Goal: Task Accomplishment & Management: Use online tool/utility

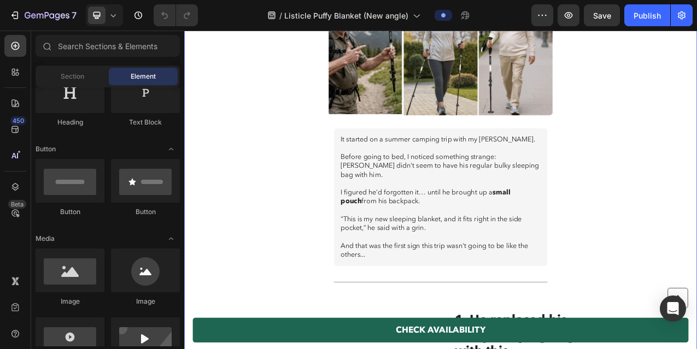
scroll to position [448, 0]
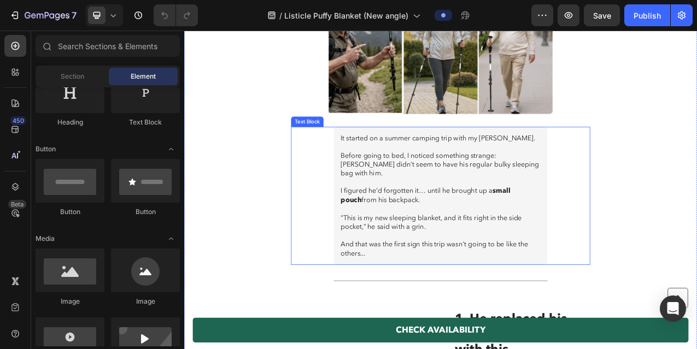
click at [432, 190] on p "Before going to bed, I noticed something strange: [PERSON_NAME] didn’t seem to …" at bounding box center [512, 202] width 256 height 34
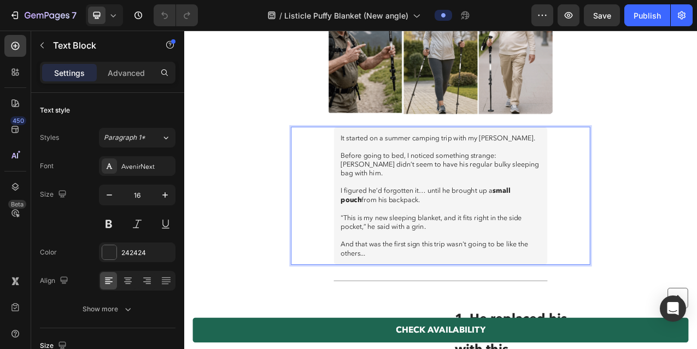
click at [388, 162] on p "It started on a summer camping trip with my [PERSON_NAME]." at bounding box center [512, 167] width 256 height 11
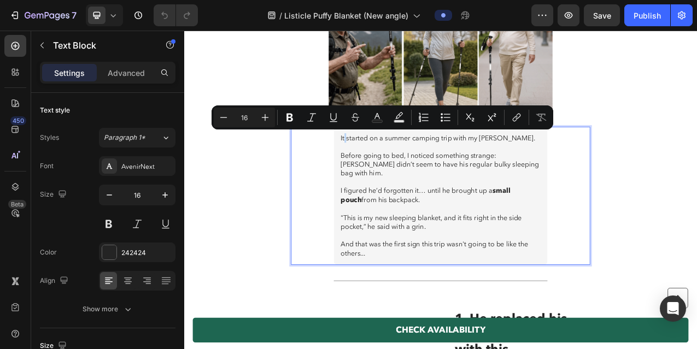
click at [388, 162] on p "It started on a summer camping trip with my [PERSON_NAME]." at bounding box center [512, 167] width 256 height 11
click at [591, 264] on p ""This is my new sleeping blanket, and it fits right in the side pocket,” he sai…" at bounding box center [512, 275] width 256 height 23
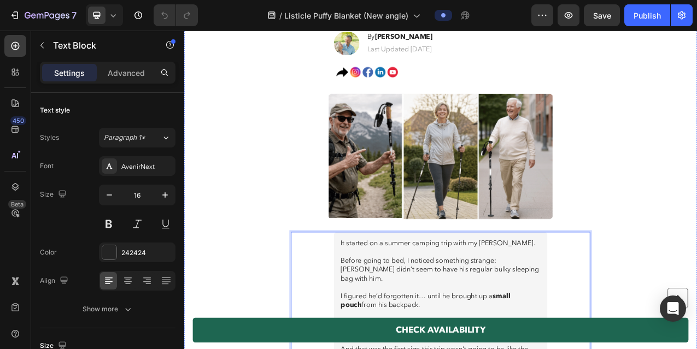
scroll to position [311, 0]
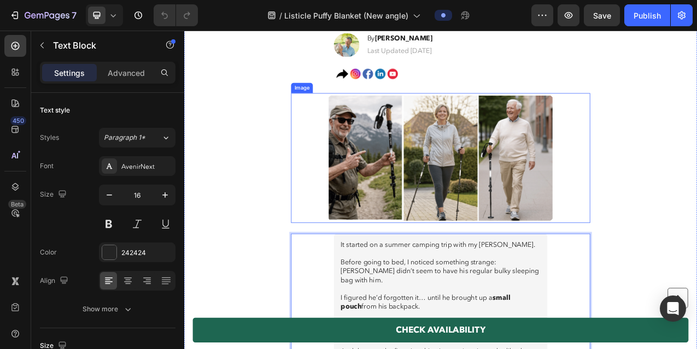
click at [437, 156] on img at bounding box center [511, 193] width 295 height 166
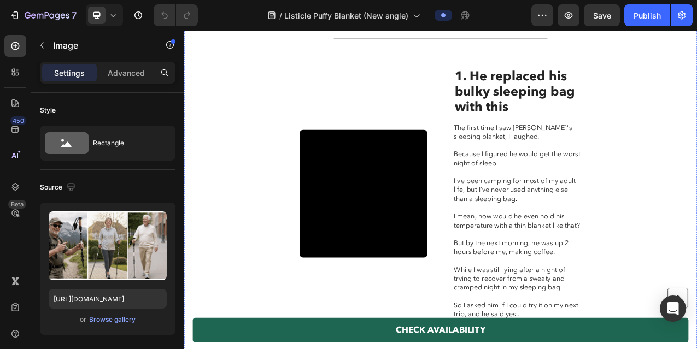
scroll to position [760, 0]
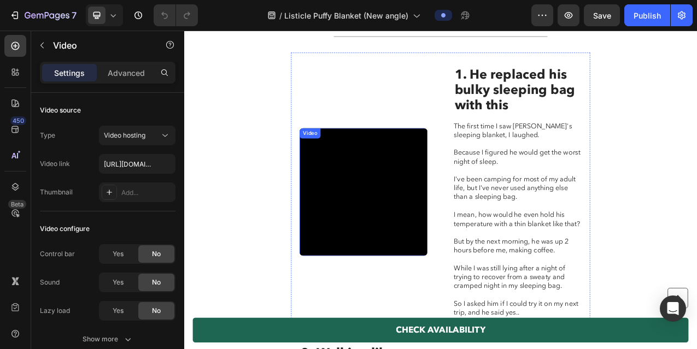
drag, startPoint x: 472, startPoint y: 230, endPoint x: 516, endPoint y: 223, distance: 44.8
click at [479, 228] on video at bounding box center [413, 236] width 163 height 163
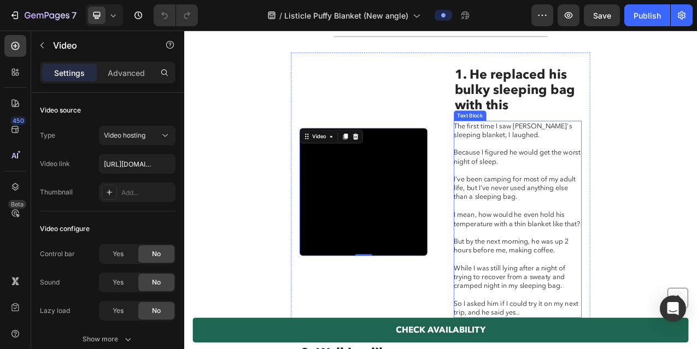
click at [615, 261] on p "I mean, how would he even hold his temperature with a thin blanket like that?" at bounding box center [610, 272] width 162 height 23
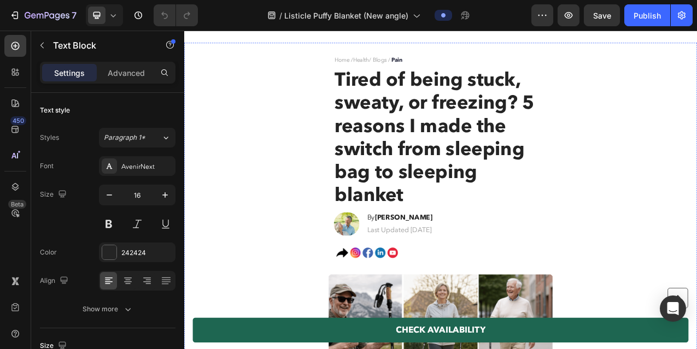
scroll to position [57, 0]
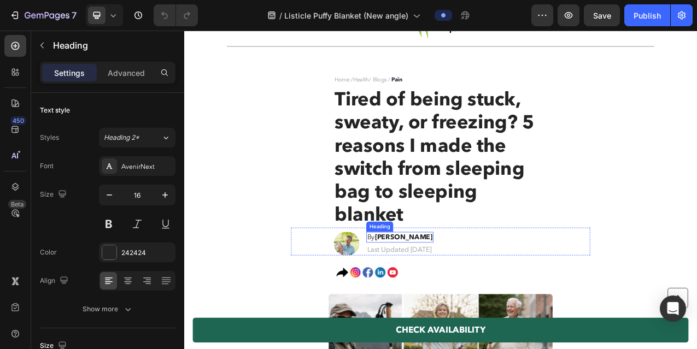
click at [446, 292] on strong "Robert B." at bounding box center [465, 294] width 74 height 12
click at [467, 294] on strong "Robert B." at bounding box center [465, 294] width 74 height 12
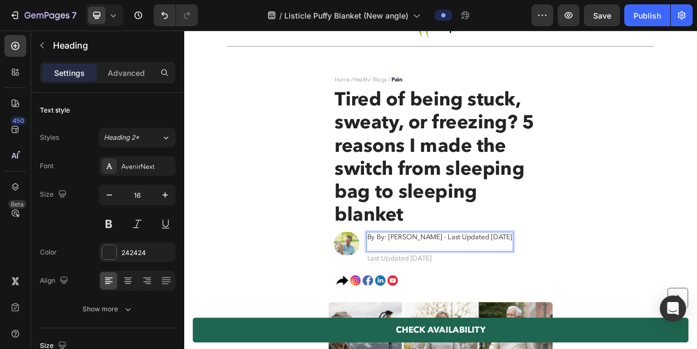
click at [428, 292] on p "By By: Peter S - Last Updated July 1, 2025" at bounding box center [511, 300] width 186 height 23
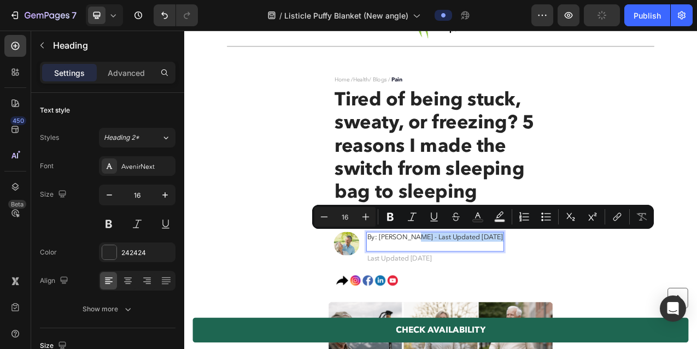
drag, startPoint x: 469, startPoint y: 293, endPoint x: 570, endPoint y: 306, distance: 101.8
click at [570, 306] on p "By: Peter S - Last Updated July 1, 2025" at bounding box center [505, 300] width 174 height 23
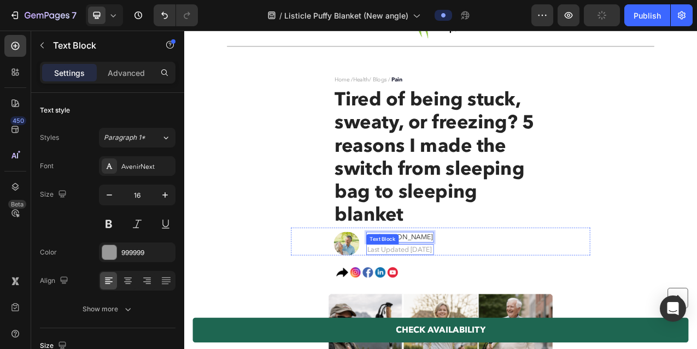
click at [474, 314] on div "Last Updated 3 days ago Text Block" at bounding box center [460, 311] width 86 height 14
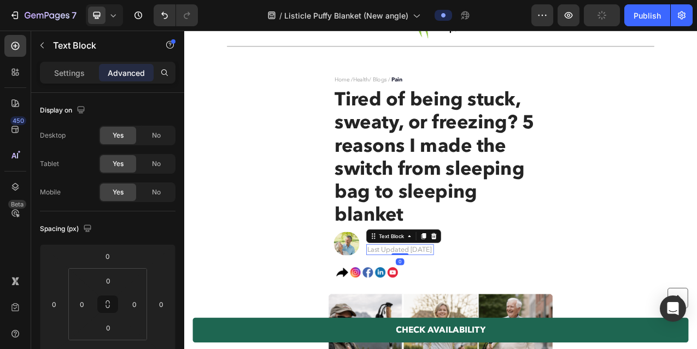
click at [474, 312] on p "Last Updated 3 days ago" at bounding box center [460, 310] width 84 height 11
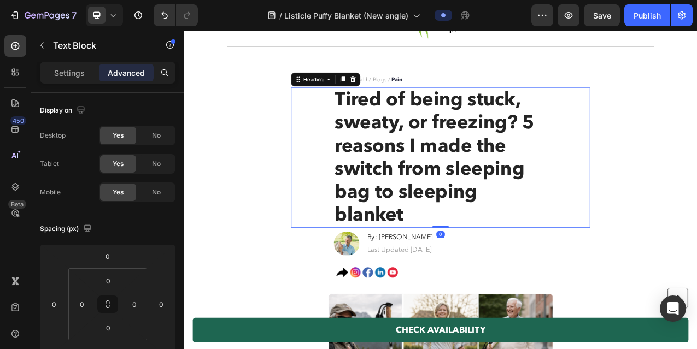
click at [602, 219] on span "Tired of being stuck, sweaty, or freezing? 5 reasons I made the switch from sle…" at bounding box center [503, 192] width 255 height 180
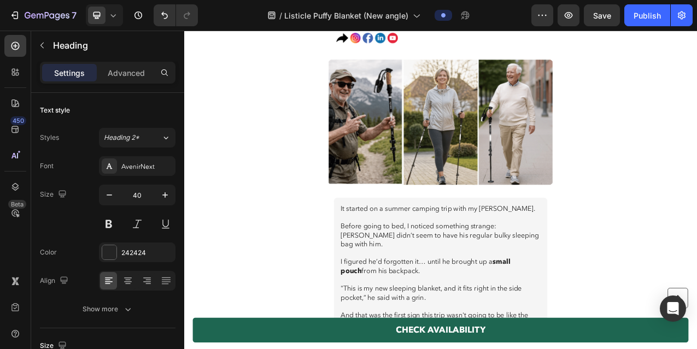
scroll to position [360, 0]
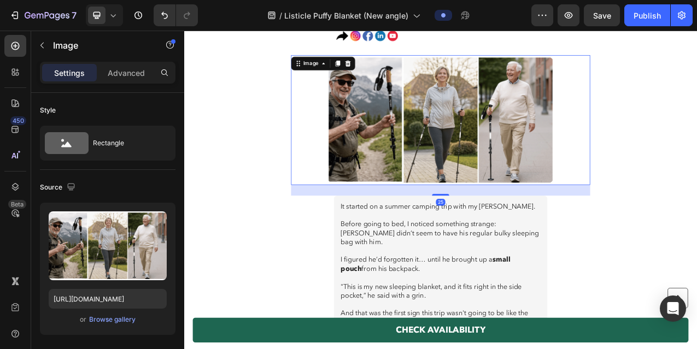
click at [540, 145] on img at bounding box center [511, 145] width 295 height 166
click at [527, 324] on p "I figured he’d forgotten it… until he brought up a small pouch from his backpac…" at bounding box center [512, 329] width 256 height 23
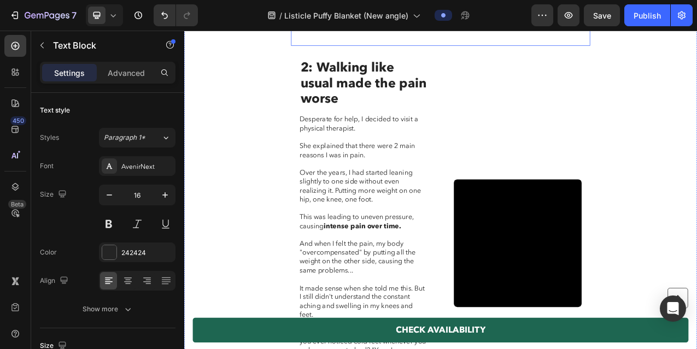
scroll to position [1121, 0]
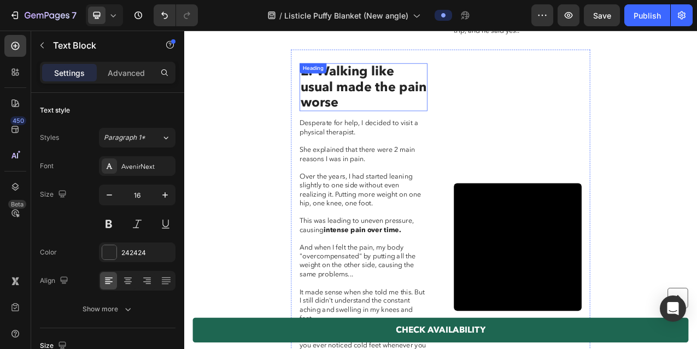
click at [404, 80] on h2 "2: Walking like usual made the pain worse" at bounding box center [413, 102] width 163 height 61
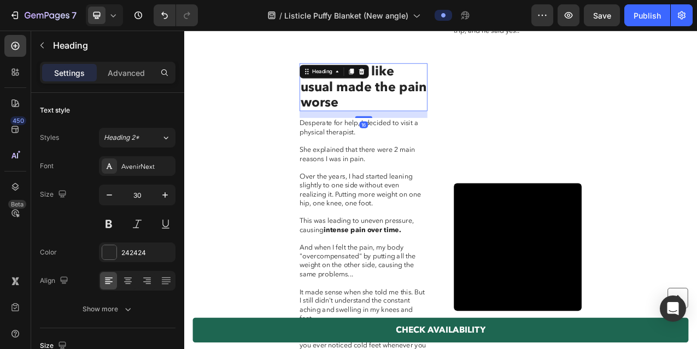
click at [404, 80] on h2 "2: Walking like usual made the pain worse" at bounding box center [413, 102] width 163 height 61
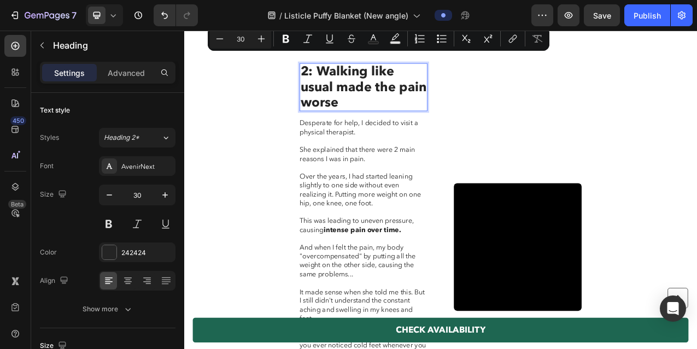
click at [404, 80] on p "2: Walking like usual made the pain worse" at bounding box center [413, 102] width 161 height 59
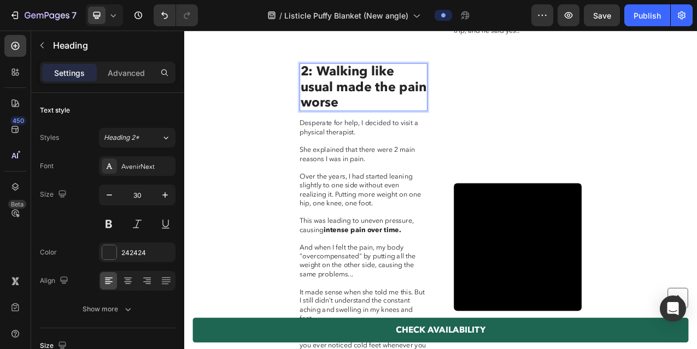
click at [404, 80] on p "2: Walking like usual made the pain worse" at bounding box center [413, 102] width 161 height 59
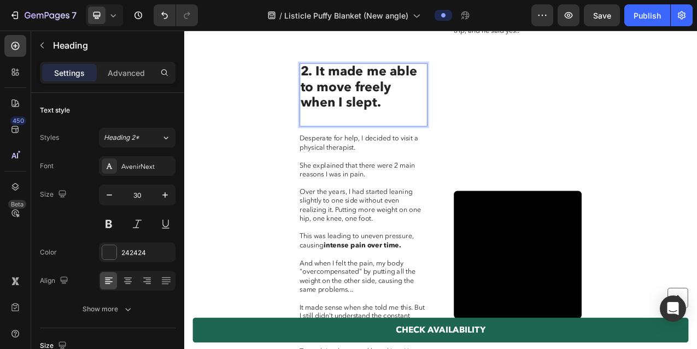
scroll to position [0, 0]
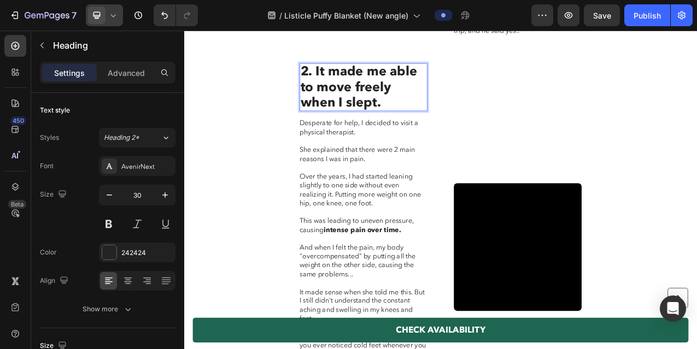
click at [114, 21] on div at bounding box center [104, 15] width 37 height 22
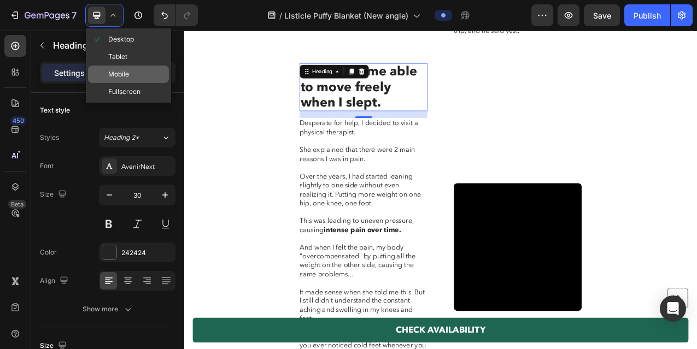
click at [126, 72] on span "Mobile" at bounding box center [118, 74] width 21 height 11
type input "22"
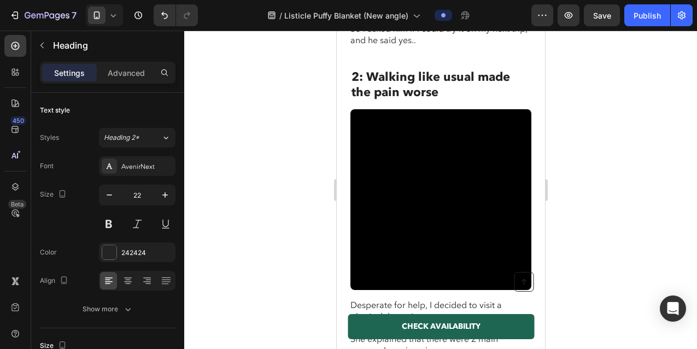
scroll to position [1096, 0]
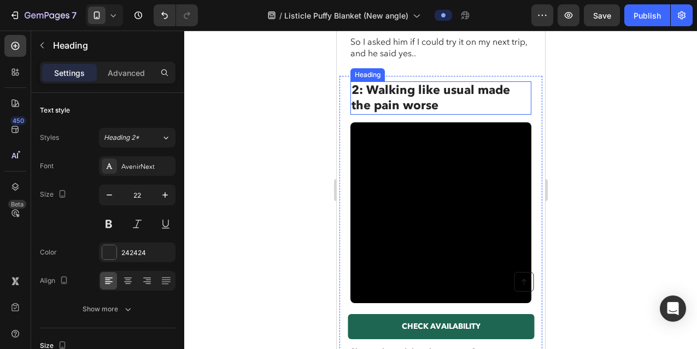
click at [411, 91] on h2 "2: Walking like usual made the pain worse" at bounding box center [440, 97] width 181 height 33
click at [411, 91] on p "2: Walking like usual made the pain worse" at bounding box center [440, 97] width 179 height 31
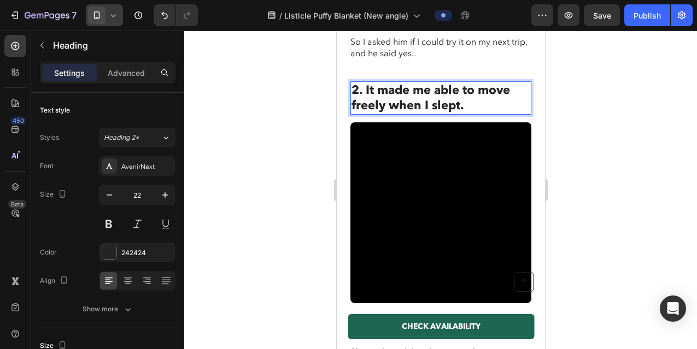
click at [114, 19] on icon at bounding box center [113, 15] width 11 height 11
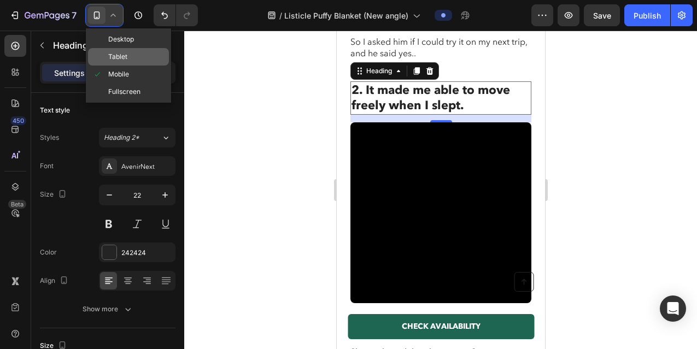
click at [123, 62] on span "Tablet" at bounding box center [117, 56] width 19 height 11
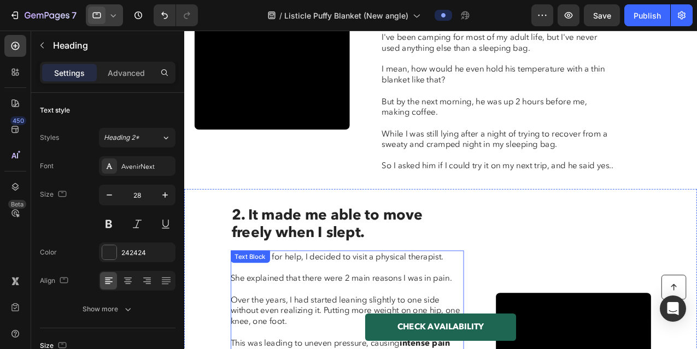
scroll to position [858, 0]
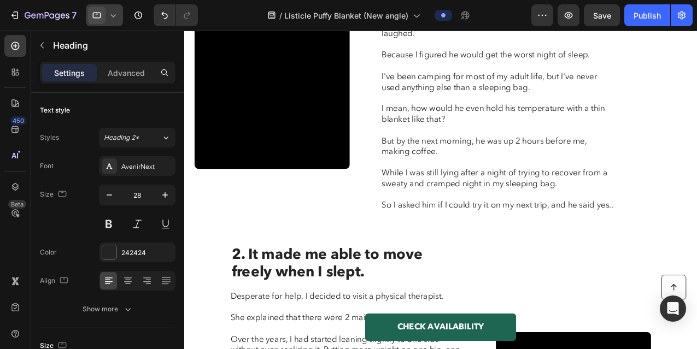
click at [111, 18] on icon at bounding box center [113, 15] width 11 height 11
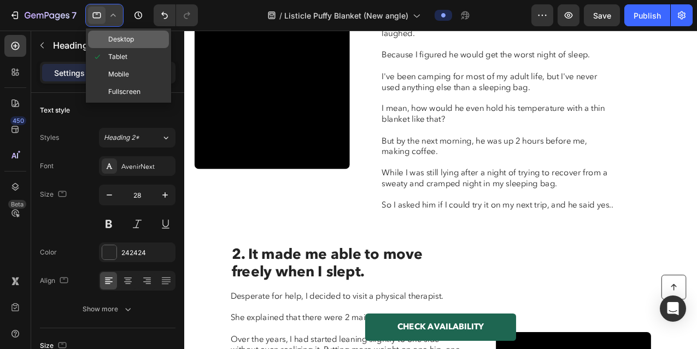
click at [113, 43] on span "Desktop" at bounding box center [121, 39] width 26 height 11
type input "30"
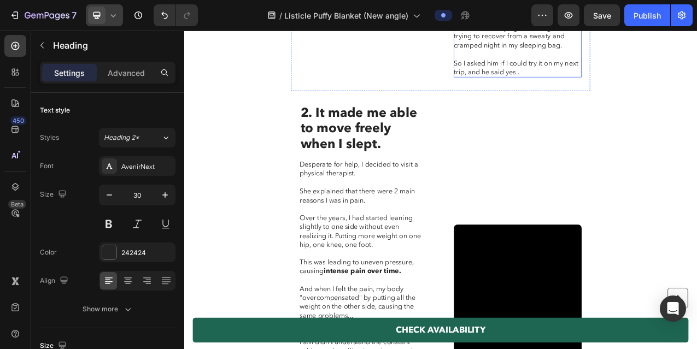
scroll to position [1072, 0]
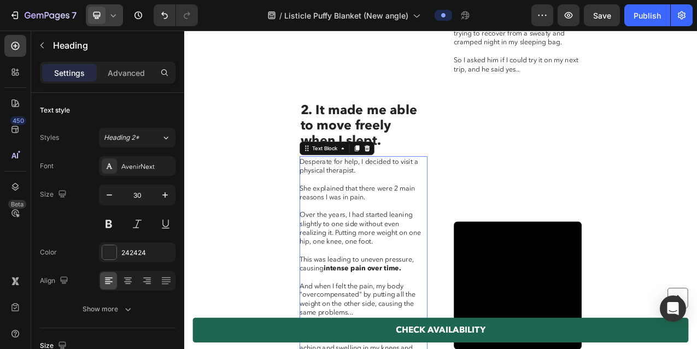
click at [406, 199] on p "Desperate for help, I decided to visit a physical therapist." at bounding box center [413, 203] width 162 height 23
click at [348, 192] on p "Desperate for help, I decided to visit a physical therapist." at bounding box center [413, 203] width 162 height 23
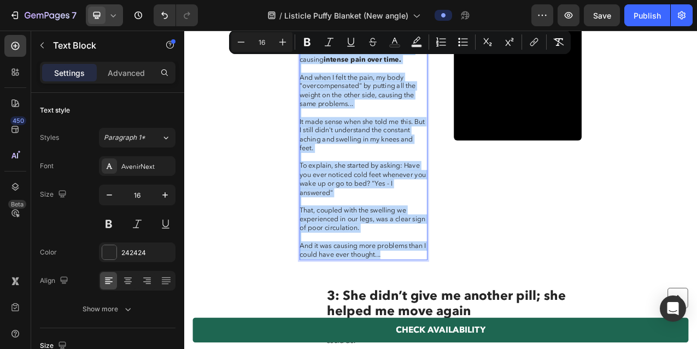
drag, startPoint x: 334, startPoint y: 185, endPoint x: 428, endPoint y: 327, distance: 170.0
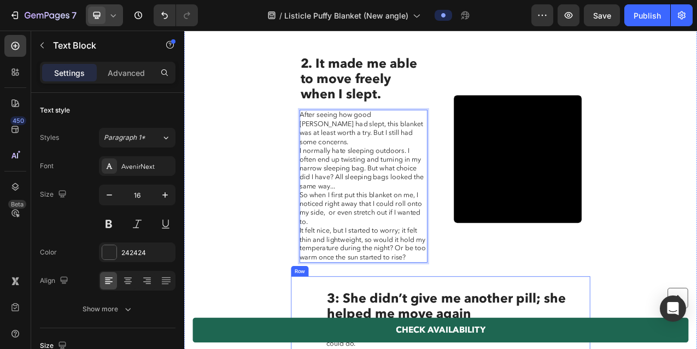
scroll to position [1108, 0]
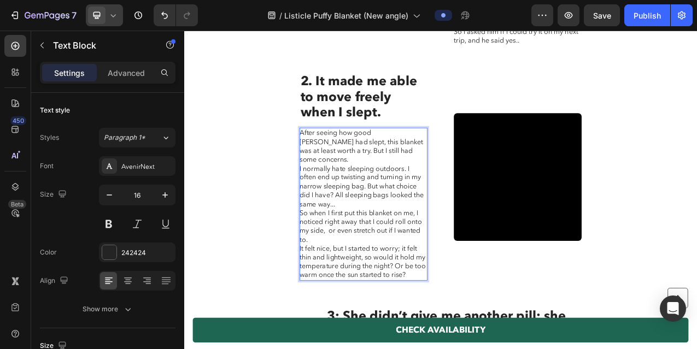
click at [346, 172] on p "After seeing how good Michael had slept, this blanket was at least worth a try.…" at bounding box center [413, 178] width 162 height 45
click at [333, 202] on p "I normally hate sleeping outdoors. I often end up twisting and turning in my na…" at bounding box center [413, 230] width 162 height 57
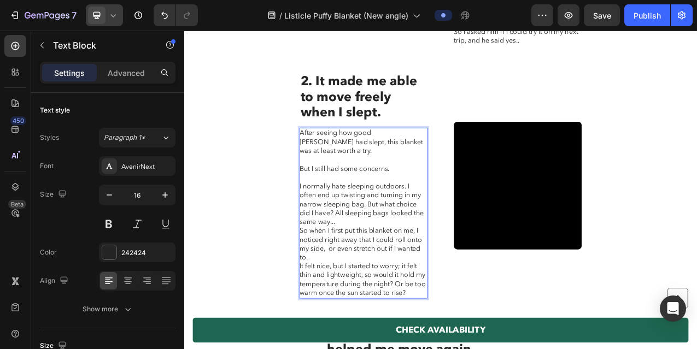
click at [415, 238] on p "I normally hate sleeping outdoors. I often end up twisting and turning in my na…" at bounding box center [413, 252] width 162 height 57
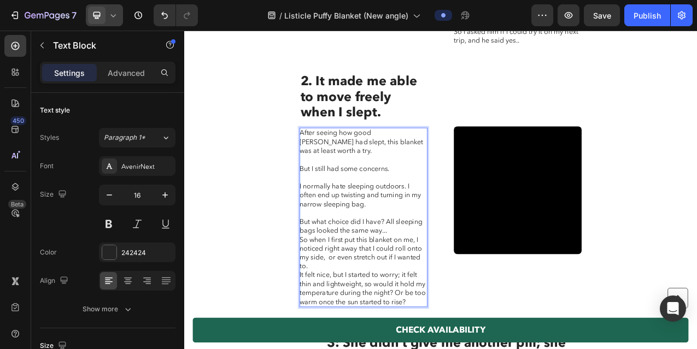
click at [443, 269] on p "But what choice did I have? All sleeping bags looked the same way..." at bounding box center [413, 280] width 162 height 23
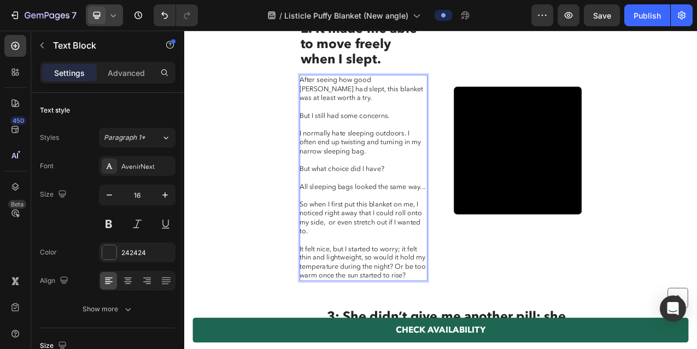
scroll to position [1180, 0]
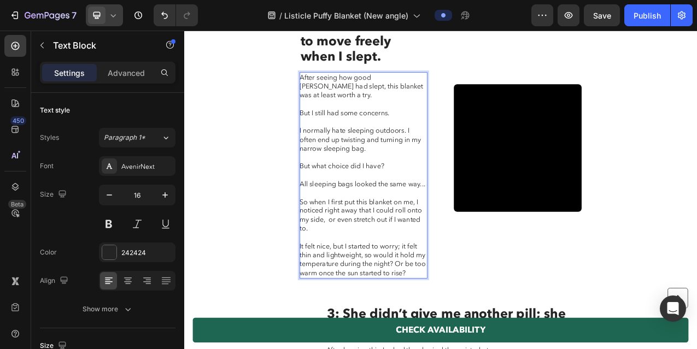
click at [455, 317] on p "It felt nice, but I started to worry; it felt thin and lightweight, so would it…" at bounding box center [413, 323] width 162 height 45
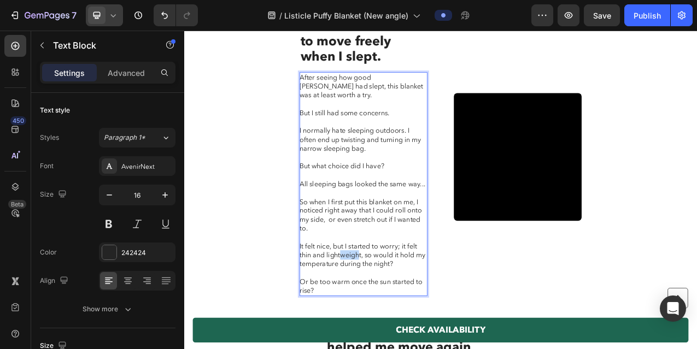
drag, startPoint x: 409, startPoint y: 305, endPoint x: 386, endPoint y: 305, distance: 22.9
click at [386, 305] on p "It felt nice, but I started to worry; it felt thin and lightweight, so would it…" at bounding box center [413, 318] width 162 height 34
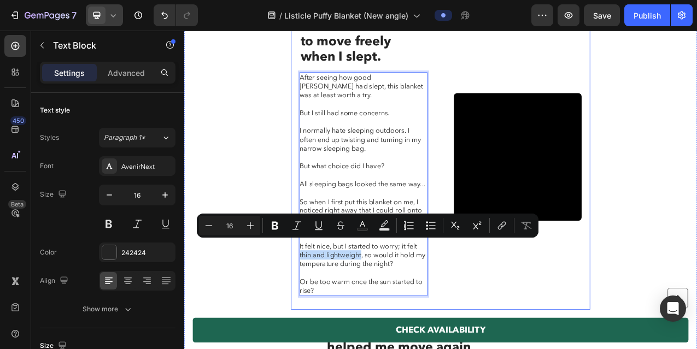
drag, startPoint x: 411, startPoint y: 304, endPoint x: 330, endPoint y: 309, distance: 81.0
click at [330, 309] on div "2. It made me able to move freely when I slept. Heading After seeing how good M…" at bounding box center [512, 191] width 382 height 391
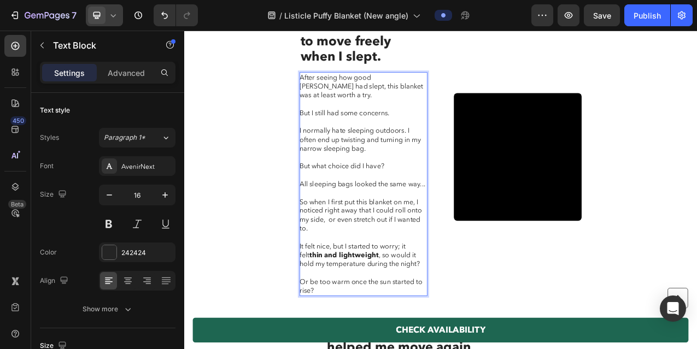
click at [378, 335] on p "Rich Text Editor. Editing area: main" at bounding box center [413, 340] width 162 height 11
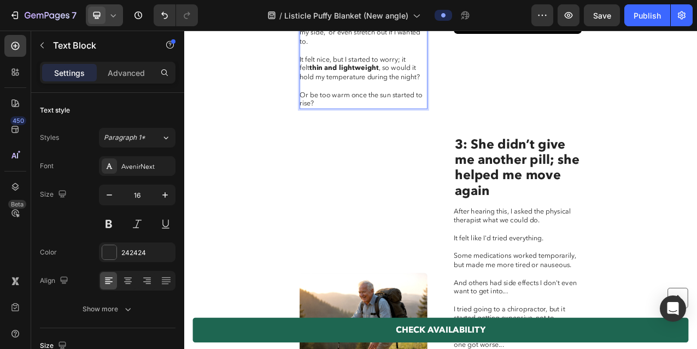
scroll to position [1423, 0]
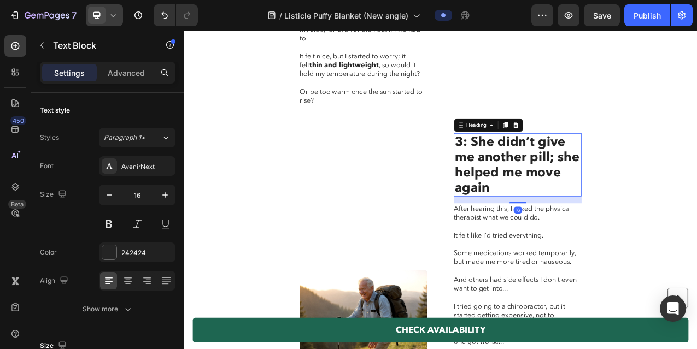
click at [579, 172] on h2 "3: She didn’t give me another pill; she helped me move again" at bounding box center [610, 202] width 163 height 81
click at [613, 187] on h2 "3: She didn’t give me another pill; she helped me move again" at bounding box center [610, 202] width 163 height 81
click at [613, 187] on p "3: She didn’t give me another pill; she helped me move again" at bounding box center [610, 202] width 161 height 79
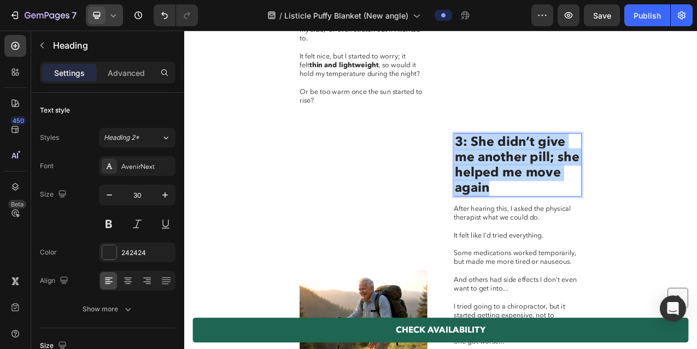
click at [613, 187] on p "3: She didn’t give me another pill; she helped me move again" at bounding box center [610, 202] width 161 height 79
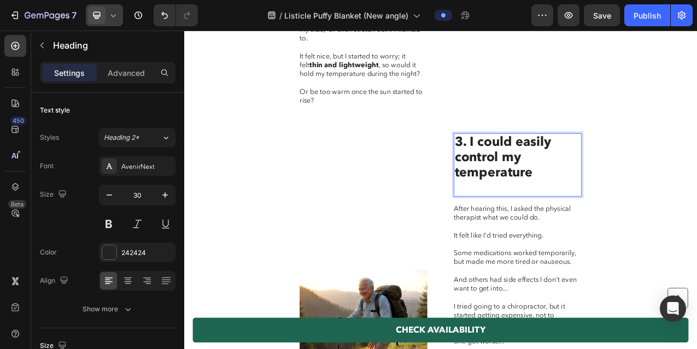
scroll to position [0, 0]
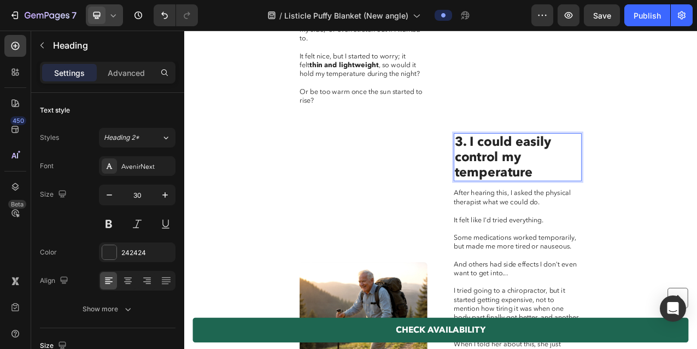
click at [117, 19] on icon at bounding box center [113, 15] width 11 height 11
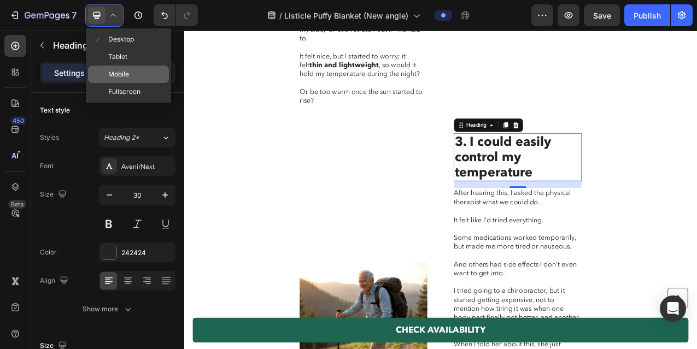
click at [119, 69] on span "Mobile" at bounding box center [118, 74] width 21 height 11
type input "22"
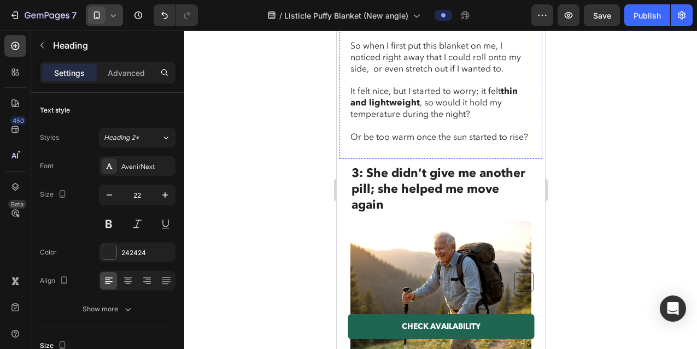
scroll to position [1531, 0]
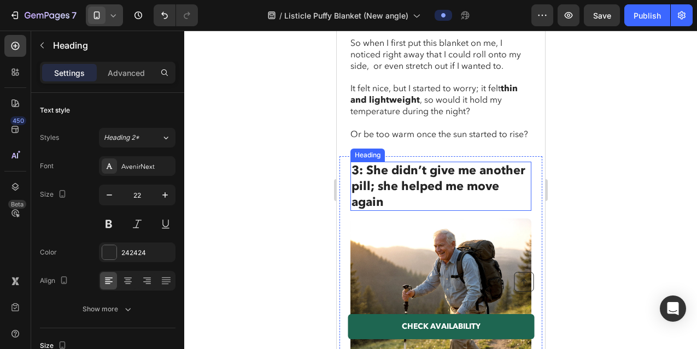
click at [386, 162] on h2 "3: She didn’t give me another pill; she helped me move again" at bounding box center [440, 186] width 181 height 49
click at [386, 163] on p "3: She didn’t give me another pill; she helped me move again" at bounding box center [440, 186] width 179 height 47
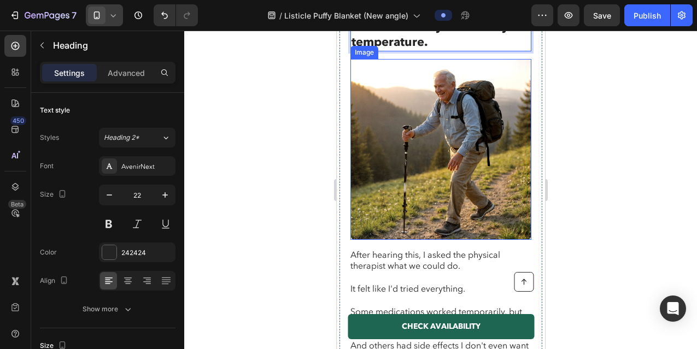
scroll to position [1705, 0]
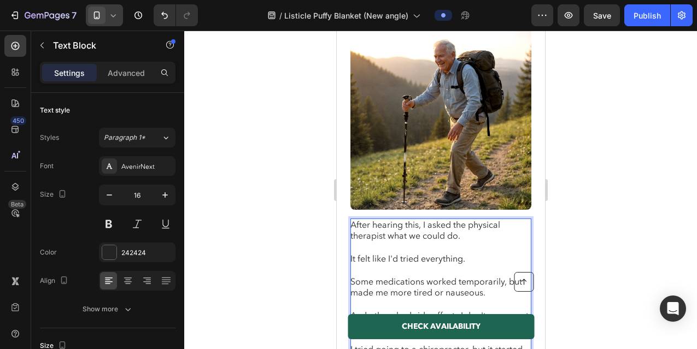
click at [371, 220] on p "After hearing this, I asked the physical therapist what we could do." at bounding box center [440, 231] width 180 height 23
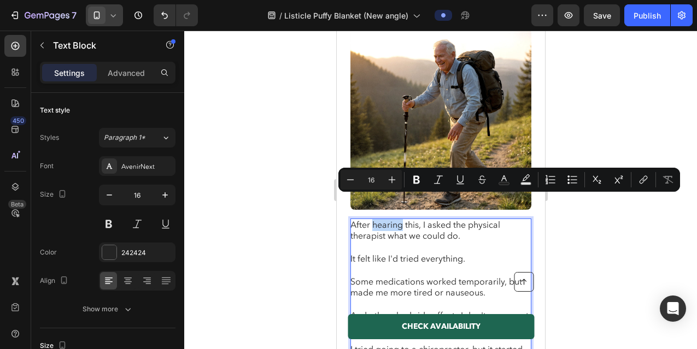
click at [379, 253] on p "It felt like I'd tried everything." at bounding box center [440, 258] width 180 height 11
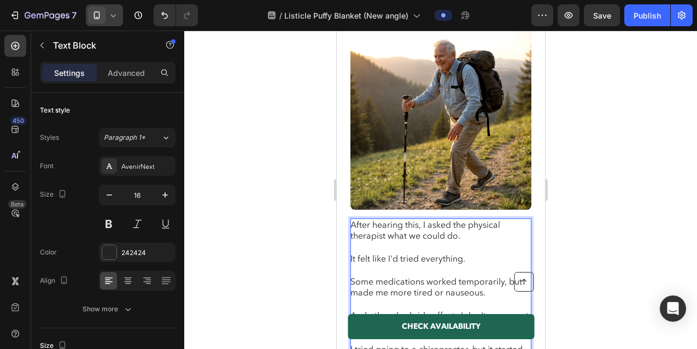
click at [379, 253] on p "It felt like I'd tried everything." at bounding box center [440, 258] width 180 height 11
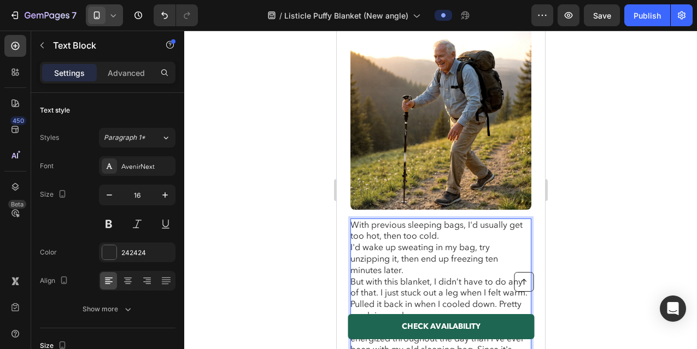
scroll to position [1746, 0]
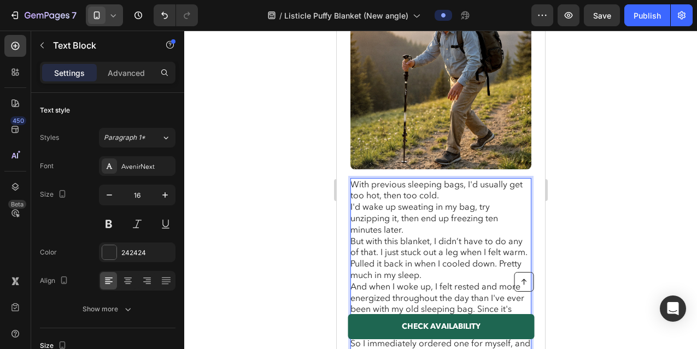
click at [443, 179] on p "With previous sleeping bags, I'd usually get too hot, then too cold." at bounding box center [440, 190] width 180 height 23
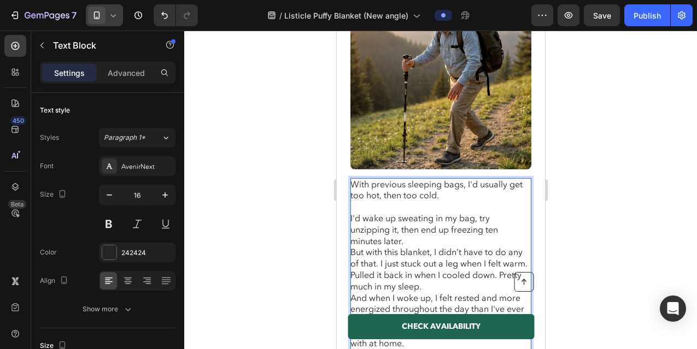
click at [410, 216] on p "I'd wake up sweating in my bag, try unzipping it, then end up freezing ten minu…" at bounding box center [440, 230] width 180 height 34
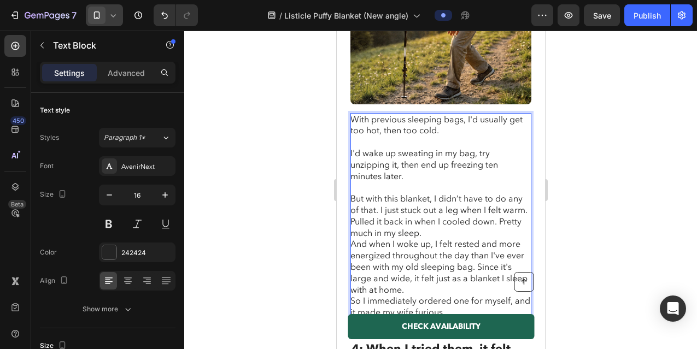
scroll to position [1818, 0]
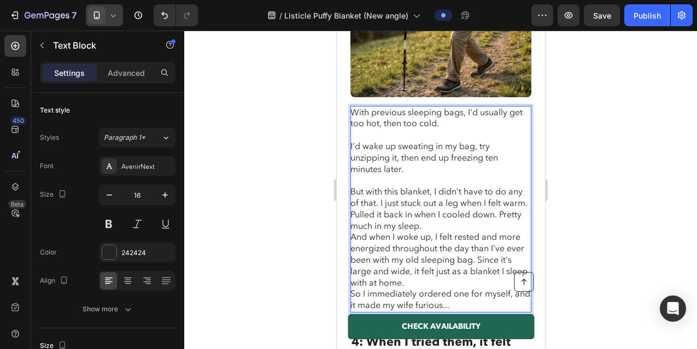
click at [356, 209] on p "Pulled it back in when I cooled down. Pretty much in my sleep." at bounding box center [440, 220] width 180 height 23
click at [380, 186] on p "But with this blanket, I didn’t have to do any of that. I just stuck out a leg …" at bounding box center [440, 197] width 180 height 23
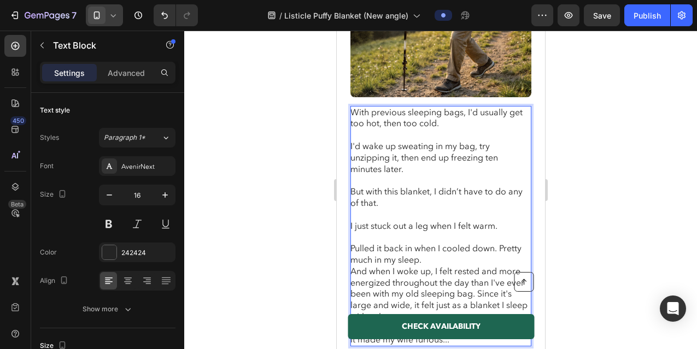
click at [501, 243] on p "Pulled it back in when I cooled down. Pretty much in my sleep." at bounding box center [440, 254] width 180 height 23
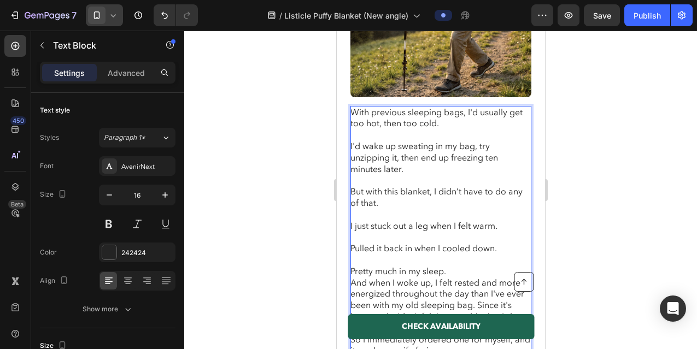
click at [447, 266] on p "Pretty much in my sleep." at bounding box center [440, 271] width 180 height 11
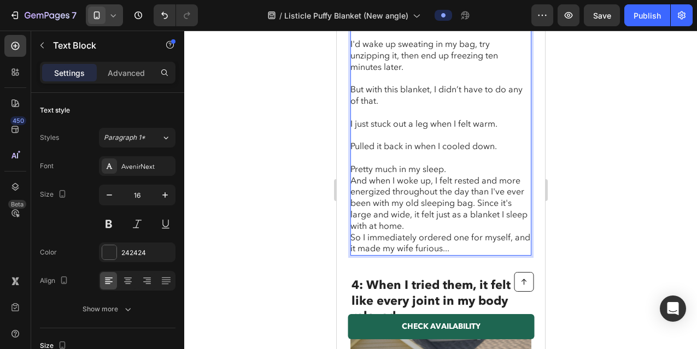
scroll to position [1922, 0]
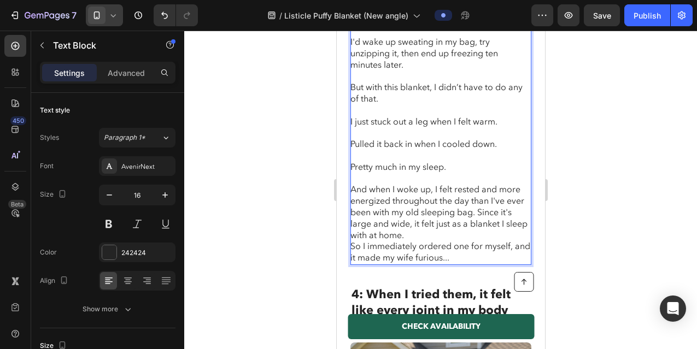
click at [482, 196] on p "energized throughout the day than I've ever been with my old sleeping bag. Sinc…" at bounding box center [440, 218] width 180 height 45
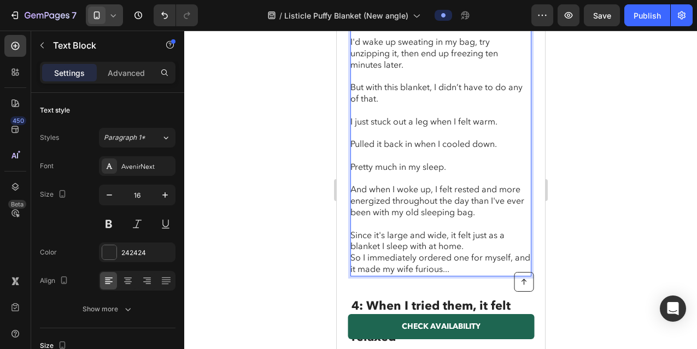
click at [473, 230] on p "Since it's large and wide, it felt just as a blanket I sleep with at home." at bounding box center [440, 241] width 180 height 23
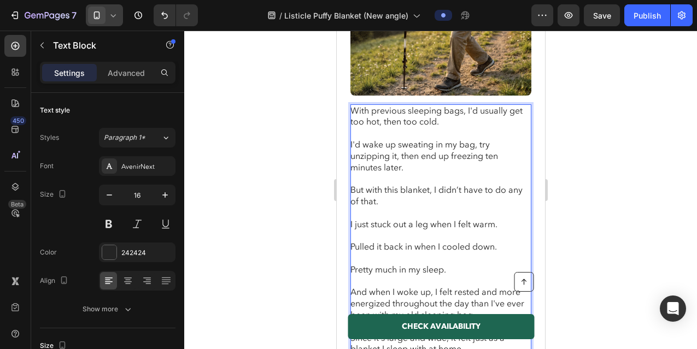
scroll to position [1818, 0]
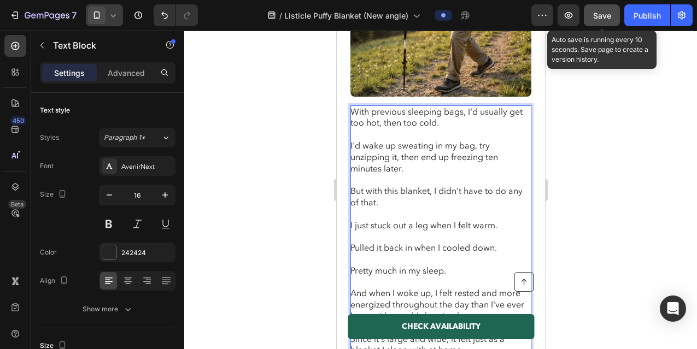
click at [605, 16] on span "Save" at bounding box center [602, 15] width 18 height 9
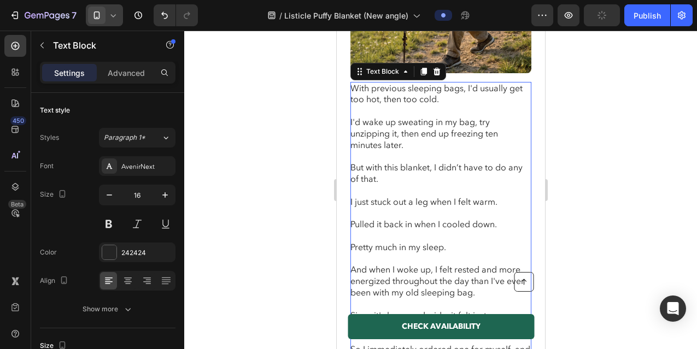
scroll to position [1840, 0]
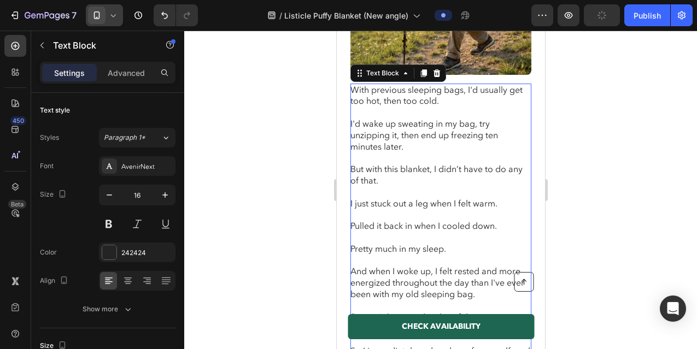
click at [115, 20] on icon at bounding box center [113, 15] width 11 height 11
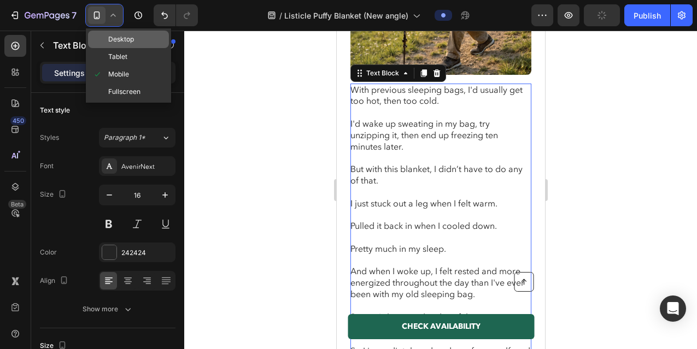
click at [114, 48] on div "Desktop" at bounding box center [128, 56] width 81 height 17
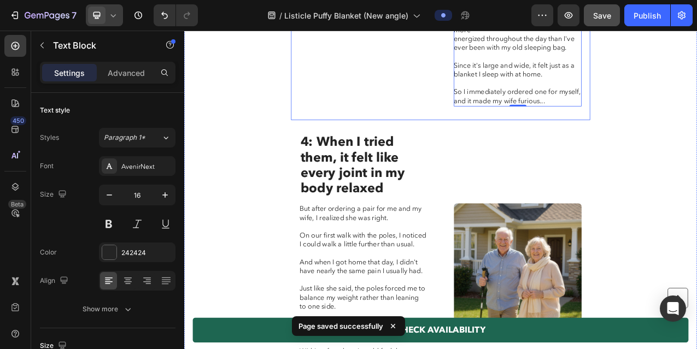
scroll to position [1836, 0]
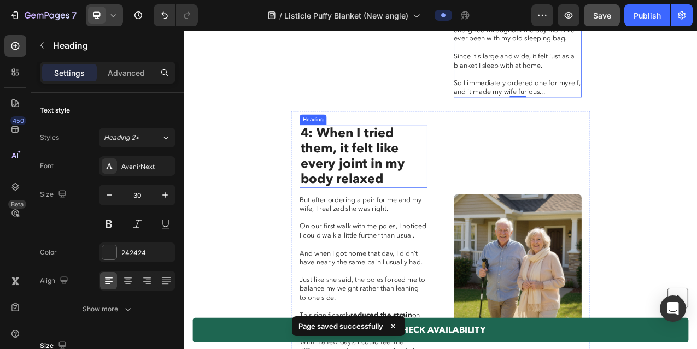
click at [412, 204] on h2 "4: When I tried them, it felt like every joint in my body relaxed" at bounding box center [413, 191] width 163 height 81
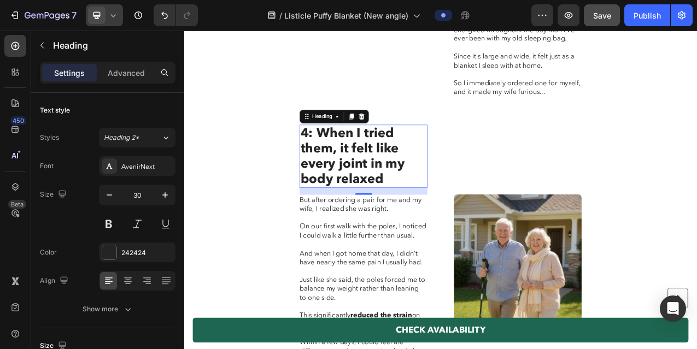
click at [398, 176] on h2 "4: When I tried them, it felt like every joint in my body relaxed" at bounding box center [413, 191] width 163 height 81
click at [398, 176] on p "4: When I tried them, it felt like every joint in my body relaxed" at bounding box center [413, 191] width 161 height 79
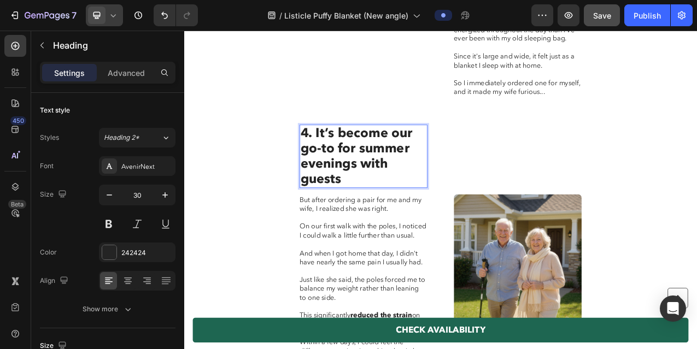
scroll to position [0, 0]
click at [117, 11] on icon at bounding box center [113, 15] width 11 height 11
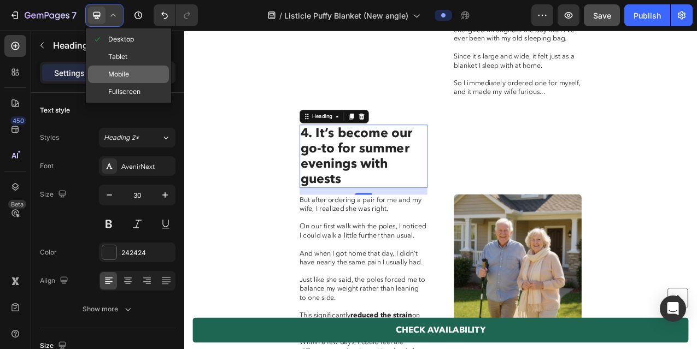
click at [132, 83] on div "Mobile" at bounding box center [128, 91] width 81 height 17
type input "22"
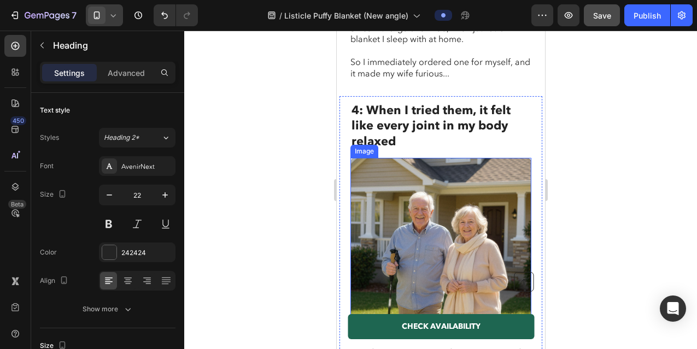
scroll to position [2128, 0]
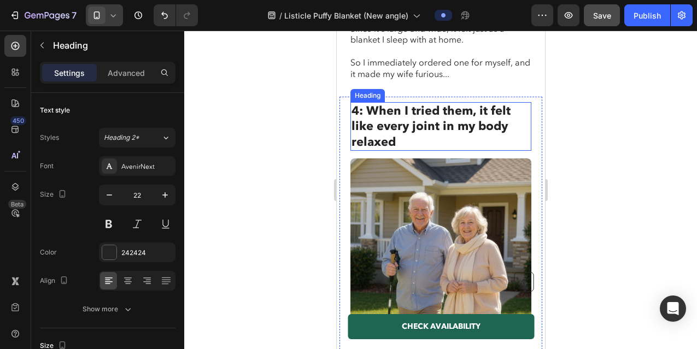
click at [414, 105] on h2 "4: When I tried them, it felt like every joint in my body relaxed" at bounding box center [440, 126] width 181 height 49
click at [414, 105] on p "4: When I tried them, it felt like every joint in my body relaxed" at bounding box center [440, 126] width 179 height 47
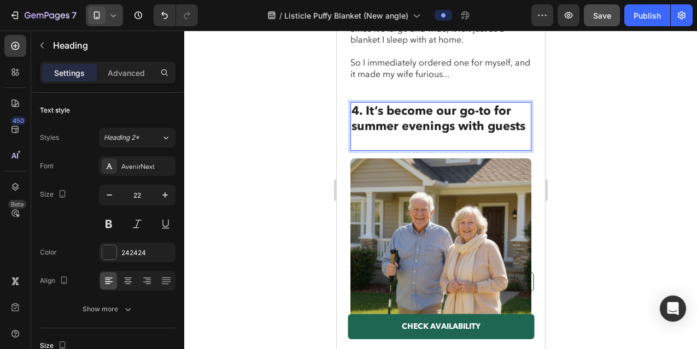
click at [414, 105] on p "4. It’s become our go-to for summer evenings with guests" at bounding box center [440, 126] width 179 height 47
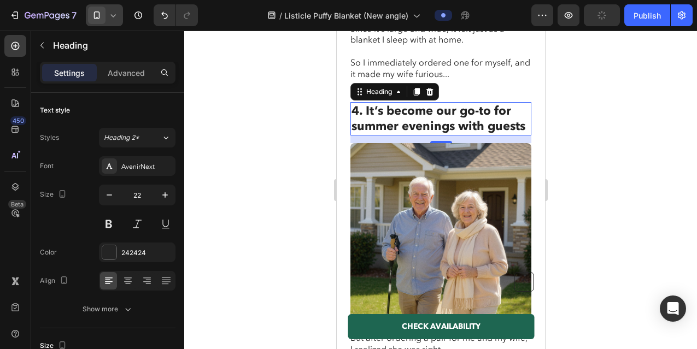
click at [112, 19] on icon at bounding box center [113, 15] width 11 height 11
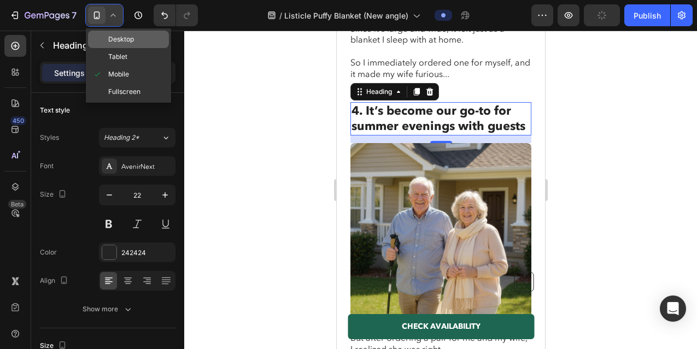
click at [117, 37] on span "Desktop" at bounding box center [121, 39] width 26 height 11
type input "30"
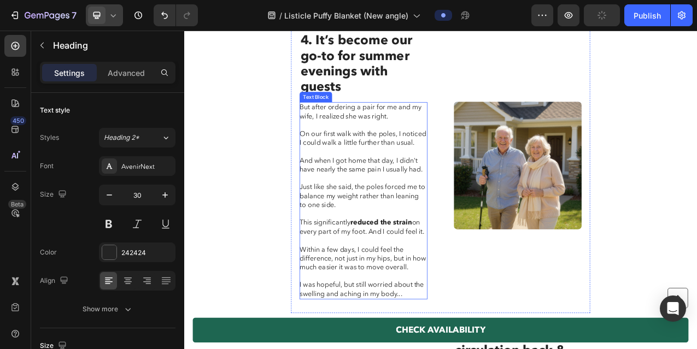
scroll to position [1961, 0]
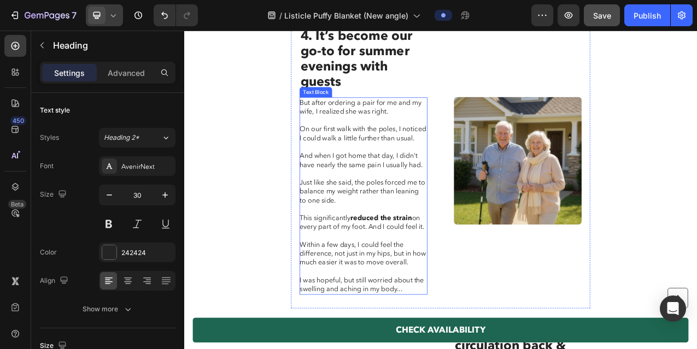
click at [408, 157] on p "On our first walk with the poles, I noticed I could walk a little further than …" at bounding box center [413, 162] width 162 height 23
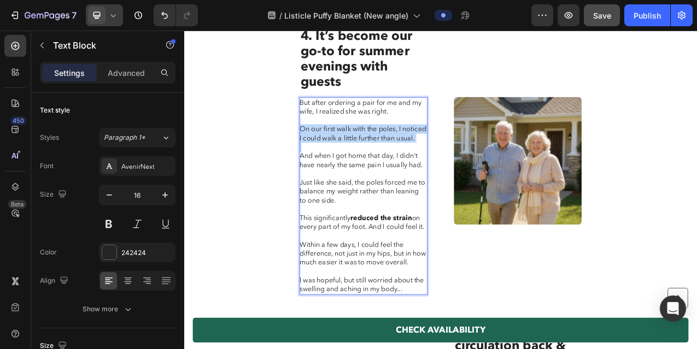
click at [408, 157] on p "On our first walk with the poles, I noticed I could walk a little further than …" at bounding box center [413, 162] width 162 height 23
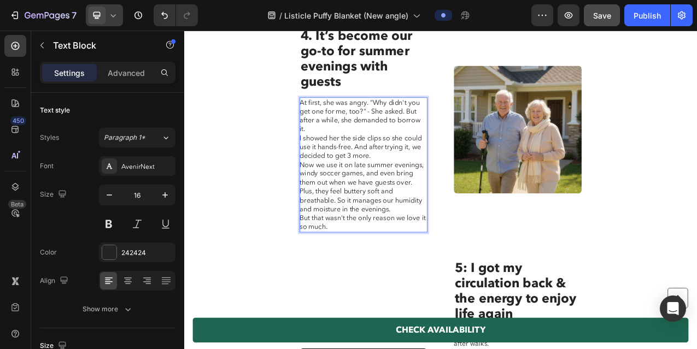
click at [465, 122] on p "At first, she was angry. "Why didn't you get one for me, too?" - She asked. But…" at bounding box center [413, 139] width 162 height 45
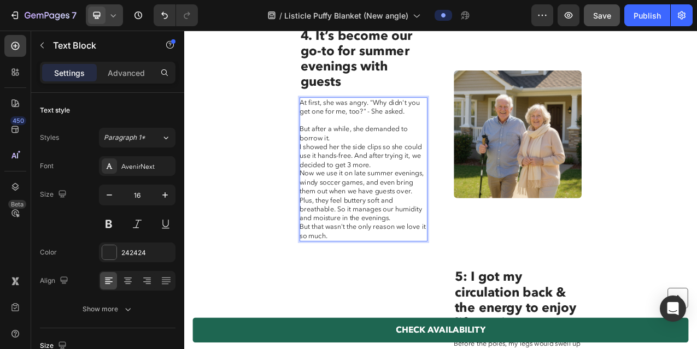
click at [423, 117] on p "At first, she was angry. "Why didn't you get one for me, too?" - She asked." at bounding box center [413, 128] width 162 height 23
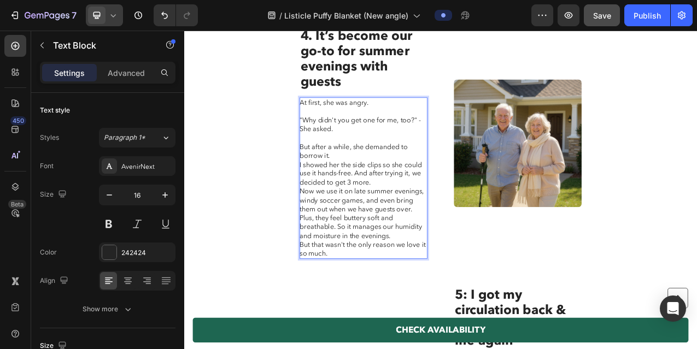
click at [334, 197] on p "I showed her the side clips so she could use it hands-free. And after trying it…" at bounding box center [413, 214] width 162 height 34
click at [373, 176] on p "But after a while, she demanded to borrow it." at bounding box center [413, 185] width 162 height 23
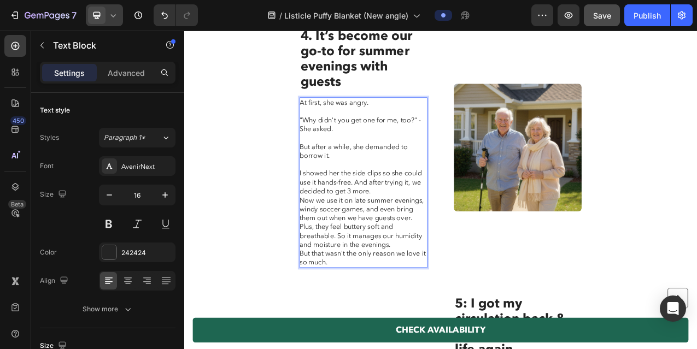
click at [404, 208] on p "I showed her the side clips so she could use it hands-free. And after trying it…" at bounding box center [413, 225] width 162 height 34
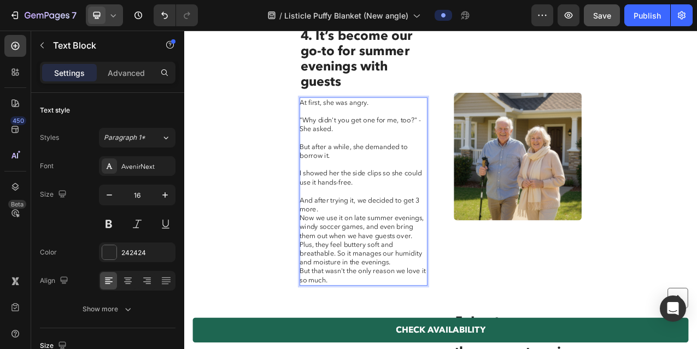
click at [382, 247] on p "And after trying it, we decided to get 3 more." at bounding box center [413, 253] width 162 height 23
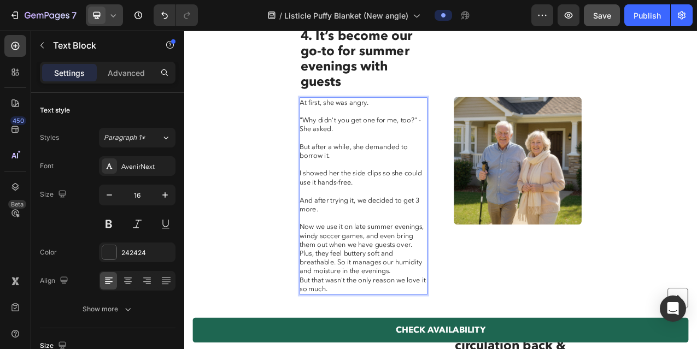
click at [482, 291] on p "Now we use it on late summer evenings, windy soccer games, and even bring them …" at bounding box center [413, 293] width 162 height 34
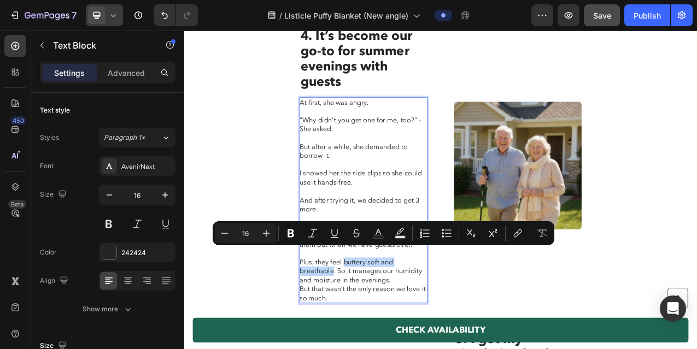
drag, startPoint x: 390, startPoint y: 315, endPoint x: 374, endPoint y: 328, distance: 20.1
click at [374, 330] on p "Plus, they feel buttery soft and breathable. So it manages our humidity and moi…" at bounding box center [413, 338] width 162 height 34
click at [381, 329] on p "Plus, they feel buttery soft and breathable . So it manages our humidity and mo…" at bounding box center [413, 338] width 162 height 34
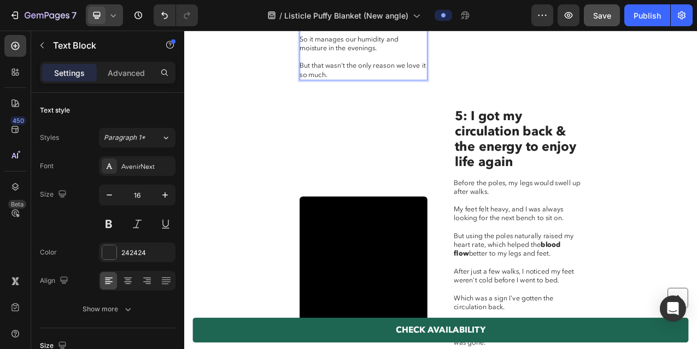
scroll to position [2286, 0]
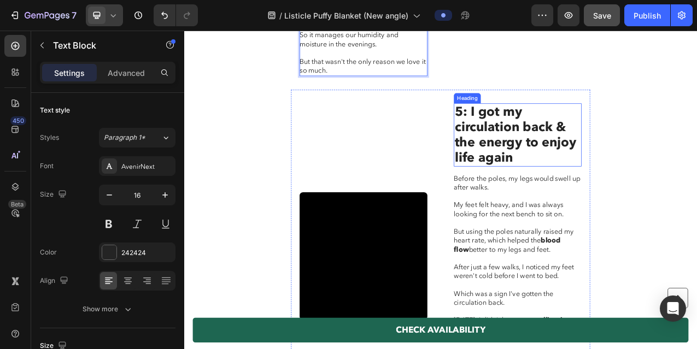
click at [567, 152] on h2 "5: I got my circulation back & the energy to enjoy life again" at bounding box center [610, 163] width 163 height 81
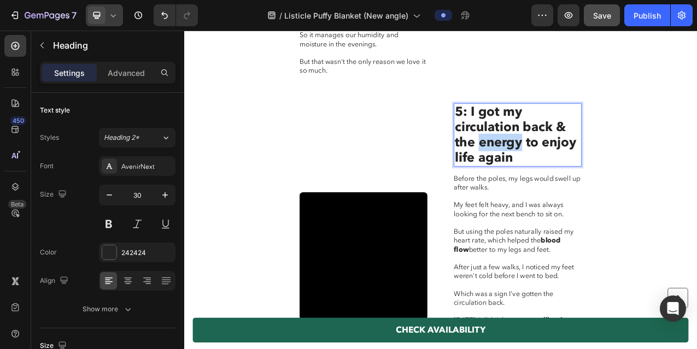
click at [567, 152] on p "5: I got my circulation back & the energy to enjoy life again" at bounding box center [610, 164] width 161 height 79
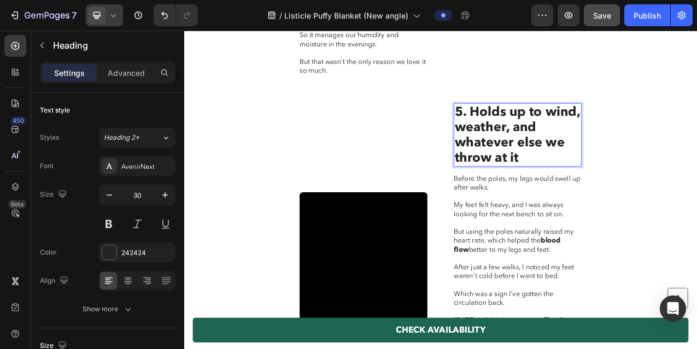
scroll to position [0, 0]
click at [121, 16] on div at bounding box center [104, 15] width 37 height 22
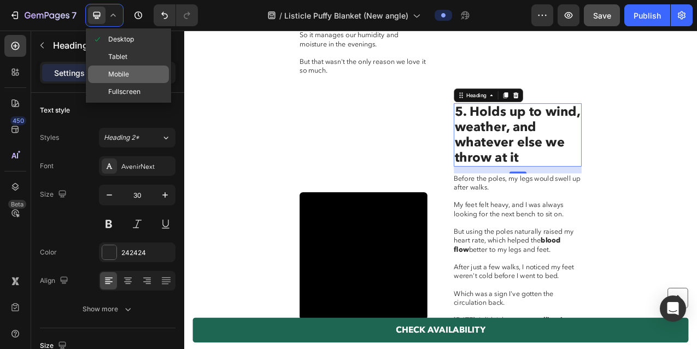
click at [126, 74] on span "Mobile" at bounding box center [118, 74] width 21 height 11
type input "22"
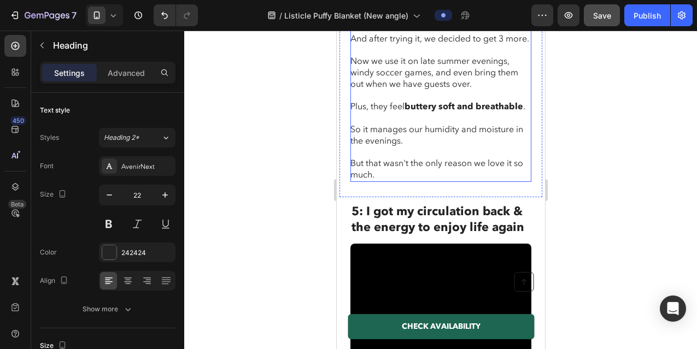
scroll to position [2548, 0]
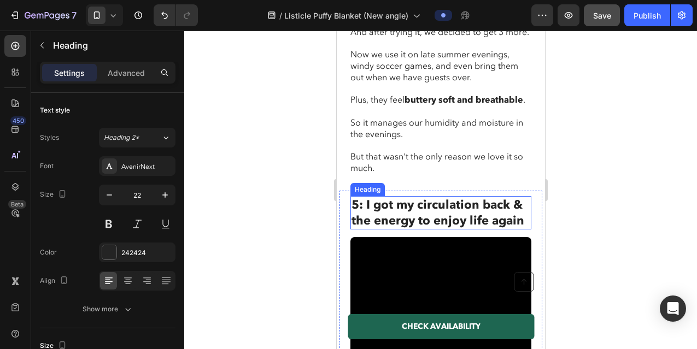
click at [445, 201] on h2 "5: I got my circulation back & the energy to enjoy life again" at bounding box center [440, 212] width 181 height 33
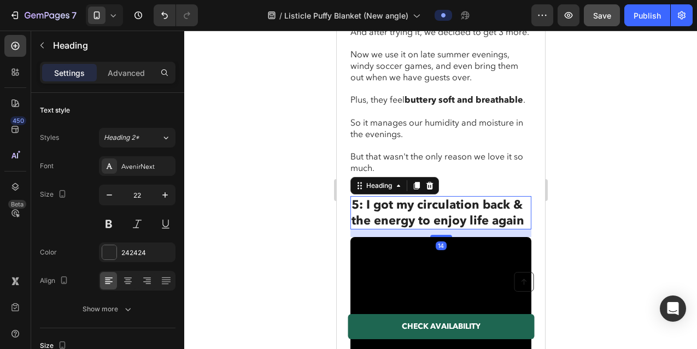
click at [445, 201] on h2 "5: I got my circulation back & the energy to enjoy life again" at bounding box center [440, 212] width 181 height 33
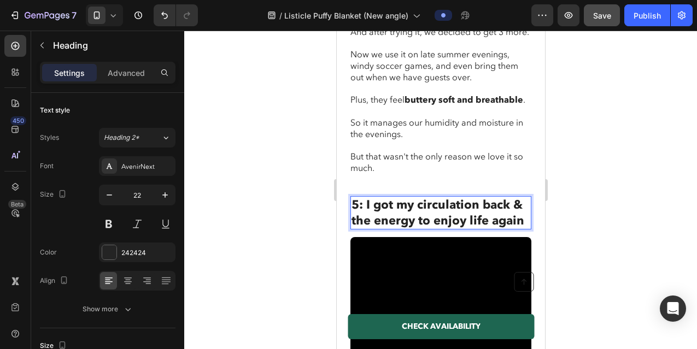
click at [445, 201] on p "5: I got my circulation back & the energy to enjoy life again" at bounding box center [440, 212] width 179 height 31
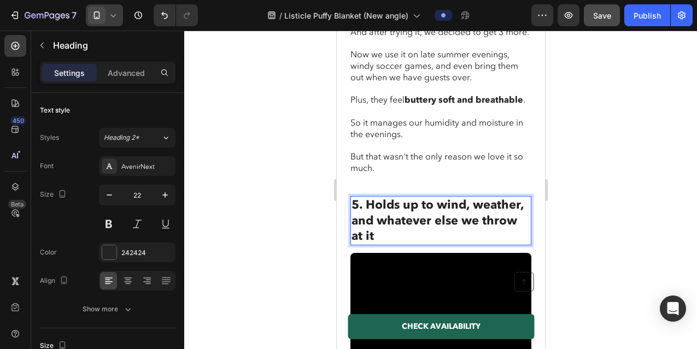
click at [106, 14] on div at bounding box center [104, 15] width 37 height 22
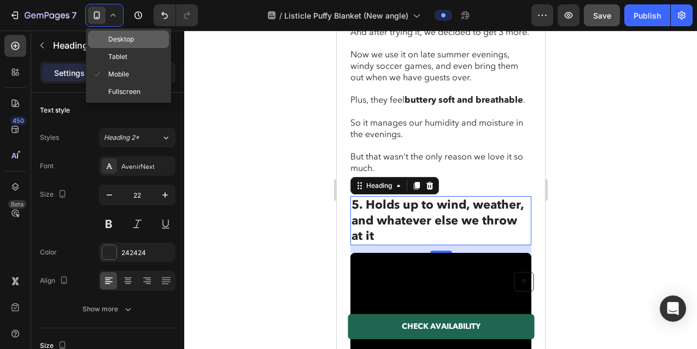
click at [120, 48] on div "Desktop" at bounding box center [128, 56] width 81 height 17
type input "30"
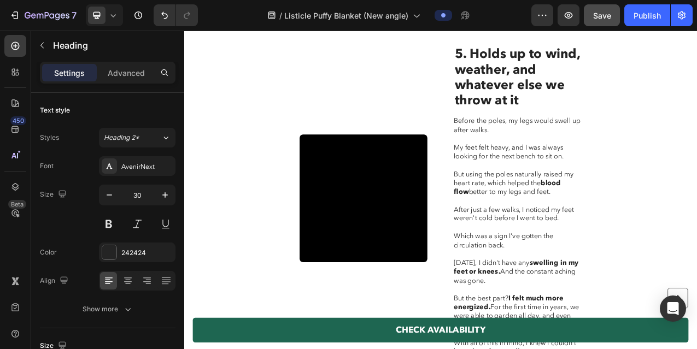
scroll to position [2346, 0]
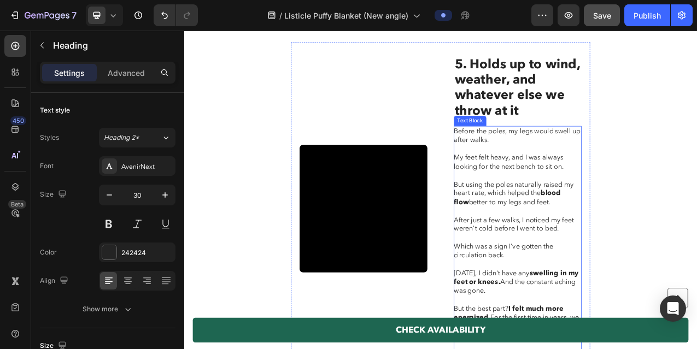
click at [547, 176] on p at bounding box center [610, 181] width 162 height 11
click at [557, 187] on p "My feet felt heavy, and I was always looking for the next bench to sit on." at bounding box center [610, 198] width 162 height 23
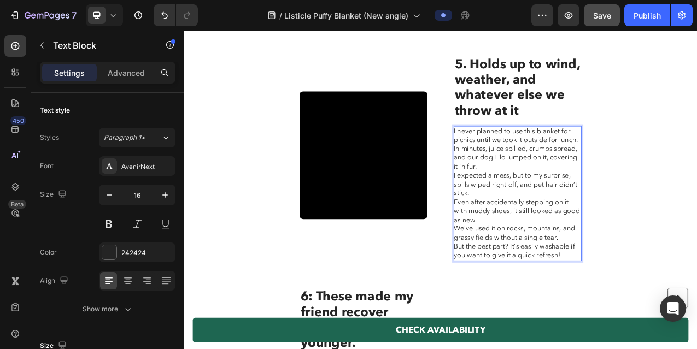
click at [685, 158] on p "I never planned to use this blanket for picnics until we took it outside for lu…" at bounding box center [610, 182] width 162 height 57
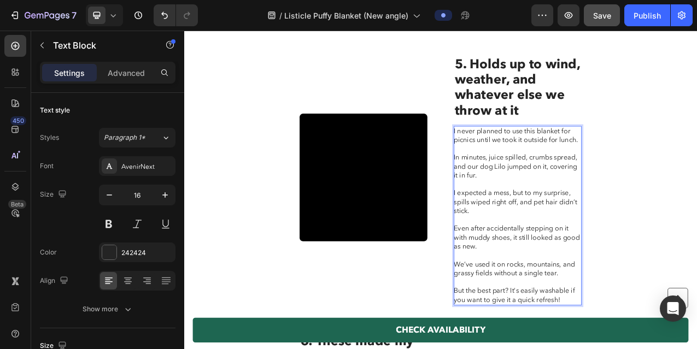
drag, startPoint x: 617, startPoint y: 351, endPoint x: 633, endPoint y: 353, distance: 15.5
drag, startPoint x: 612, startPoint y: 351, endPoint x: 660, endPoint y: 347, distance: 47.7
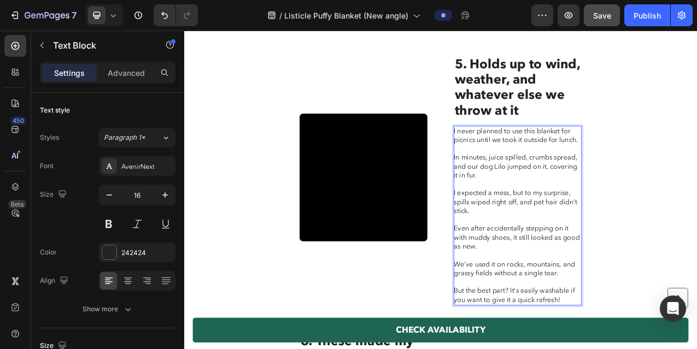
drag, startPoint x: 617, startPoint y: 352, endPoint x: 622, endPoint y: 353, distance: 5.5
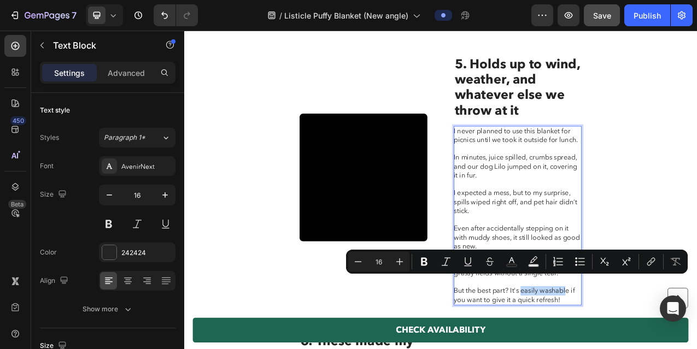
drag, startPoint x: 616, startPoint y: 352, endPoint x: 674, endPoint y: 351, distance: 57.9
click at [614, 250] on p "I expected a mess, but to my surprise, spills wiped right off, and pet hair did…" at bounding box center [610, 250] width 162 height 34
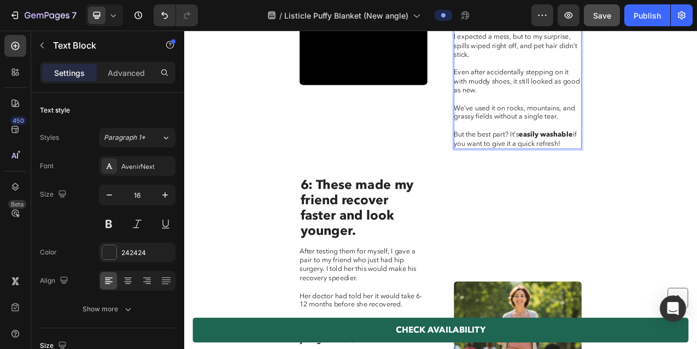
scroll to position [2549, 0]
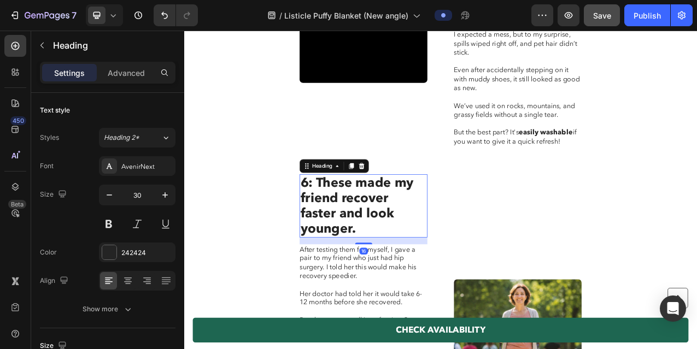
click at [416, 229] on h2 "6: These made my friend recover faster and look younger." at bounding box center [413, 254] width 163 height 81
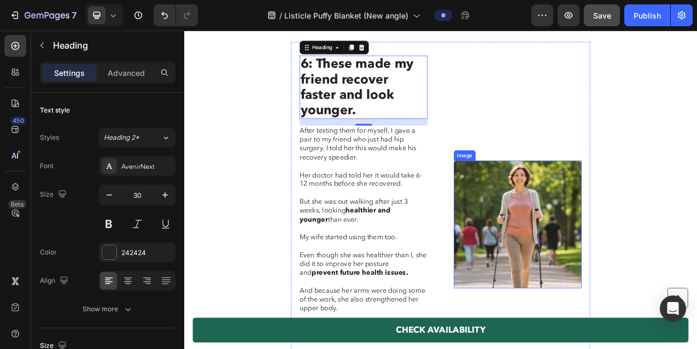
scroll to position [2686, 0]
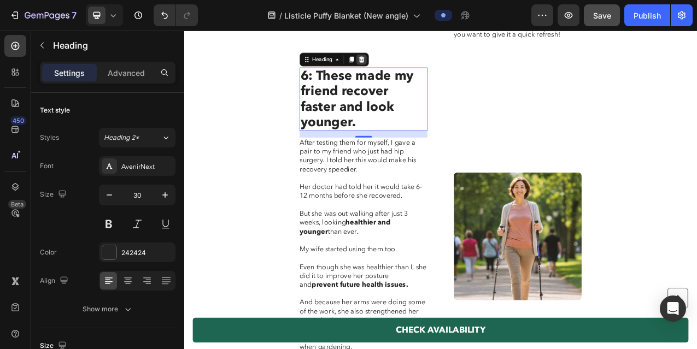
click at [411, 63] on icon at bounding box center [411, 67] width 7 height 8
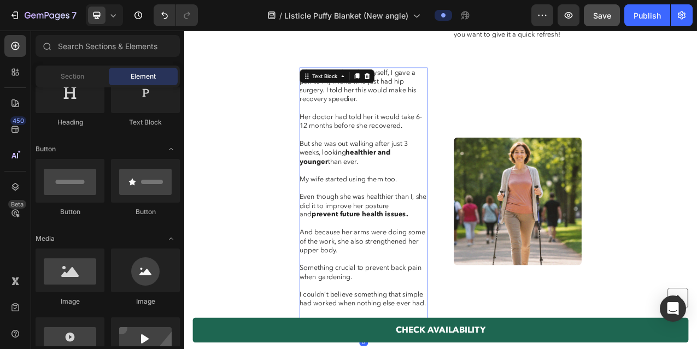
click at [428, 107] on p "After testing them for myself, I gave a pair to my friend who just had hip surg…" at bounding box center [413, 101] width 162 height 45
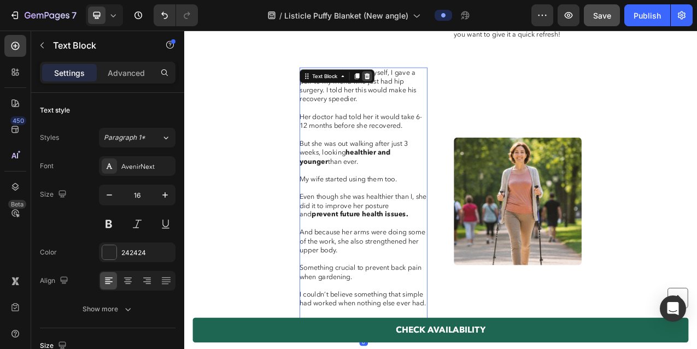
click at [420, 82] on div at bounding box center [417, 88] width 13 height 13
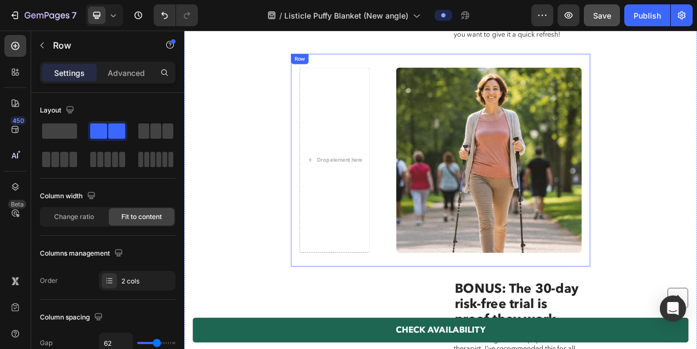
click at [440, 80] on div "Drop element here 6: These made my friend recover faster and look younger. Head…" at bounding box center [512, 196] width 382 height 272
click at [388, 67] on icon at bounding box center [388, 71] width 7 height 8
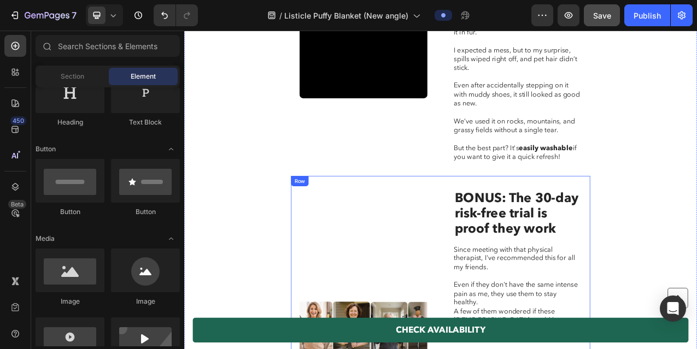
scroll to position [2467, 0]
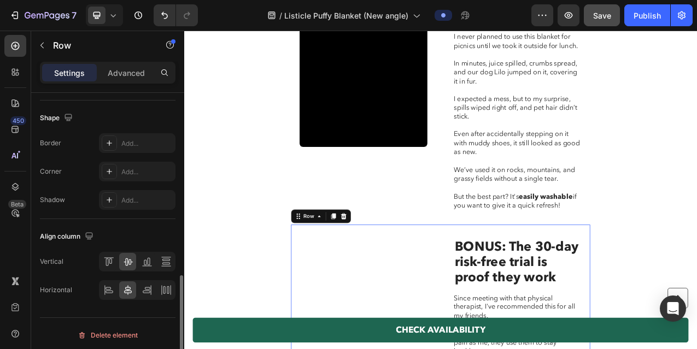
scroll to position [504, 0]
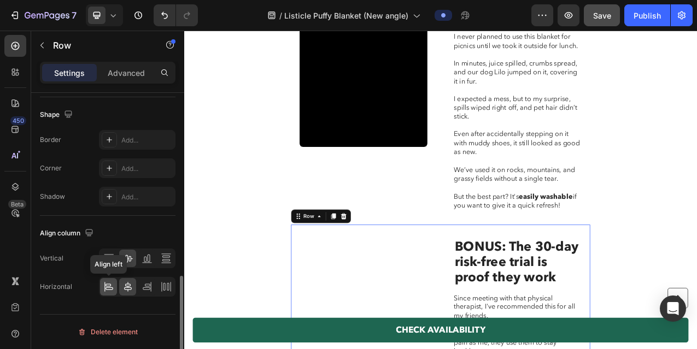
click at [109, 284] on icon at bounding box center [107, 285] width 5 height 3
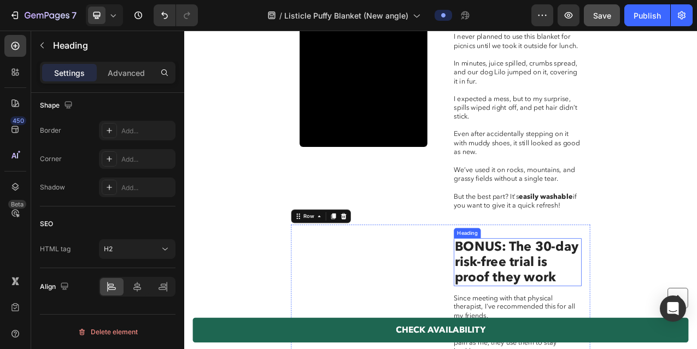
scroll to position [0, 0]
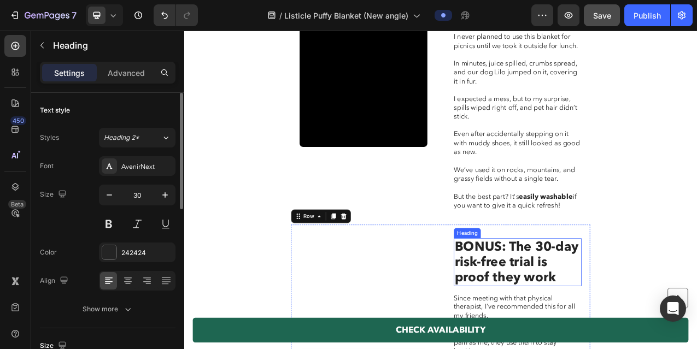
click at [579, 298] on h2 "BONUS: The 30-day risk-free trial is proof they work" at bounding box center [610, 326] width 163 height 61
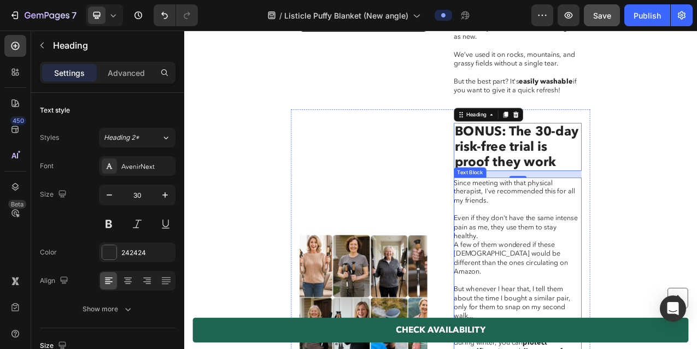
scroll to position [2638, 0]
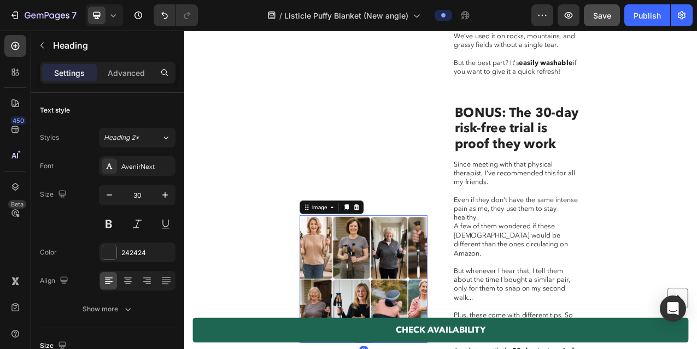
click at [429, 273] on img at bounding box center [413, 348] width 163 height 163
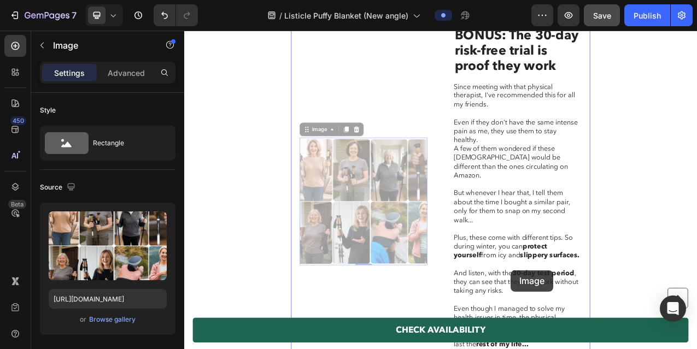
scroll to position [2783, 0]
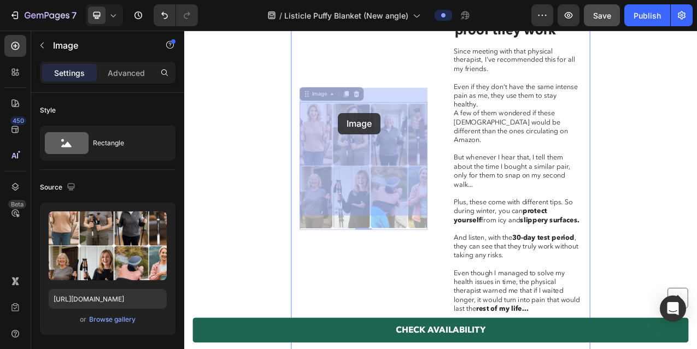
drag, startPoint x: 344, startPoint y: 241, endPoint x: 380, endPoint y: 136, distance: 111.1
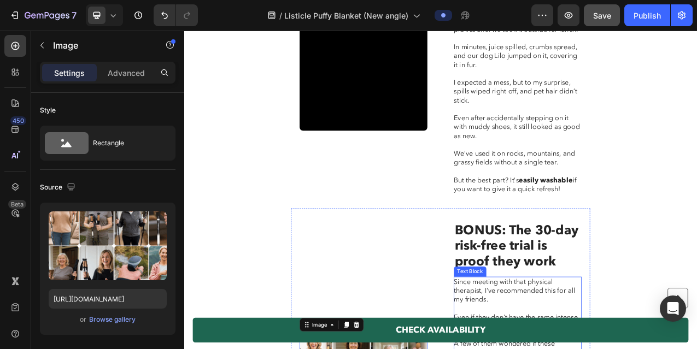
scroll to position [2489, 0]
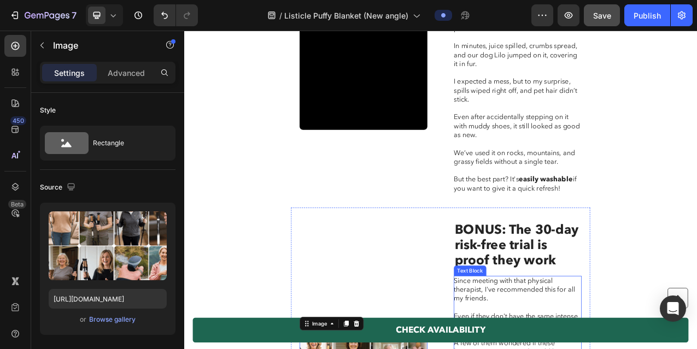
click at [592, 274] on h2 "BONUS: The 30-day risk-free trial is proof they work" at bounding box center [610, 304] width 163 height 61
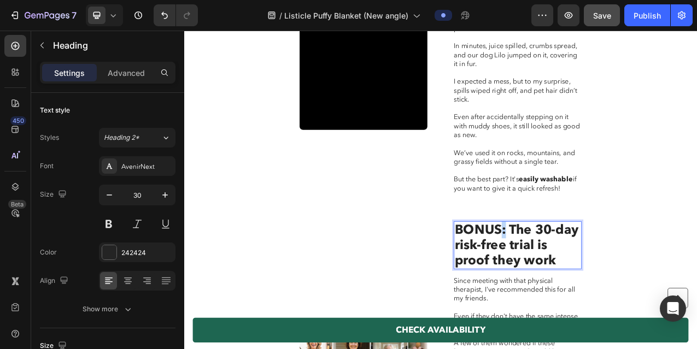
click at [592, 274] on h2 "BONUS: The 30-day risk-free trial is proof they work" at bounding box center [610, 304] width 163 height 61
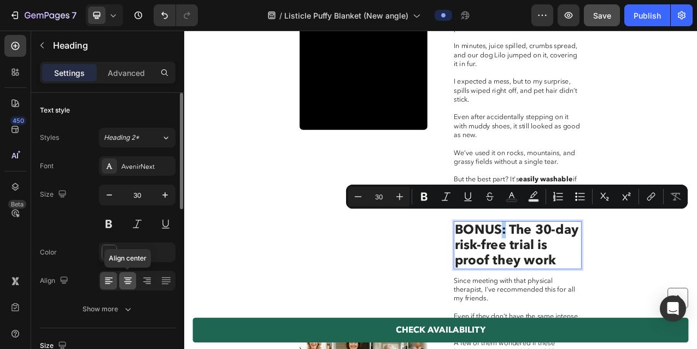
click at [128, 280] on icon at bounding box center [127, 280] width 11 height 11
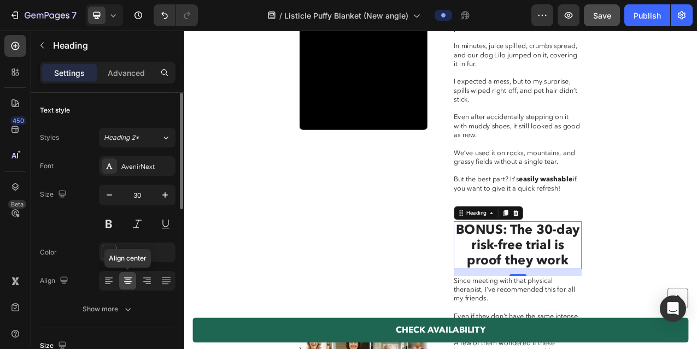
click at [128, 280] on icon at bounding box center [127, 280] width 11 height 11
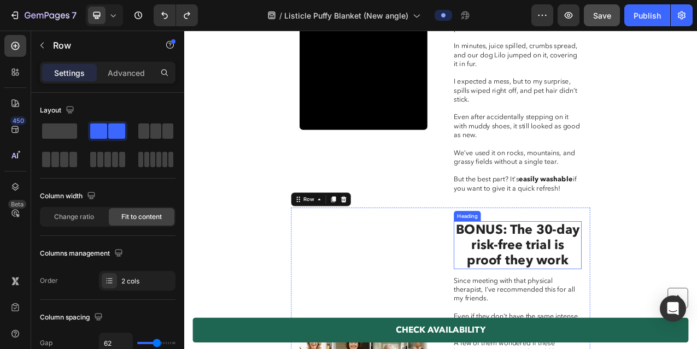
click at [586, 282] on p "BONUS: The 30-day risk-free trial is proof they work" at bounding box center [610, 304] width 161 height 59
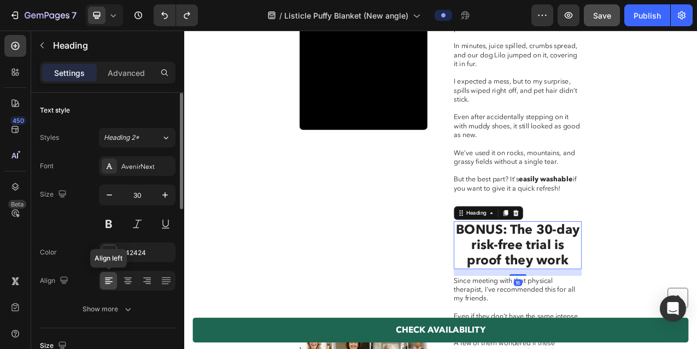
click at [111, 278] on icon at bounding box center [109, 278] width 8 height 1
click at [132, 279] on icon at bounding box center [127, 280] width 11 height 11
click at [616, 298] on p "BONUS: The 30-day risk-free trial is proof they work" at bounding box center [610, 304] width 161 height 59
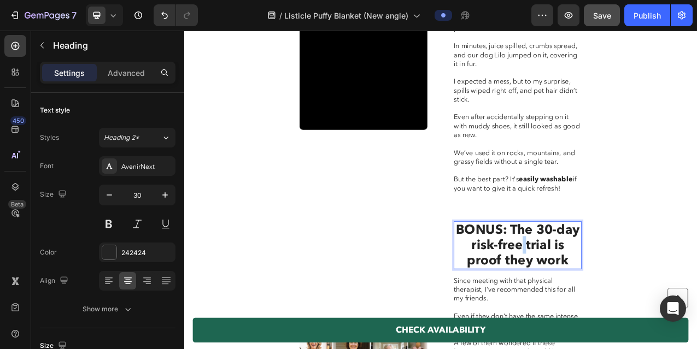
click at [616, 298] on p "BONUS: The 30-day risk-free trial is proof they work" at bounding box center [610, 304] width 161 height 59
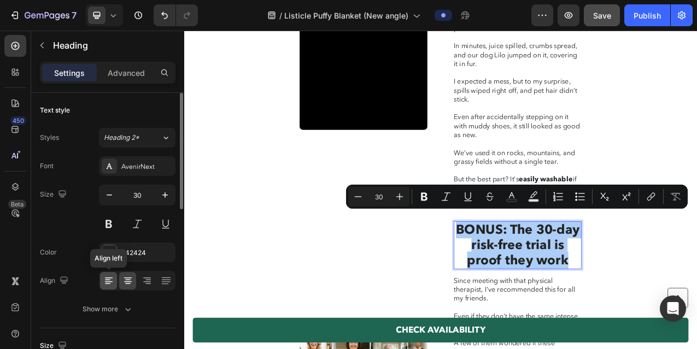
click at [109, 279] on icon at bounding box center [108, 280] width 11 height 11
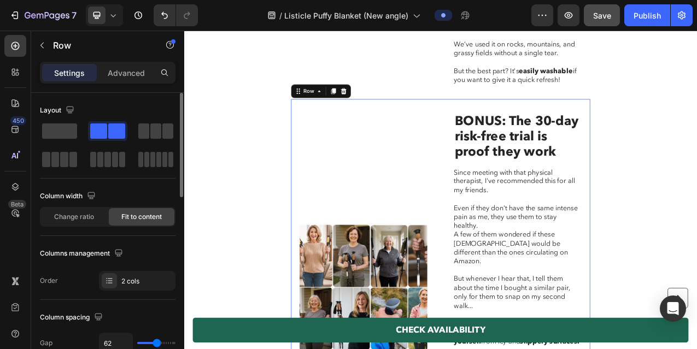
scroll to position [2631, 0]
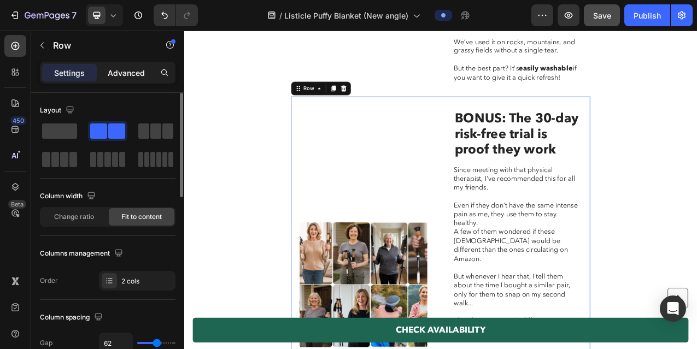
click at [117, 70] on p "Advanced" at bounding box center [126, 72] width 37 height 11
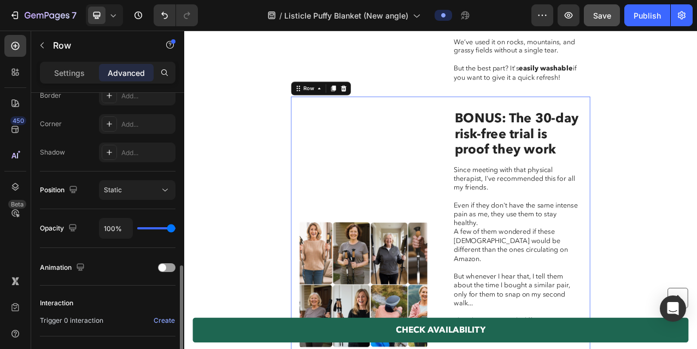
scroll to position [425, 0]
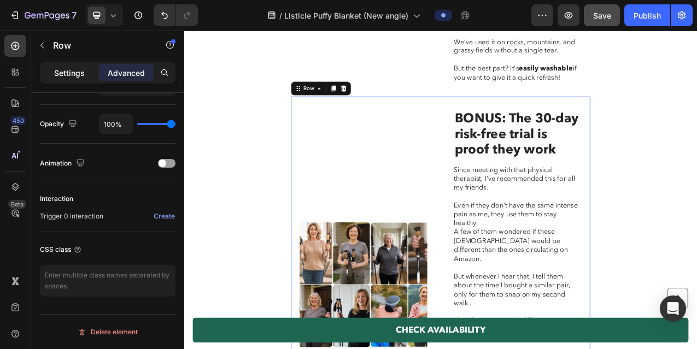
click at [86, 72] on div "Settings" at bounding box center [69, 72] width 55 height 17
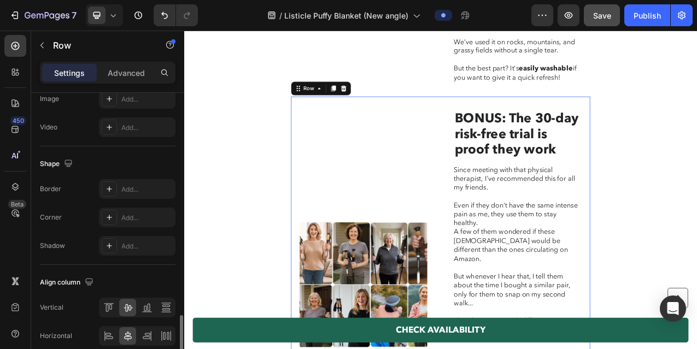
scroll to position [504, 0]
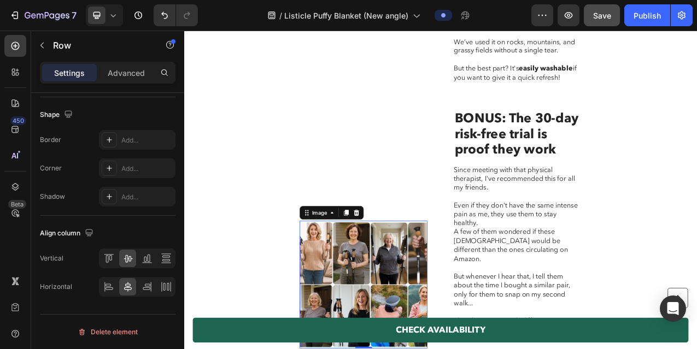
click at [437, 274] on img at bounding box center [413, 355] width 163 height 163
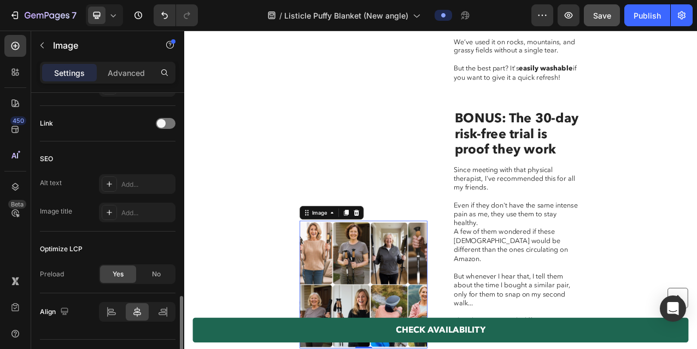
scroll to position [536, 0]
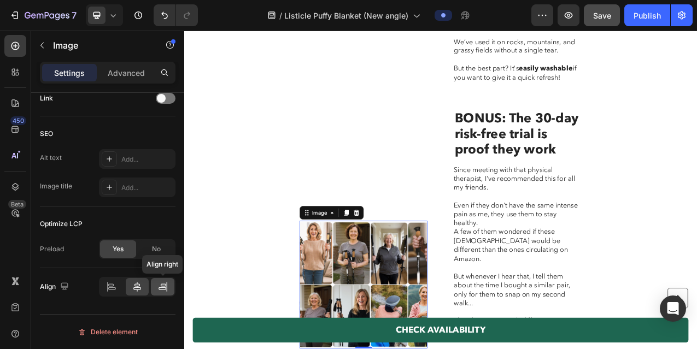
click at [158, 290] on icon at bounding box center [162, 286] width 11 height 11
click at [165, 288] on icon at bounding box center [162, 288] width 8 height 3
click at [140, 285] on icon at bounding box center [137, 286] width 11 height 11
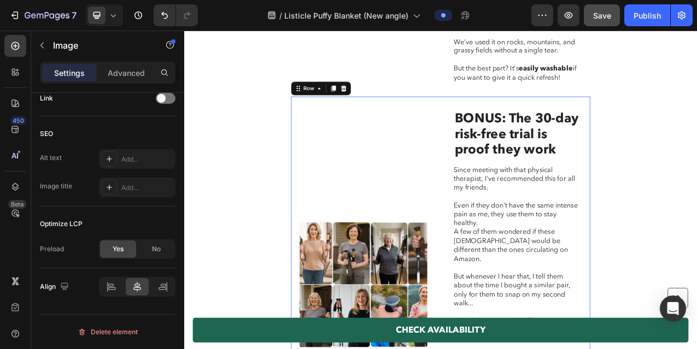
scroll to position [0, 0]
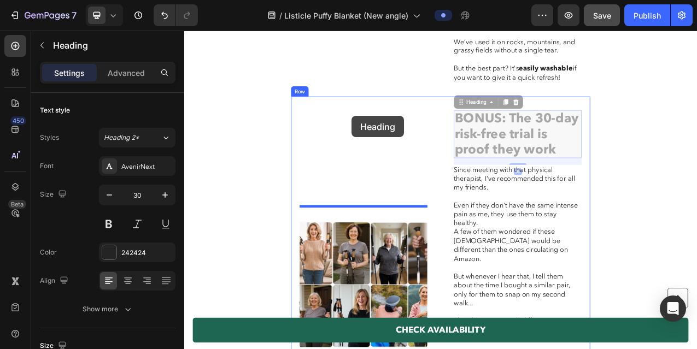
drag, startPoint x: 536, startPoint y: 114, endPoint x: 398, endPoint y: 140, distance: 140.1
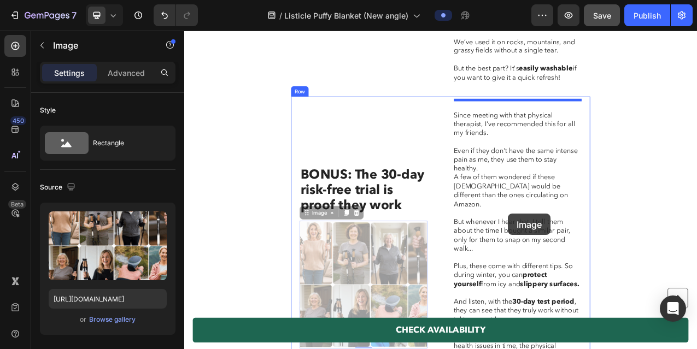
drag, startPoint x: 441, startPoint y: 264, endPoint x: 598, endPoint y: 265, distance: 156.3
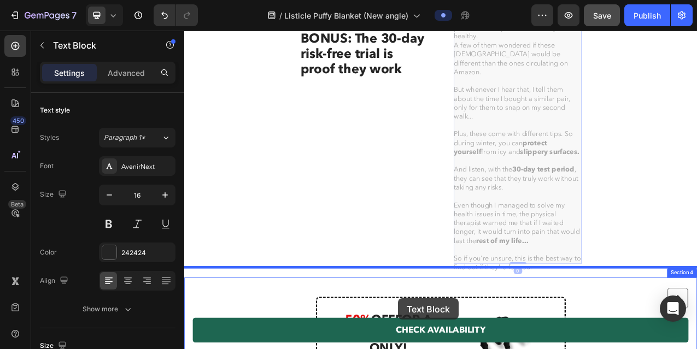
scroll to position [3006, 0]
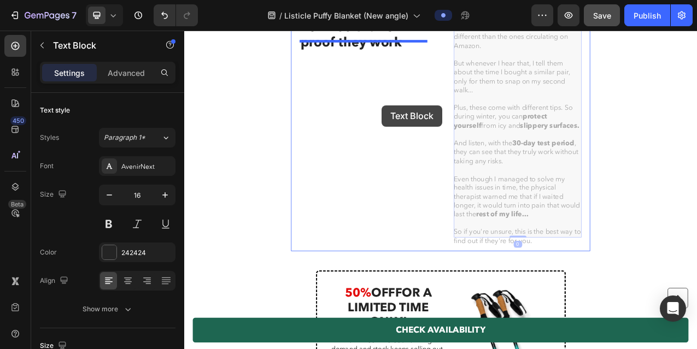
drag, startPoint x: 529, startPoint y: 300, endPoint x: 437, endPoint y: 127, distance: 196.7
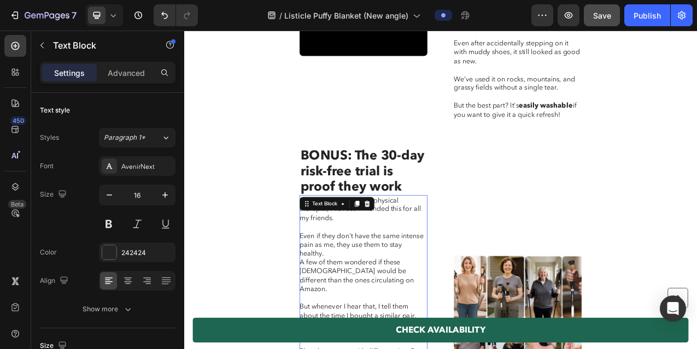
scroll to position [2587, 0]
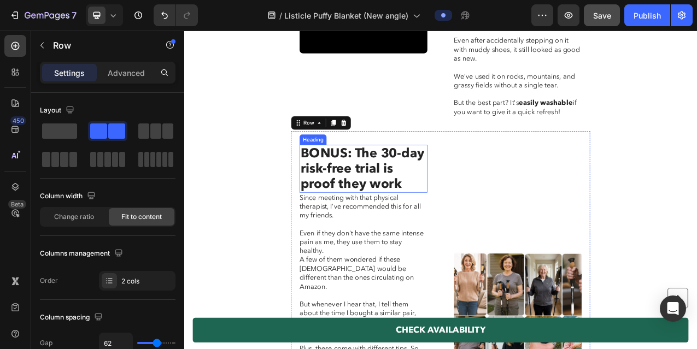
click at [396, 187] on h2 "BONUS: The 30-day risk-free trial is proof they work" at bounding box center [413, 206] width 163 height 61
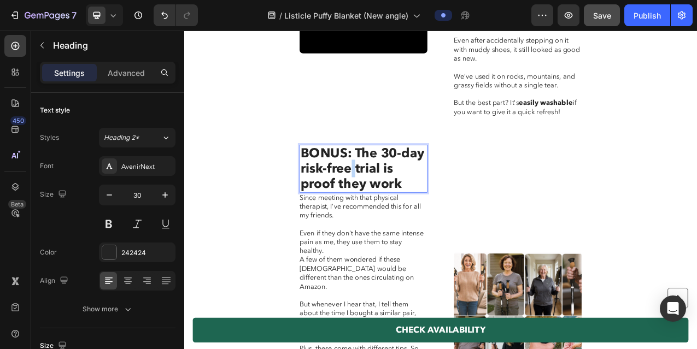
click at [396, 187] on p "BONUS: The 30-day risk-free trial is proof they work" at bounding box center [413, 207] width 161 height 59
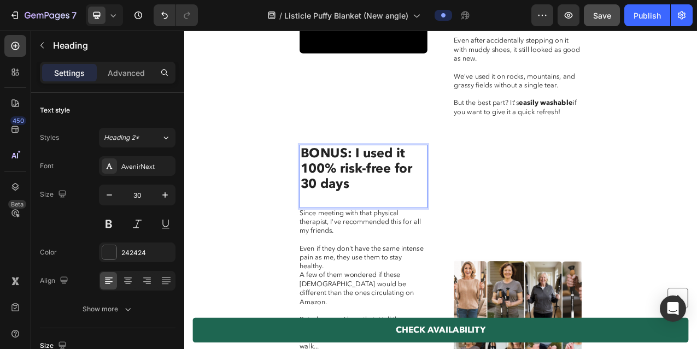
scroll to position [0, 0]
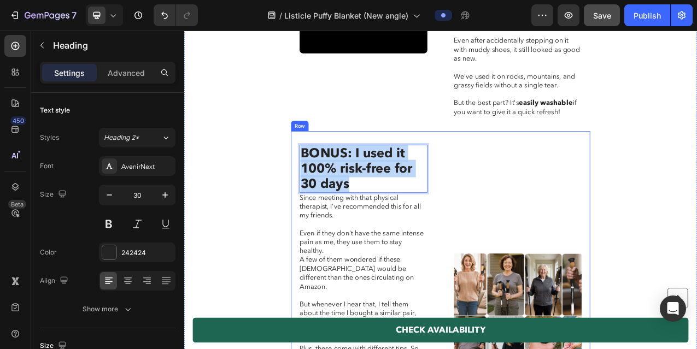
drag, startPoint x: 401, startPoint y: 205, endPoint x: 332, endPoint y: 149, distance: 89.3
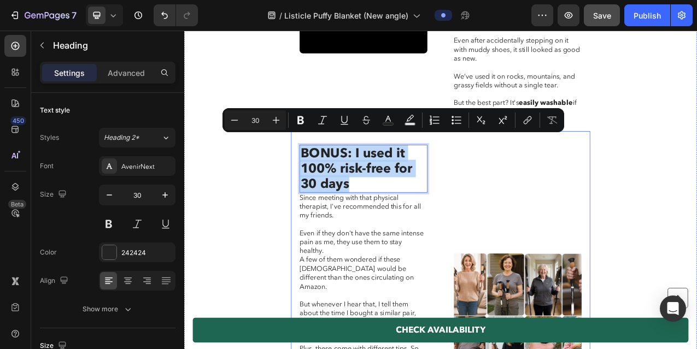
copy p "BONUS: I used it 100% risk-free for 30 days"
click at [116, 19] on icon at bounding box center [113, 15] width 11 height 11
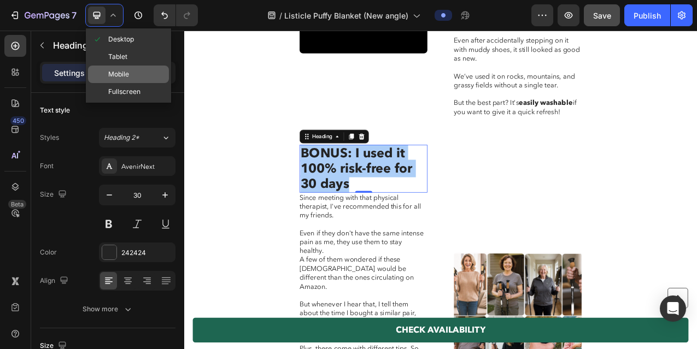
click at [120, 74] on span "Mobile" at bounding box center [118, 74] width 21 height 11
type input "22"
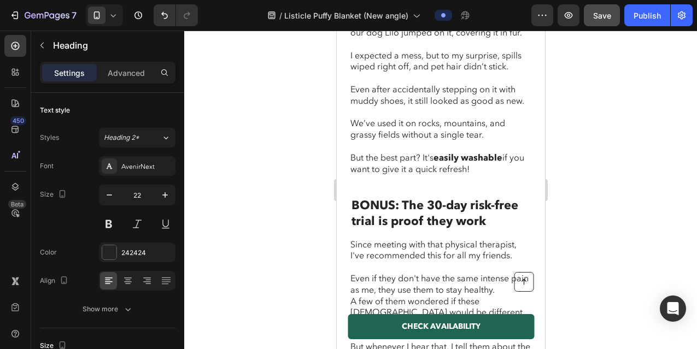
scroll to position [3014, 0]
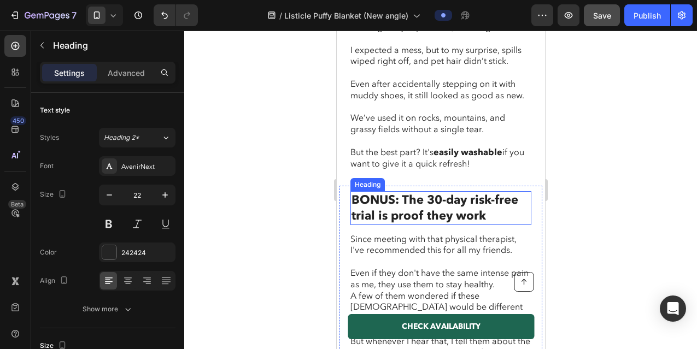
click at [398, 191] on h2 "BONUS: The 30-day risk-free trial is proof they work" at bounding box center [440, 207] width 181 height 33
click at [398, 192] on p "BONUS: The 30-day risk-free trial is proof they work" at bounding box center [440, 207] width 179 height 31
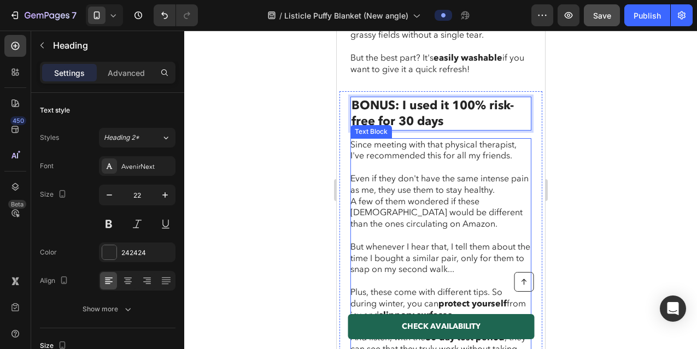
scroll to position [3110, 0]
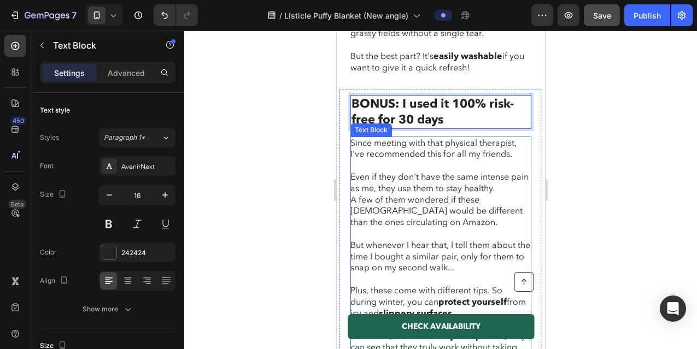
click at [356, 138] on p "Since meeting with that physical therapist, I've recommended this for all my fr…" at bounding box center [440, 149] width 180 height 23
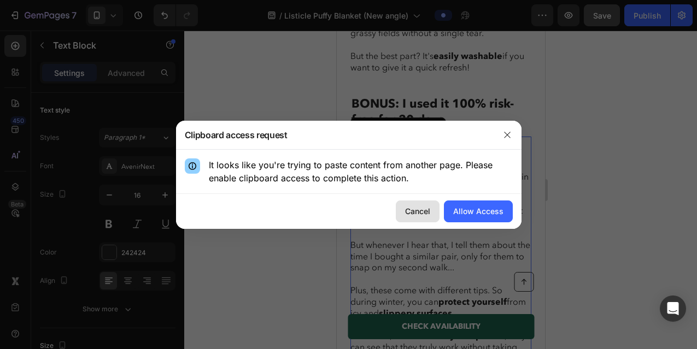
click at [414, 209] on div "Cancel" at bounding box center [417, 210] width 25 height 11
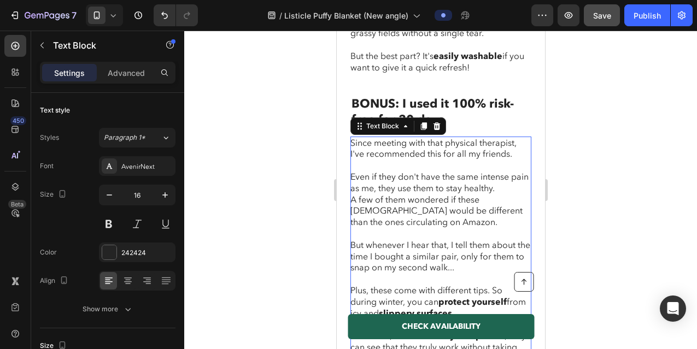
click at [419, 228] on p at bounding box center [440, 233] width 180 height 11
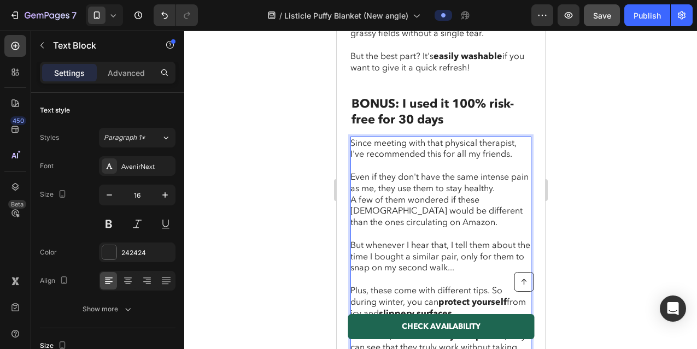
click at [419, 228] on p "Rich Text Editor. Editing area: main" at bounding box center [440, 233] width 180 height 11
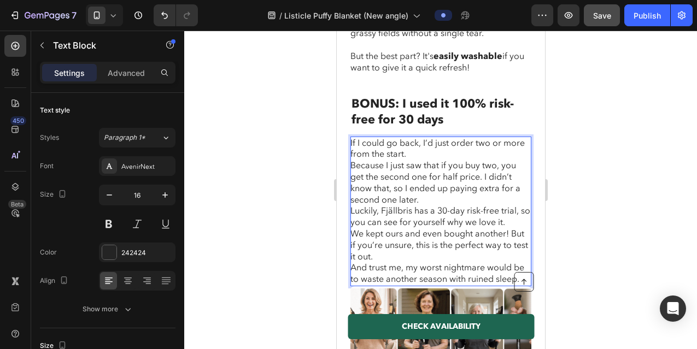
click at [408, 138] on p "If I could go back, I’d just order two or more from the start." at bounding box center [440, 149] width 180 height 23
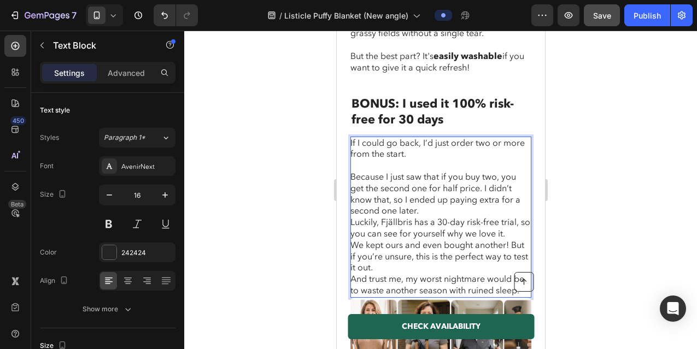
click at [483, 172] on p "Because I just saw that if you buy two, you get the second one for half price. …" at bounding box center [440, 194] width 180 height 45
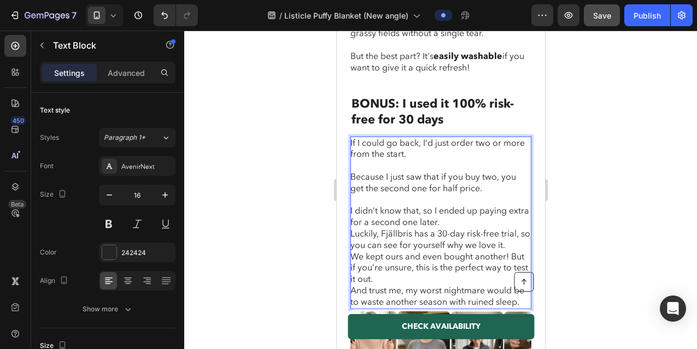
click at [467, 205] on p "I didn’t know that, so I ended up paying extra for a second one later." at bounding box center [440, 216] width 180 height 23
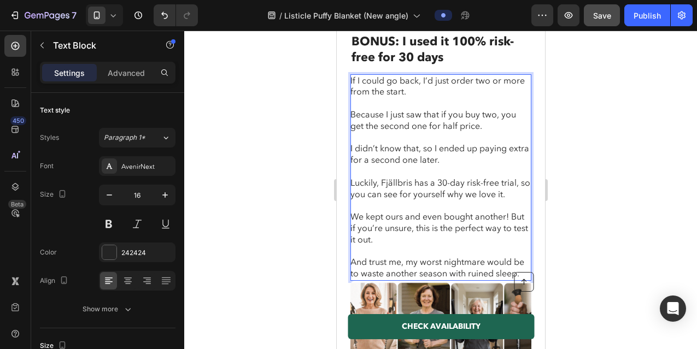
scroll to position [3175, 0]
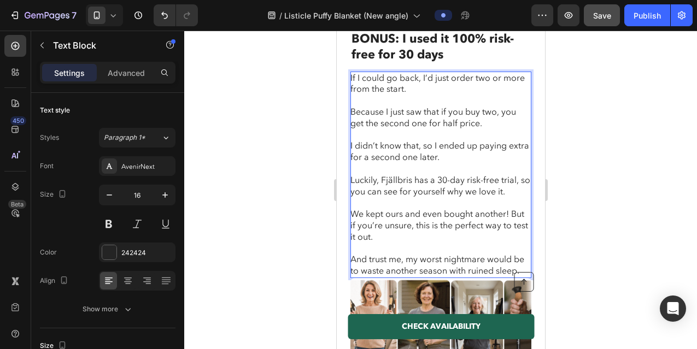
click at [469, 208] on div "If I could go back, I’d just order two or more from the start. Because I just s…" at bounding box center [440, 175] width 181 height 207
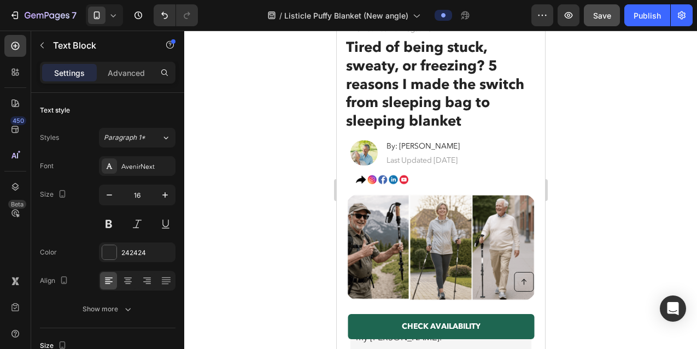
scroll to position [91, 0]
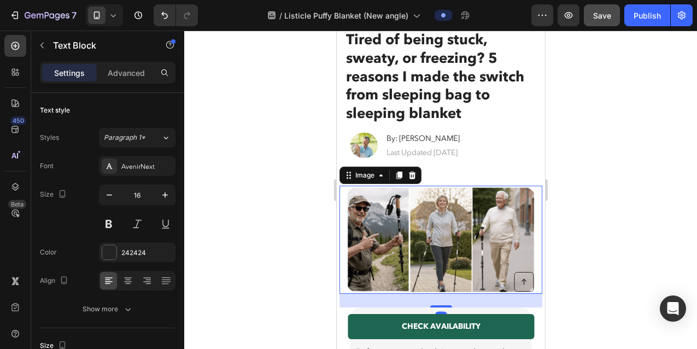
click at [430, 223] on img at bounding box center [440, 240] width 192 height 108
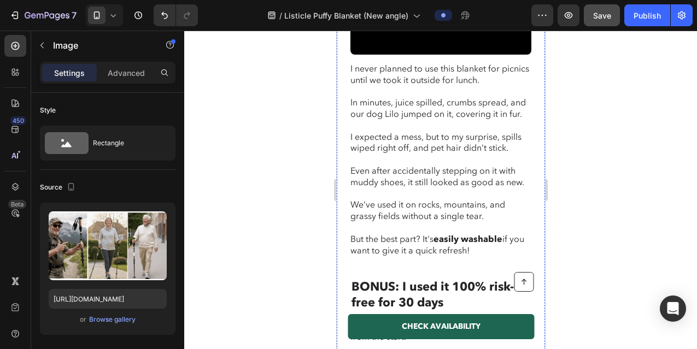
scroll to position [2897, 0]
click at [110, 13] on icon at bounding box center [113, 15] width 11 height 11
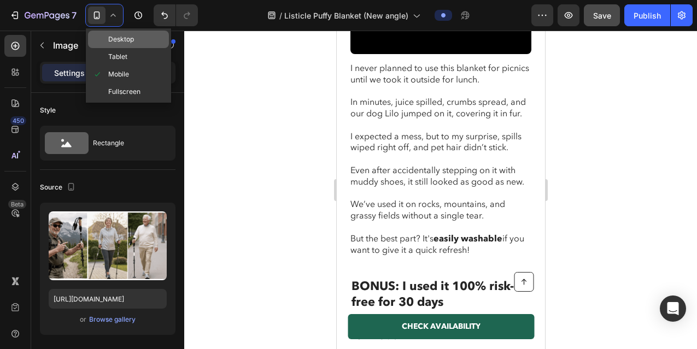
click at [123, 38] on span "Desktop" at bounding box center [121, 39] width 26 height 11
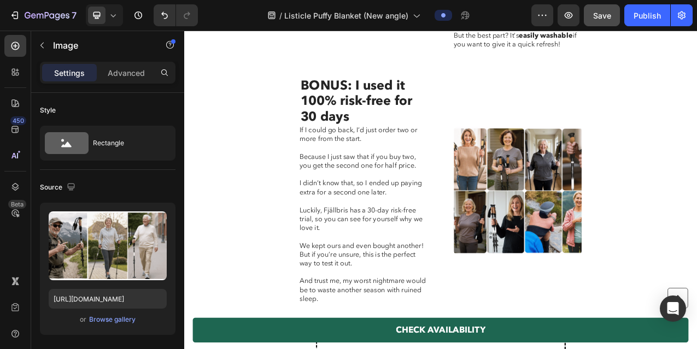
scroll to position [2609, 0]
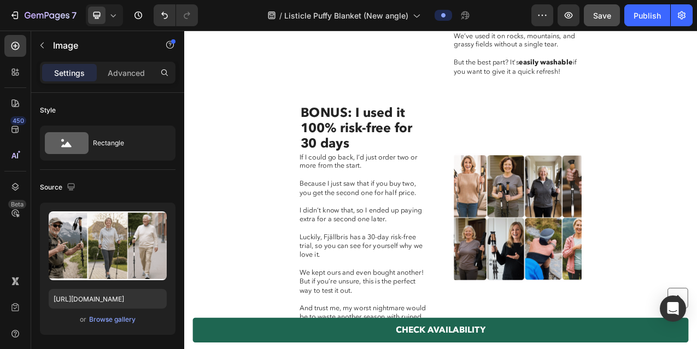
click at [538, 199] on img at bounding box center [610, 269] width 163 height 163
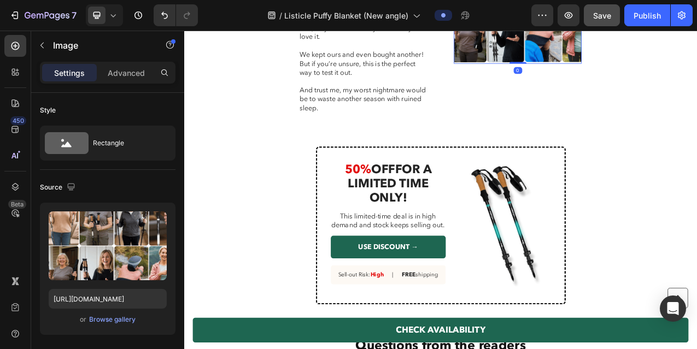
scroll to position [2892, 0]
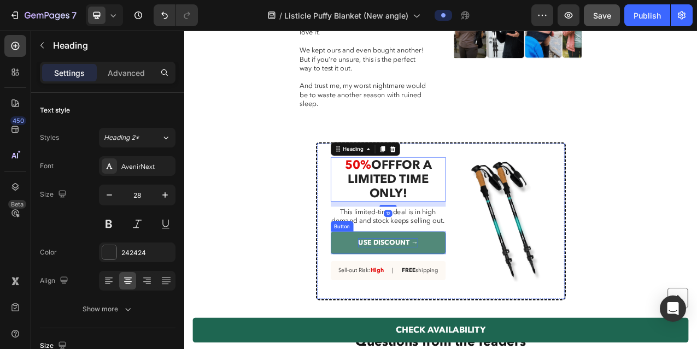
click at [455, 296] on p "USE DISCOUNT →" at bounding box center [444, 301] width 76 height 11
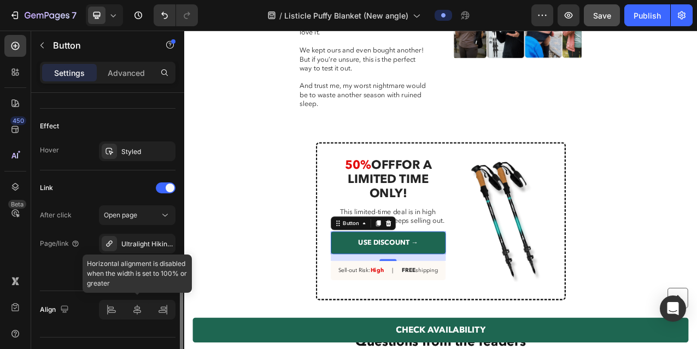
scroll to position [561, 0]
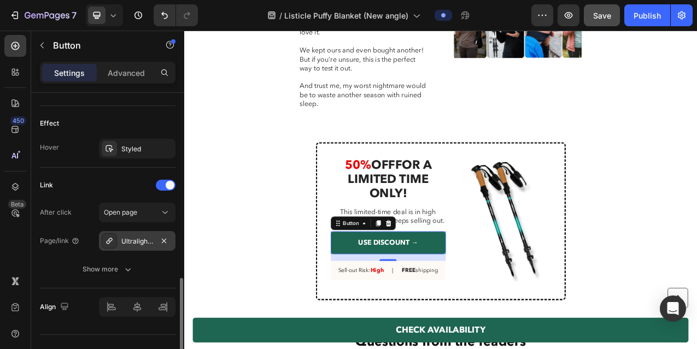
click at [150, 240] on div "Ultralight Hiking Poles" at bounding box center [137, 242] width 32 height 10
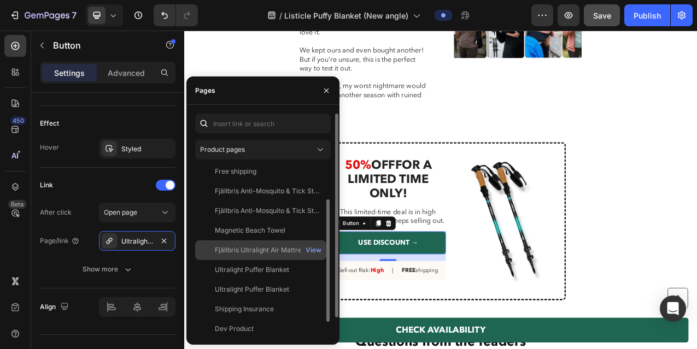
scroll to position [1, 0]
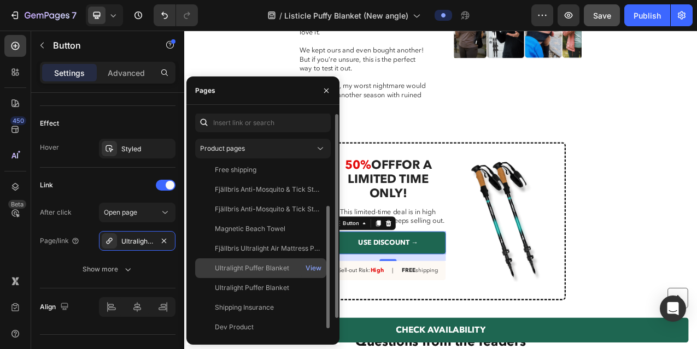
click at [249, 265] on div "Ultralight Puffer Blanket" at bounding box center [252, 268] width 74 height 10
click at [316, 267] on div "View" at bounding box center [313, 268] width 16 height 10
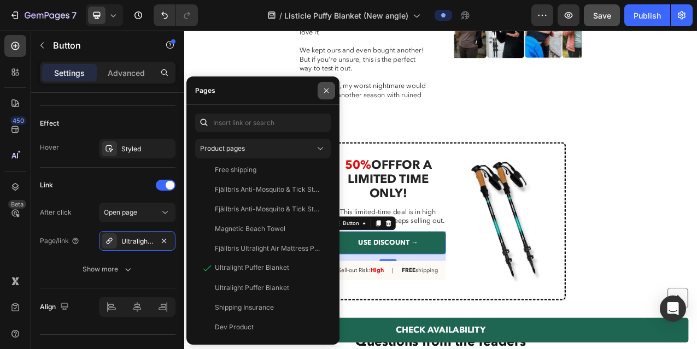
click at [325, 87] on icon "button" at bounding box center [326, 90] width 9 height 9
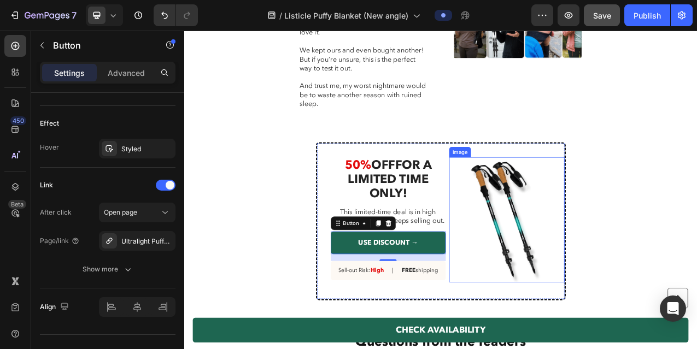
click at [591, 192] on img at bounding box center [595, 272] width 145 height 161
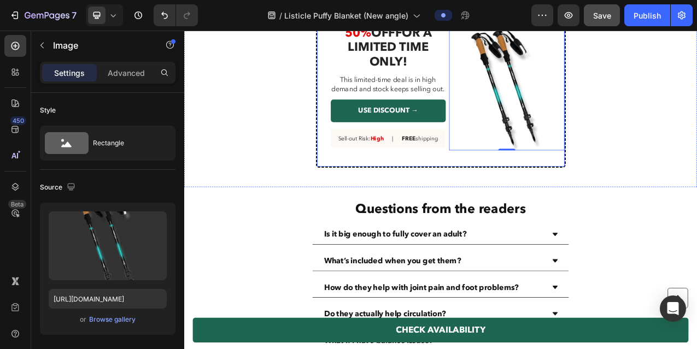
scroll to position [2984, 0]
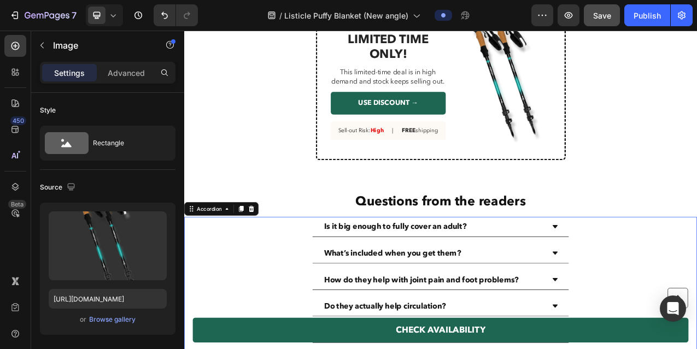
click at [667, 280] on div "Is it big enough to fully cover an adult?" at bounding box center [512, 281] width 328 height 25
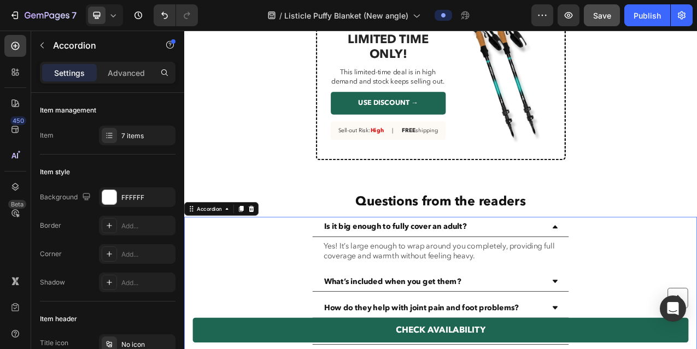
click at [662, 282] on icon at bounding box center [658, 281] width 9 height 9
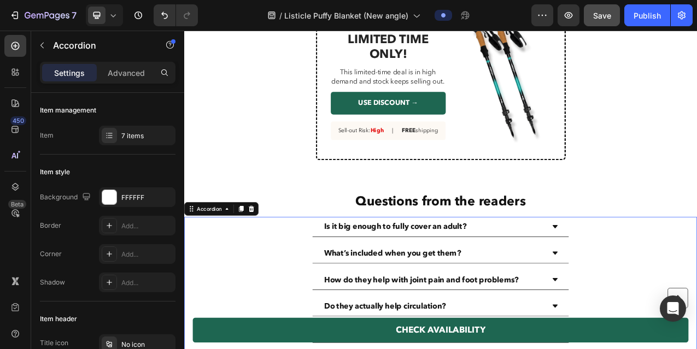
click at [467, 281] on p "Is it big enough to fully cover an adult?" at bounding box center [454, 281] width 182 height 13
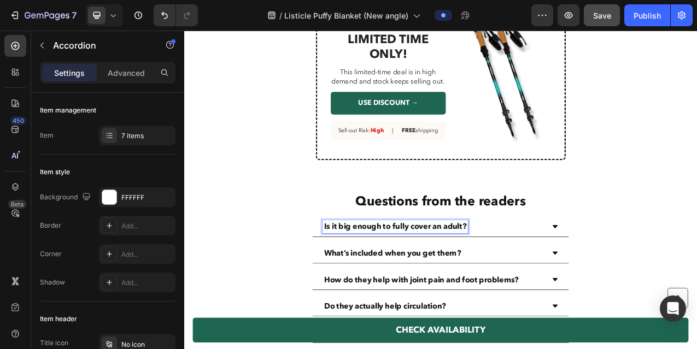
click at [422, 314] on p "What’s included when you get them?" at bounding box center [450, 315] width 175 height 13
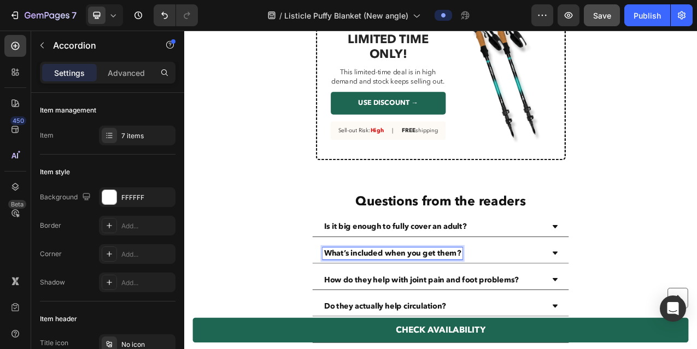
click at [422, 314] on p "What’s included when you get them?" at bounding box center [450, 315] width 175 height 13
click at [658, 315] on icon at bounding box center [658, 315] width 7 height 4
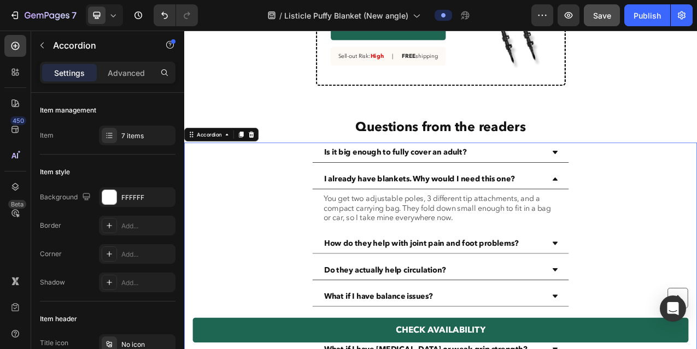
scroll to position [3080, 0]
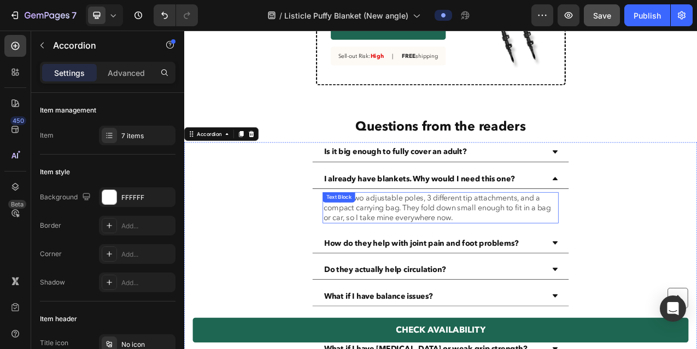
click at [495, 261] on p "You get two adjustable poles, 3 different tip attachments, and a compact carryi…" at bounding box center [511, 257] width 299 height 38
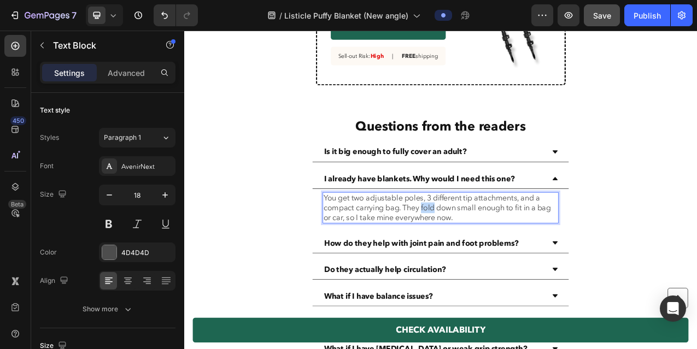
click at [495, 261] on p "You get two adjustable poles, 3 different tip attachments, and a compact carryi…" at bounding box center [511, 257] width 299 height 38
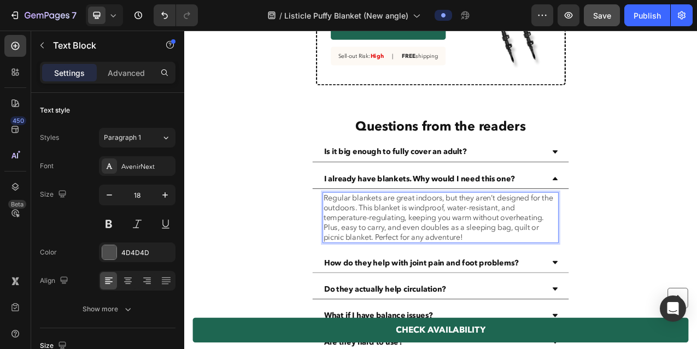
click at [646, 268] on p "Regular blankets are great indoors, but they aren’t designed for the outdoors. …" at bounding box center [511, 257] width 299 height 38
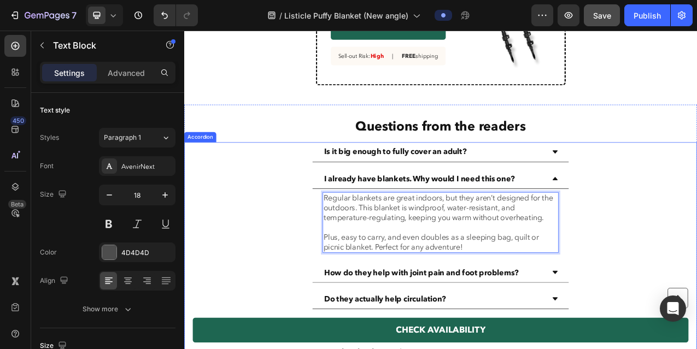
click at [563, 314] on div "Regular blankets are great indoors, but they aren’t designed for the outdoors. …" at bounding box center [512, 276] width 328 height 86
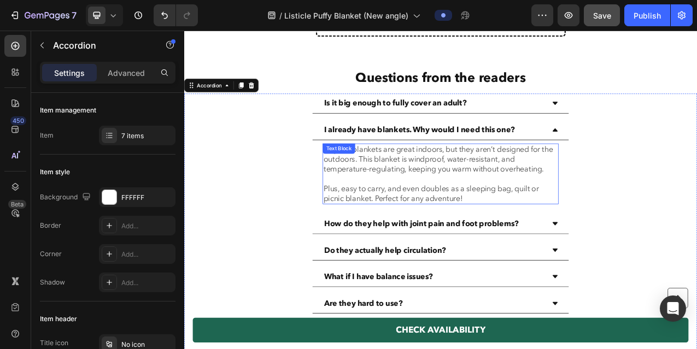
scroll to position [3152, 0]
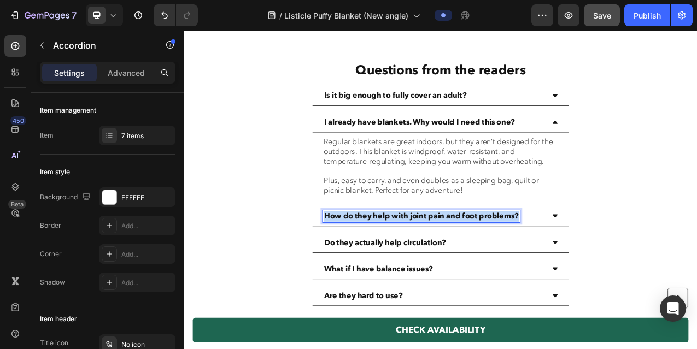
click at [381, 263] on p "How do they help with joint pain and foot problems?" at bounding box center [487, 268] width 249 height 13
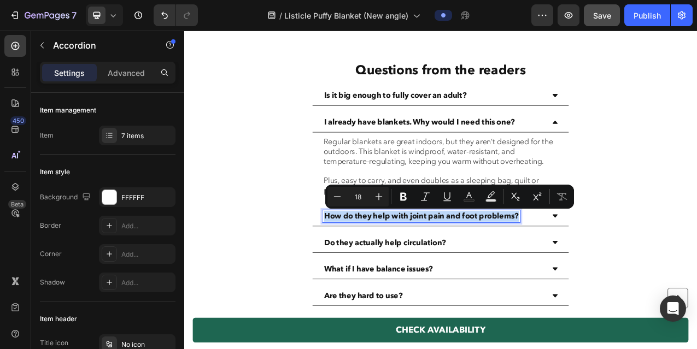
click at [381, 263] on p "How do they help with joint pain and foot problems?" at bounding box center [487, 268] width 249 height 13
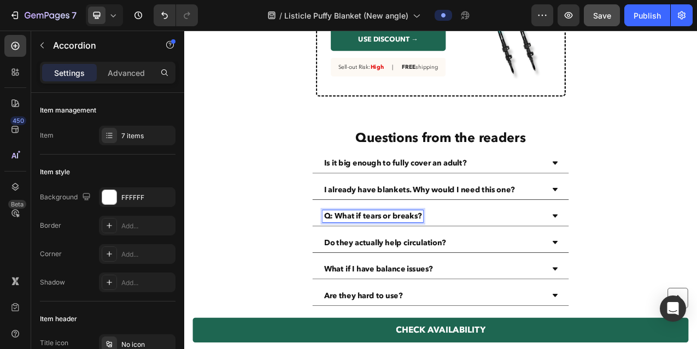
scroll to position [3065, 0]
click at [379, 264] on p "Q: What if tears or breaks?" at bounding box center [425, 268] width 125 height 13
click at [668, 269] on div "What if tears or breaks?" at bounding box center [512, 268] width 328 height 25
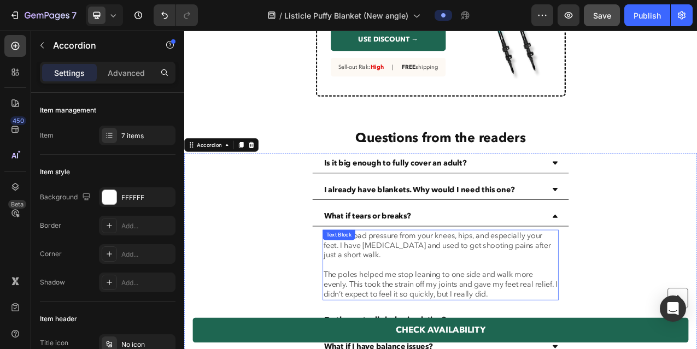
click at [401, 317] on p "They offload pressure from your knees, hips, and especially your feet. I have f…" at bounding box center [511, 305] width 299 height 38
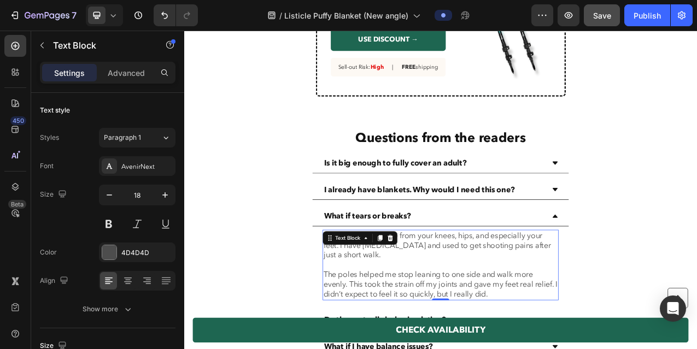
click at [401, 317] on p "They offload pressure from your knees, hips, and especially your feet. I have f…" at bounding box center [511, 305] width 299 height 38
click at [408, 312] on p "They offload pressure from your knees, hips, and especially your feet. I have f…" at bounding box center [511, 305] width 299 height 38
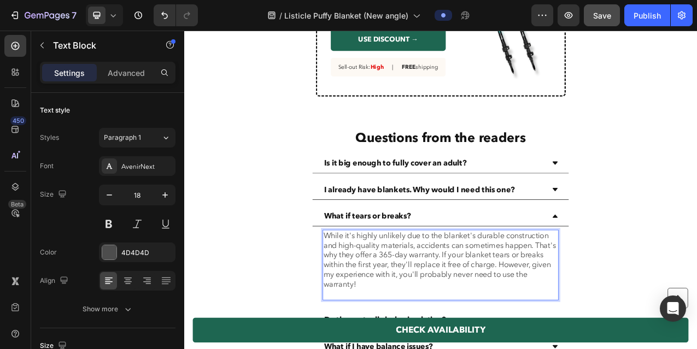
click at [636, 304] on p "While it's highly unlikely due to the blanket's durable construction and high-q…" at bounding box center [511, 330] width 299 height 88
click at [569, 349] on p "While it's highly unlikely due to the blanket's durable construction and high-q…" at bounding box center [511, 330] width 299 height 88
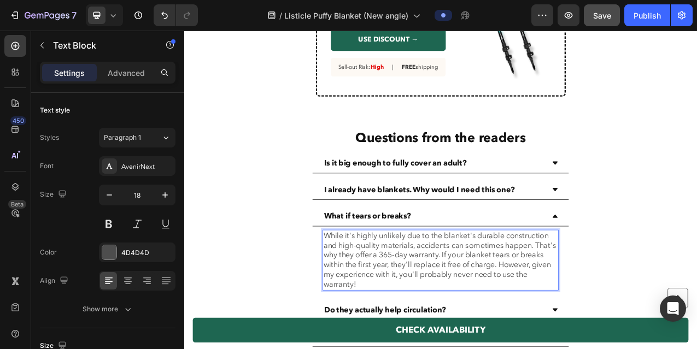
click at [619, 332] on p "While it's highly unlikely due to the blanket's durable construction and high-q…" at bounding box center [511, 323] width 299 height 75
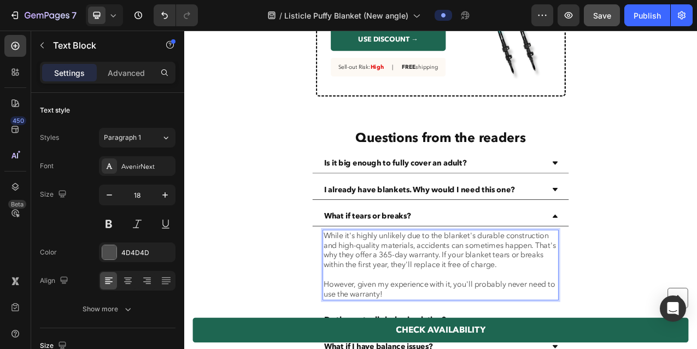
click at [644, 305] on p "While it's highly unlikely due to the blanket's durable construction and high-q…" at bounding box center [511, 311] width 299 height 50
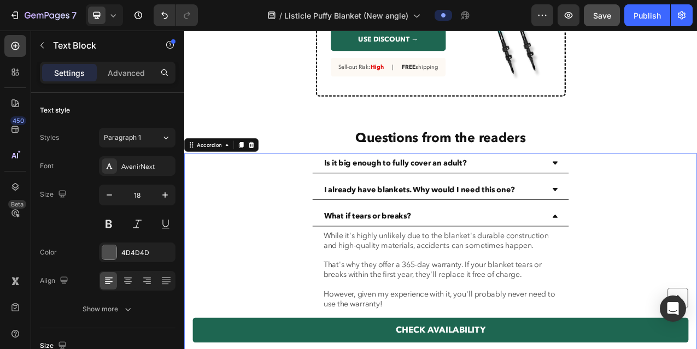
click at [691, 304] on div "What if tears or breaks? While it's highly unlikely due to the blanket's durabl…" at bounding box center [512, 324] width 655 height 137
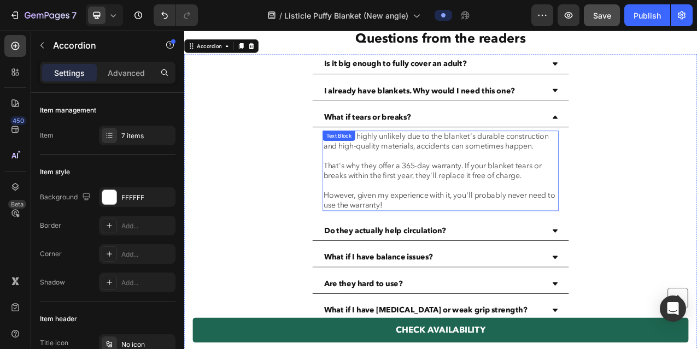
scroll to position [3200, 0]
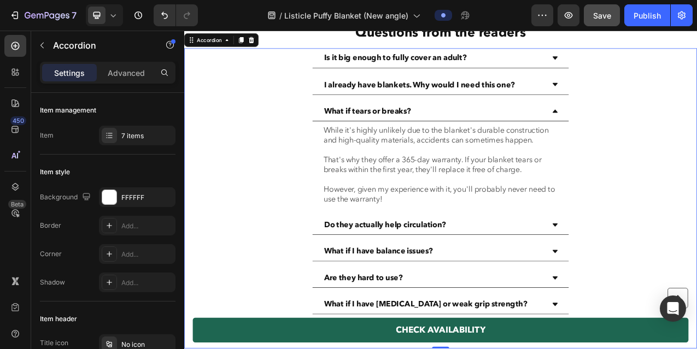
click at [523, 277] on div "Do they actually help circulation?" at bounding box center [503, 279] width 284 height 16
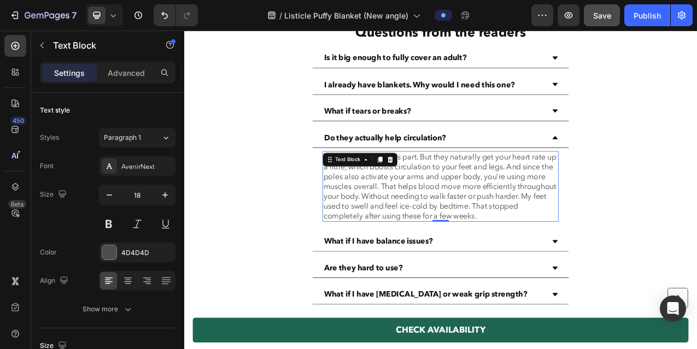
click at [516, 237] on p "Yes. I didn’t expect this part. But they naturally get your heart rate up a lit…" at bounding box center [511, 230] width 299 height 88
click at [532, 238] on p "Yes. I didn’t expect this part. But they naturally get your heart rate up a lit…" at bounding box center [511, 230] width 299 height 88
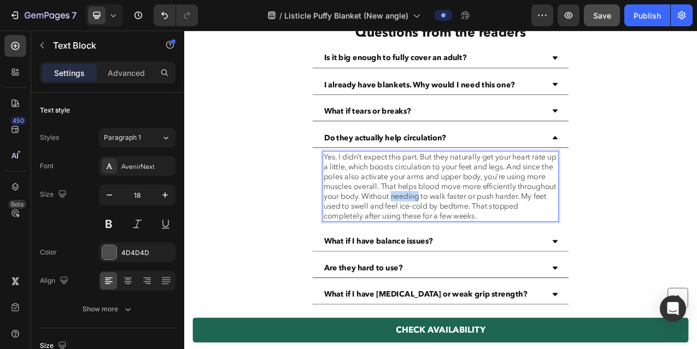
click at [532, 238] on p "Yes. I didn’t expect this part. But they naturally get your heart rate up a lit…" at bounding box center [511, 230] width 299 height 88
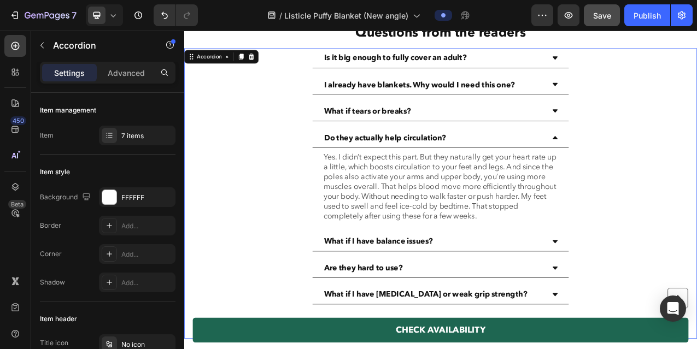
click at [535, 125] on div "What if tears or breaks?" at bounding box center [512, 133] width 328 height 25
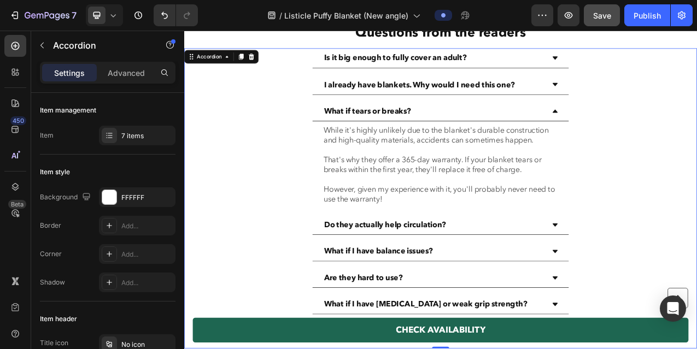
click at [535, 125] on div "What if tears or breaks?" at bounding box center [512, 133] width 328 height 25
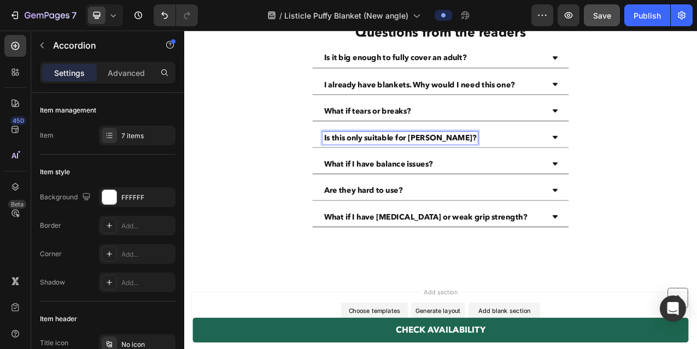
click at [598, 175] on div "Is this only suitable for [PERSON_NAME]?" at bounding box center [512, 167] width 328 height 25
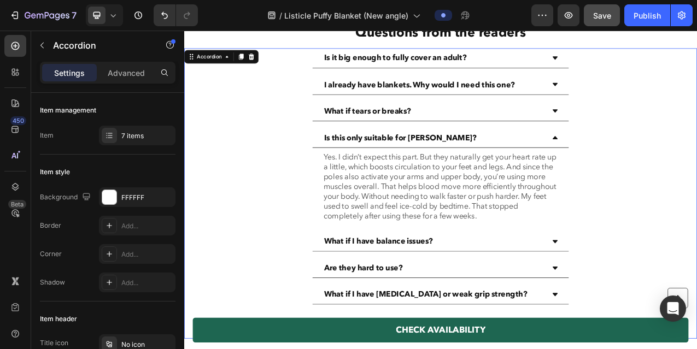
click at [555, 230] on p "Yes. I didn’t expect this part. But they naturally get your heart rate up a lit…" at bounding box center [511, 230] width 299 height 88
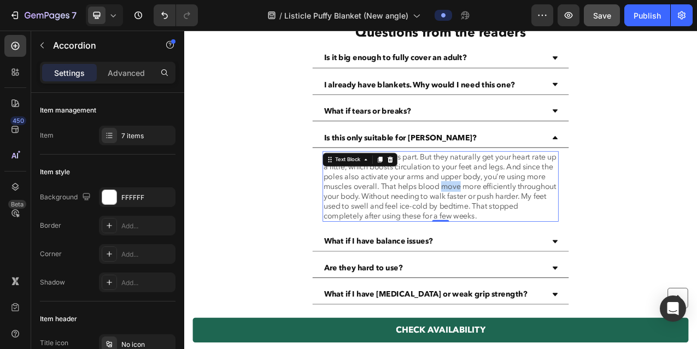
click at [555, 230] on p "Yes. I didn’t expect this part. But they naturally get your heart rate up a lit…" at bounding box center [511, 230] width 299 height 88
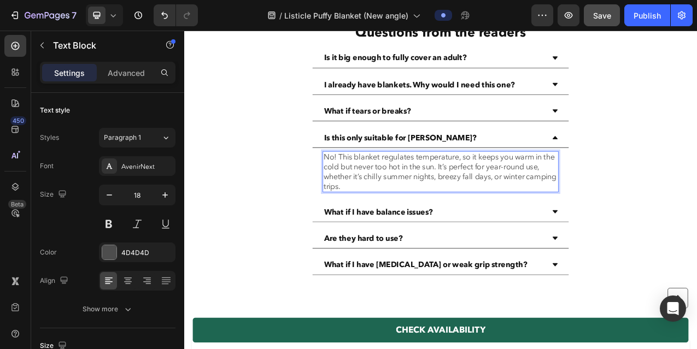
click at [527, 206] on p "No! This blanket regulates temperature, so it keeps you warm in the cold but ne…" at bounding box center [511, 211] width 299 height 50
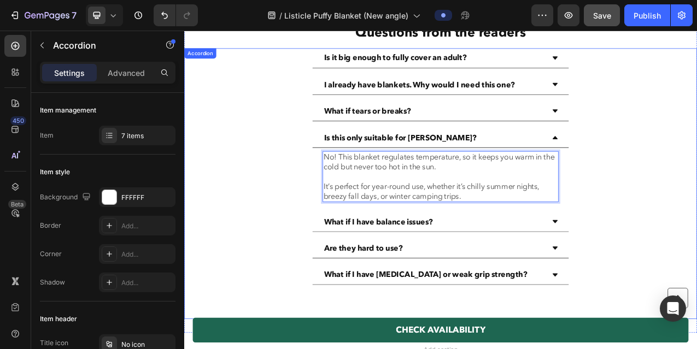
click at [554, 269] on div "What if I have balance issues?" at bounding box center [503, 275] width 284 height 16
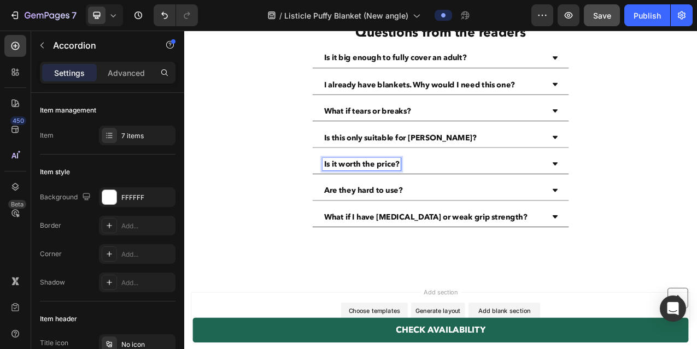
click at [566, 171] on div "Is this only suitable for [PERSON_NAME]?" at bounding box center [503, 168] width 284 height 16
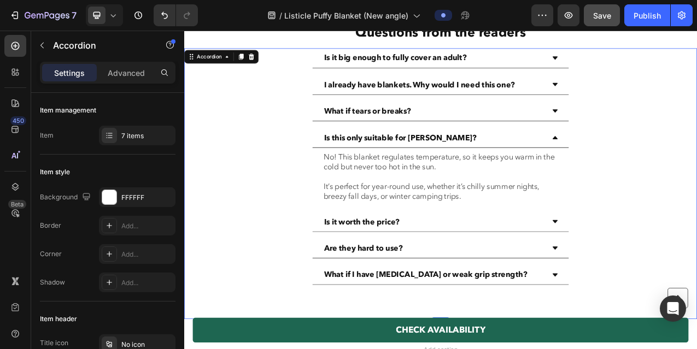
click at [533, 274] on div "Is it worth the price?" at bounding box center [503, 275] width 284 height 16
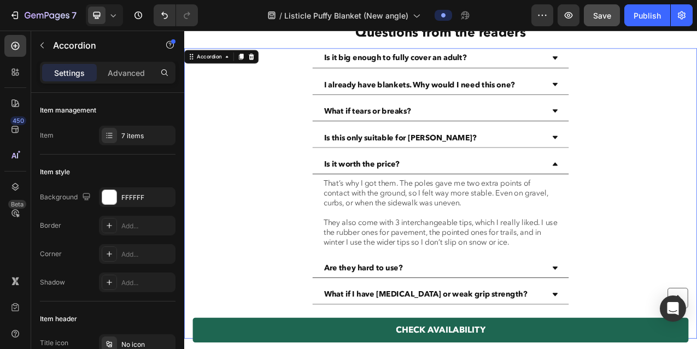
click at [504, 280] on p "They also come with 3 interchangeable tips, which I really liked. I use the rub…" at bounding box center [511, 289] width 299 height 38
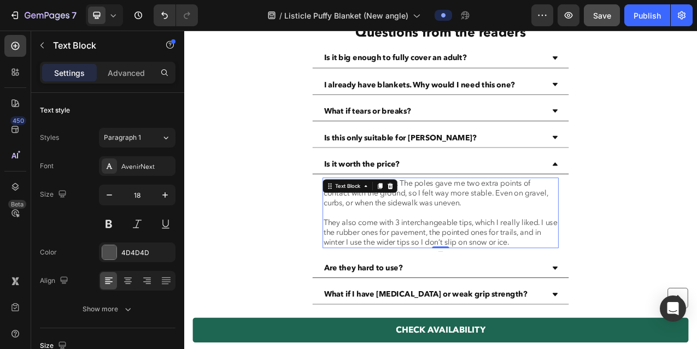
click at [504, 280] on p "They also come with 3 interchangeable tips, which I really liked. I use the rub…" at bounding box center [511, 289] width 299 height 38
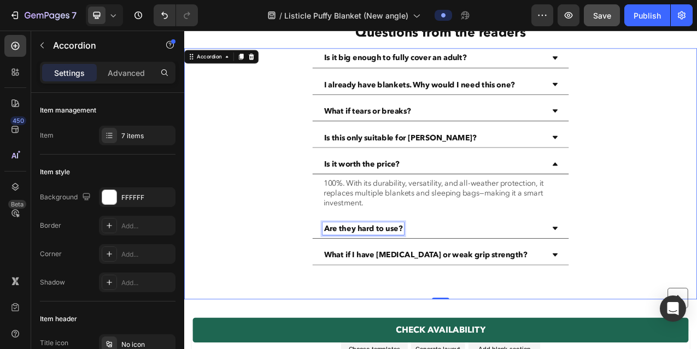
click at [427, 282] on p "Are they hard to use?" at bounding box center [413, 284] width 101 height 13
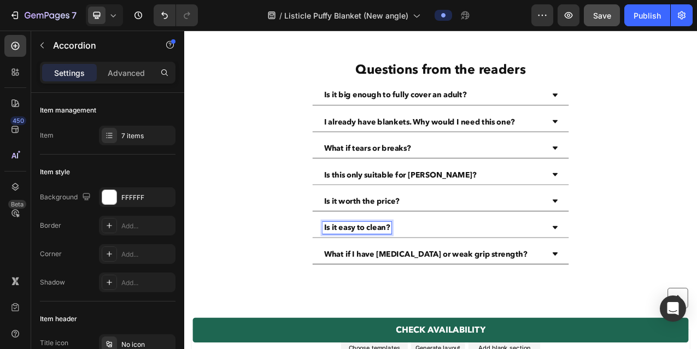
scroll to position [3151, 0]
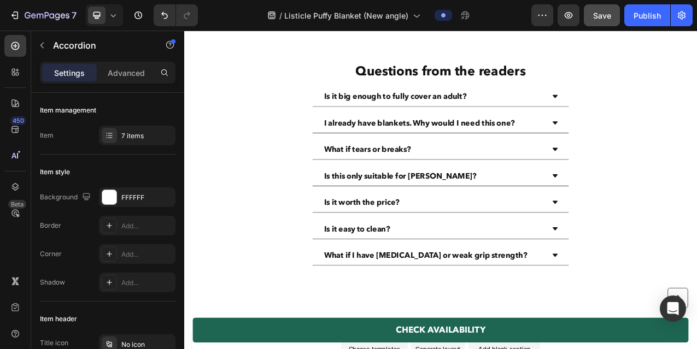
click at [569, 286] on div "Is it easy to clean?" at bounding box center [503, 284] width 284 height 16
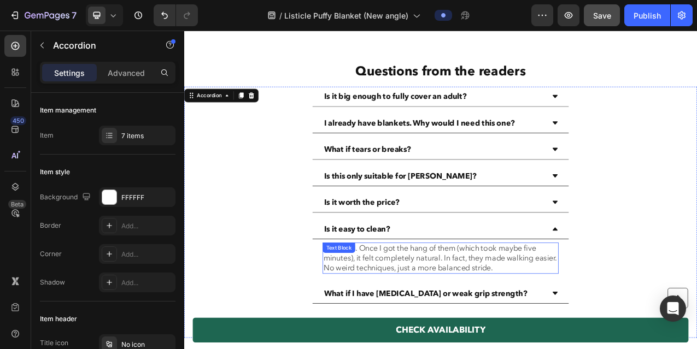
click at [490, 315] on p "Not at all. Once I got the hang of them (which took maybe five minutes), it fel…" at bounding box center [511, 322] width 299 height 38
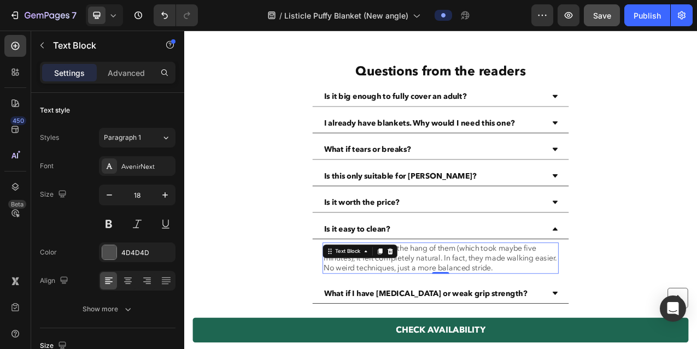
click at [490, 315] on p "Not at all. Once I got the hang of them (which took maybe five minutes), it fel…" at bounding box center [511, 322] width 299 height 38
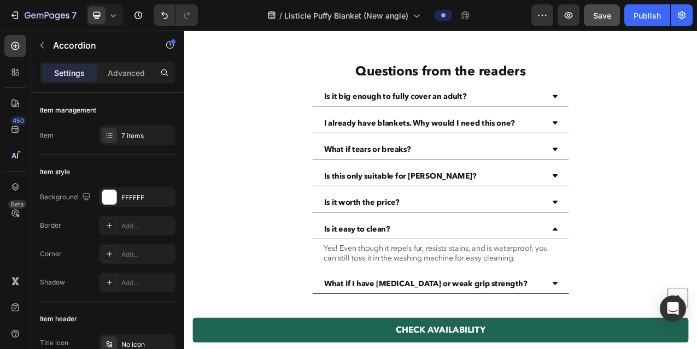
click at [376, 345] on div "What if I have arthritis or weak grip strength?" at bounding box center [512, 354] width 328 height 25
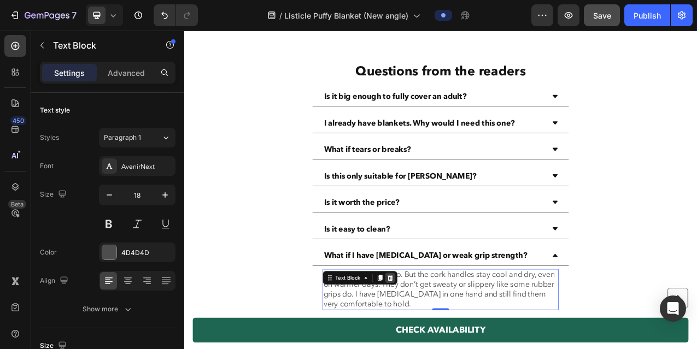
click at [451, 345] on icon at bounding box center [447, 346] width 9 height 9
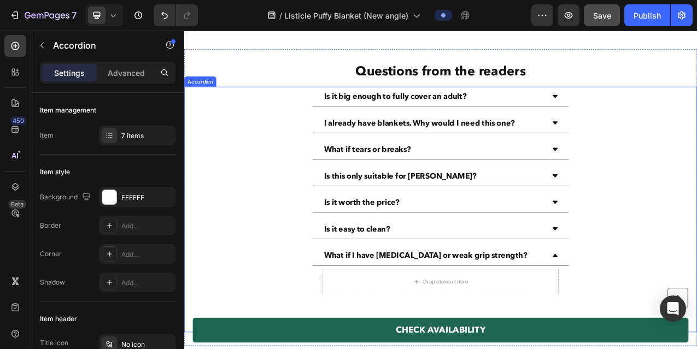
click at [465, 322] on p "What if I have arthritis or weak grip strength?" at bounding box center [493, 318] width 260 height 13
click at [271, 88] on icon at bounding box center [270, 92] width 7 height 8
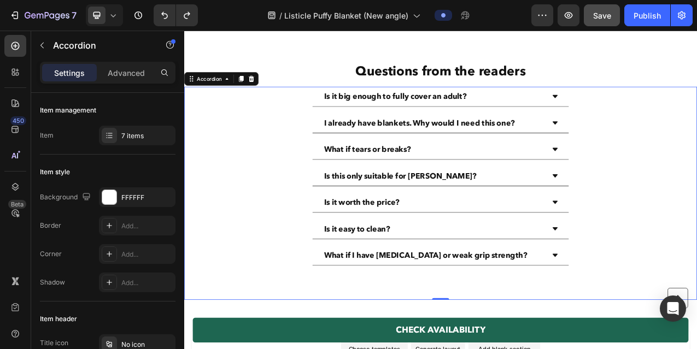
click at [541, 318] on p "What if I have arthritis or weak grip strength?" at bounding box center [493, 318] width 260 height 13
click at [658, 319] on icon at bounding box center [658, 318] width 7 height 4
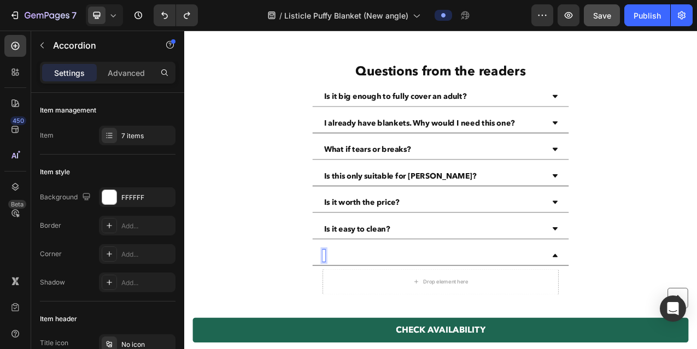
click at [696, 349] on div "Drop element here" at bounding box center [512, 339] width 655 height 67
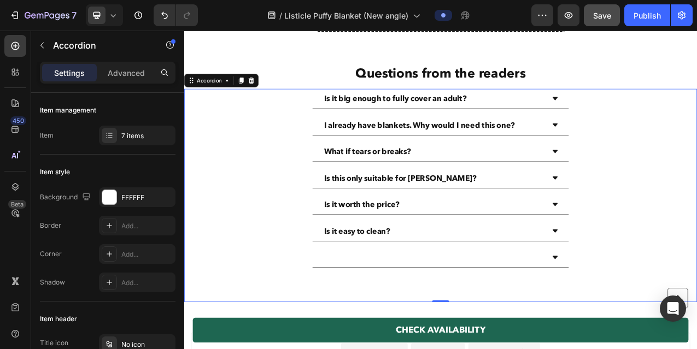
drag, startPoint x: 673, startPoint y: 321, endPoint x: 645, endPoint y: 323, distance: 28.5
click at [632, 323] on div at bounding box center [512, 321] width 328 height 25
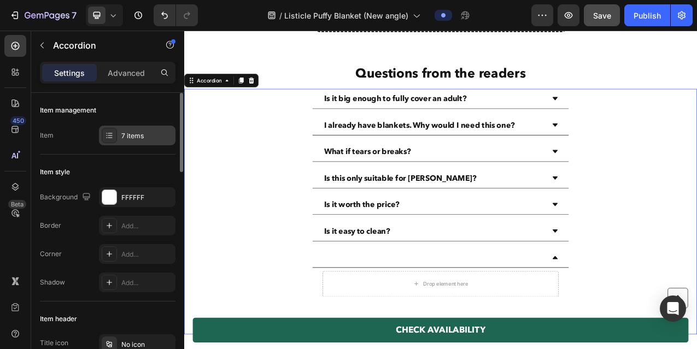
click at [113, 135] on icon at bounding box center [109, 135] width 9 height 9
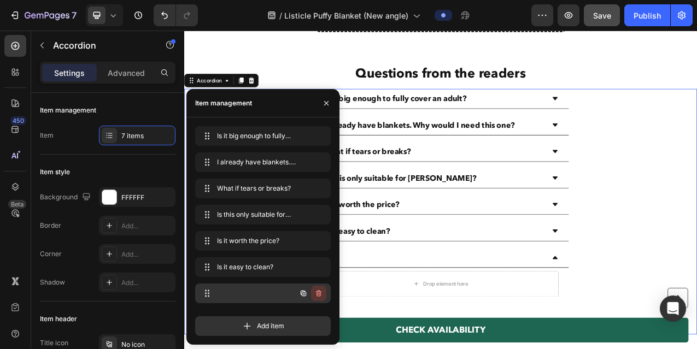
click at [320, 294] on icon "button" at bounding box center [318, 293] width 5 height 7
click at [309, 295] on div "Delete" at bounding box center [311, 293] width 20 height 10
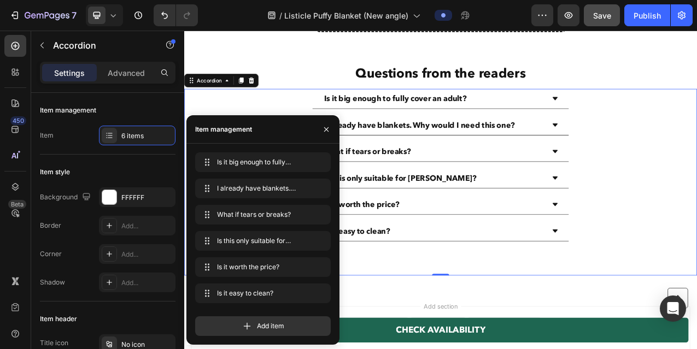
click at [696, 306] on div "Is it big enough to fully cover an adult? I already have blankets. Why would I …" at bounding box center [512, 224] width 656 height 238
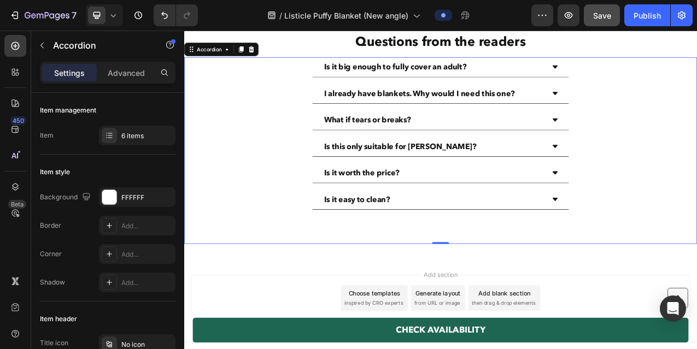
scroll to position [3201, 0]
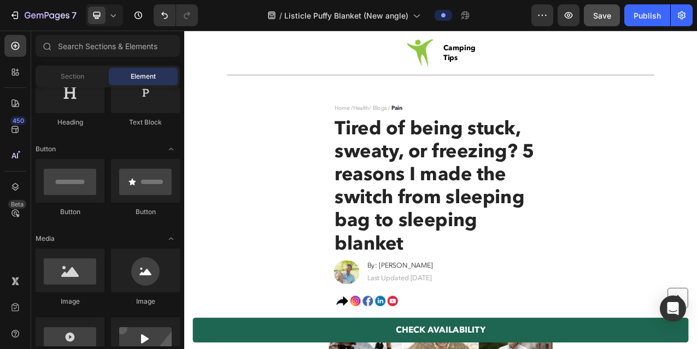
scroll to position [0, 0]
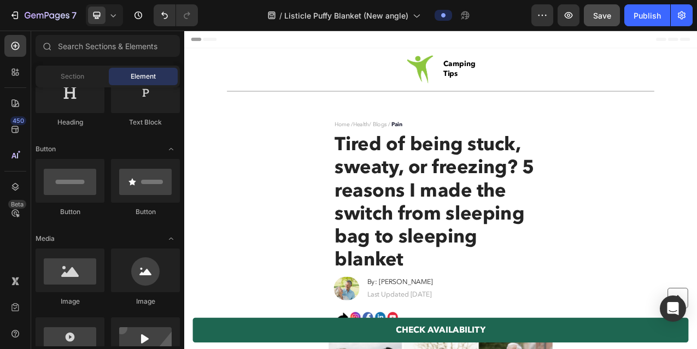
click at [109, 19] on icon at bounding box center [113, 15] width 11 height 11
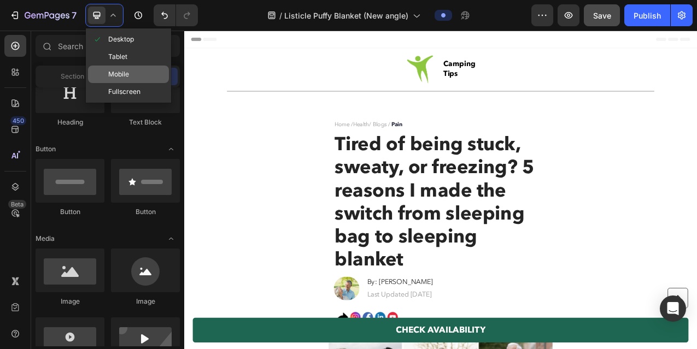
click at [122, 69] on span "Mobile" at bounding box center [118, 74] width 21 height 11
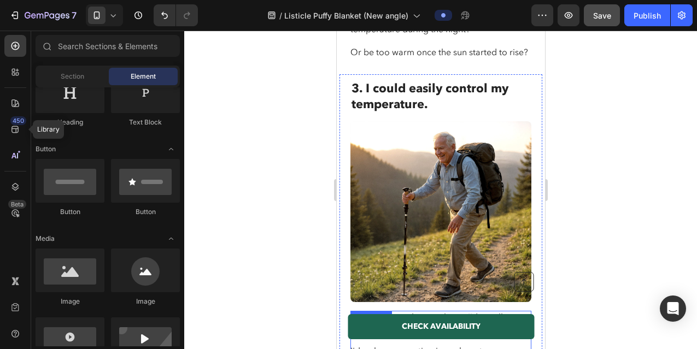
scroll to position [1578, 0]
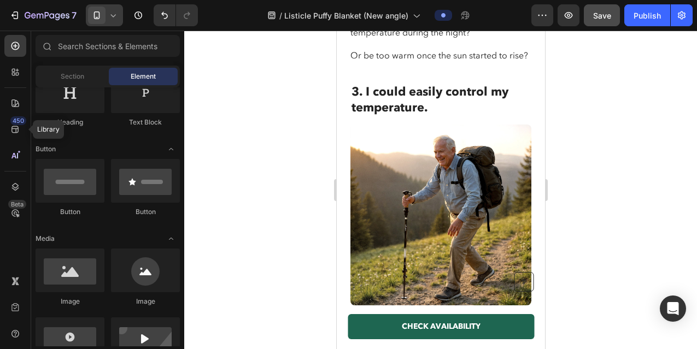
click at [113, 8] on div at bounding box center [104, 15] width 37 height 22
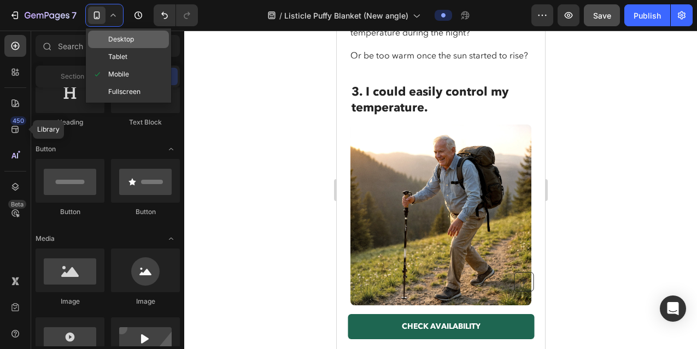
click at [115, 40] on span "Desktop" at bounding box center [121, 39] width 26 height 11
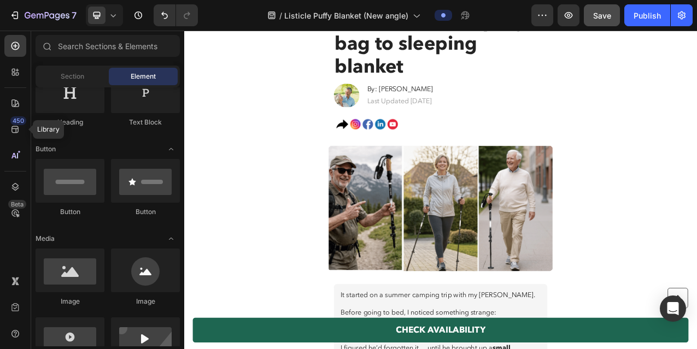
scroll to position [216, 0]
click at [467, 253] on img at bounding box center [511, 257] width 295 height 166
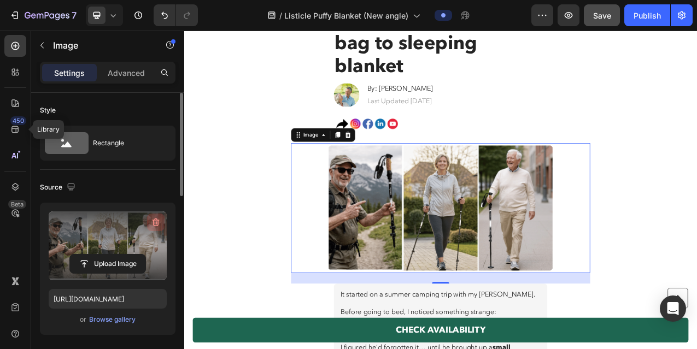
click at [155, 221] on icon "button" at bounding box center [155, 222] width 11 height 11
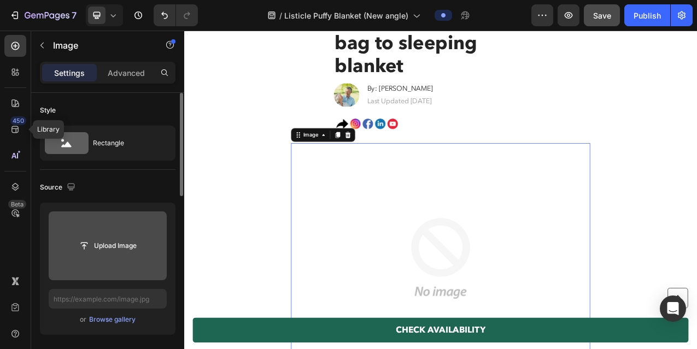
click at [98, 246] on input "file" at bounding box center [107, 246] width 75 height 19
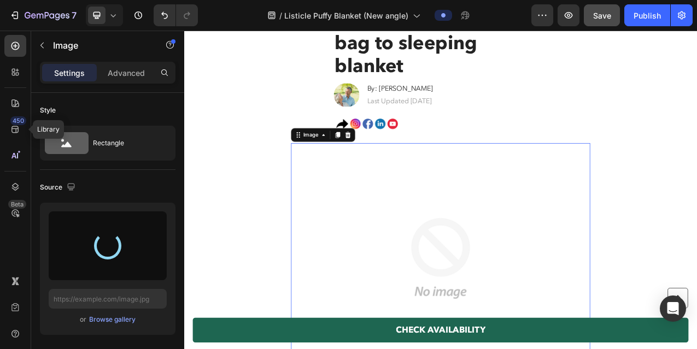
type input "https://cdn.shopify.com/s/files/1/0600/9880/5987/files/gempages_539722016786220…"
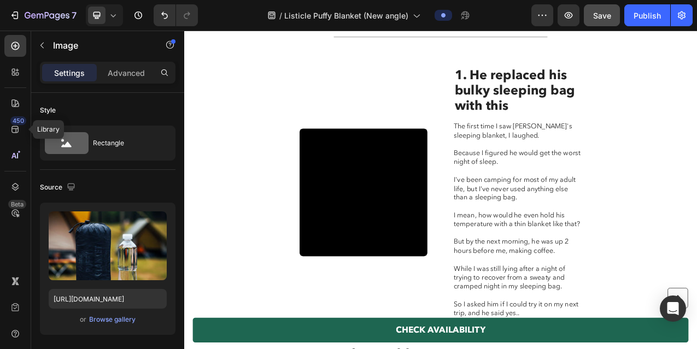
scroll to position [865, 0]
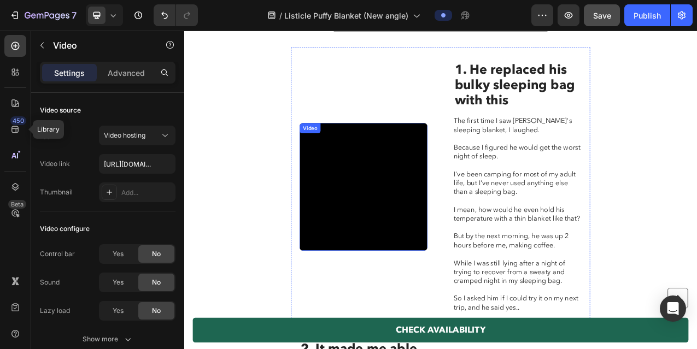
click at [411, 261] on video at bounding box center [413, 230] width 163 height 163
click at [128, 74] on p "Advanced" at bounding box center [126, 72] width 37 height 11
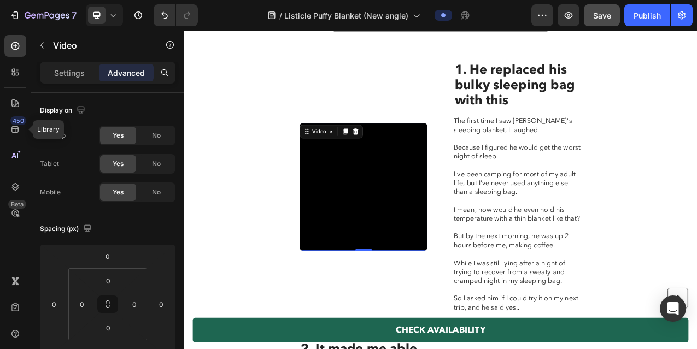
click at [128, 74] on p "Advanced" at bounding box center [126, 72] width 37 height 11
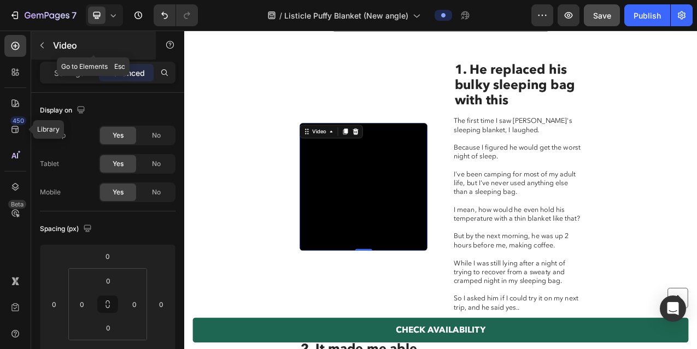
click at [41, 37] on button "button" at bounding box center [41, 45] width 17 height 17
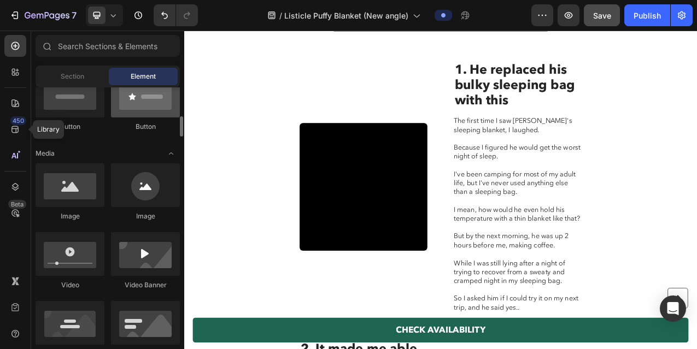
scroll to position [292, 0]
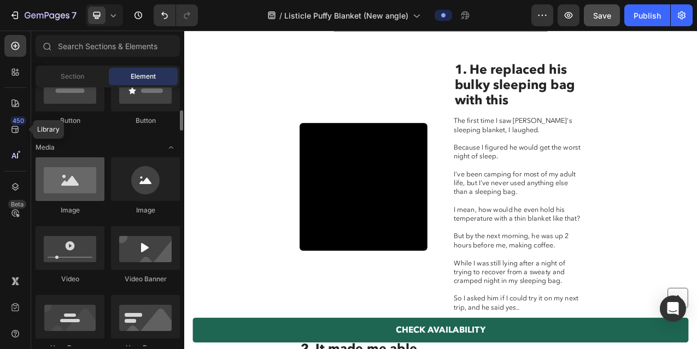
click at [77, 188] on div at bounding box center [70, 179] width 69 height 44
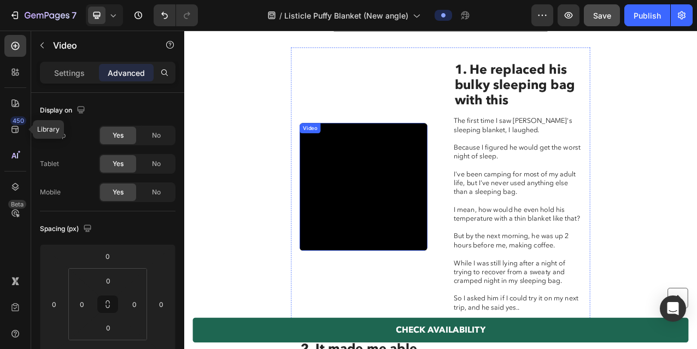
click at [392, 176] on video at bounding box center [413, 230] width 163 height 163
click at [374, 158] on icon at bounding box center [371, 159] width 3 height 2
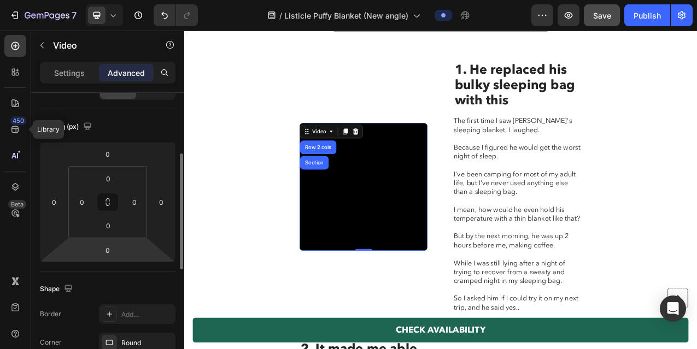
scroll to position [0, 0]
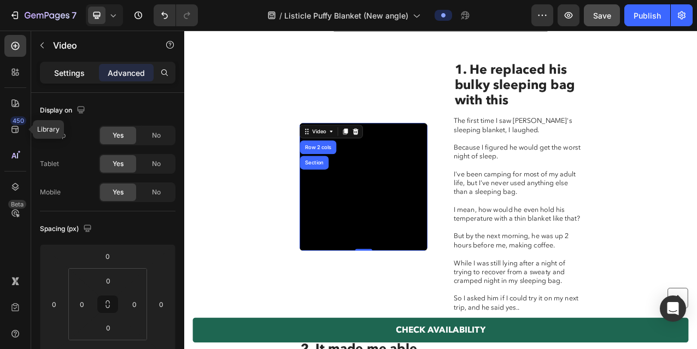
click at [72, 73] on p "Settings" at bounding box center [69, 72] width 31 height 11
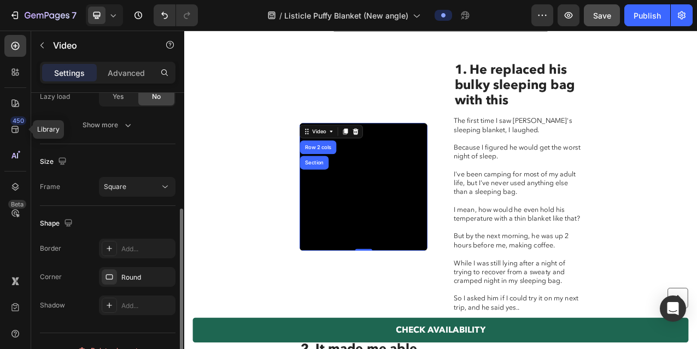
scroll to position [233, 0]
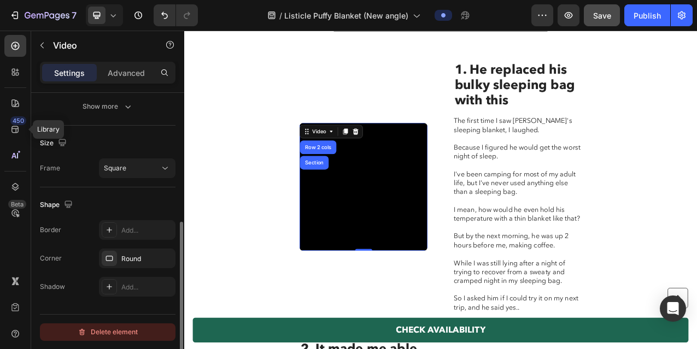
click at [120, 333] on div "Delete element" at bounding box center [108, 332] width 60 height 13
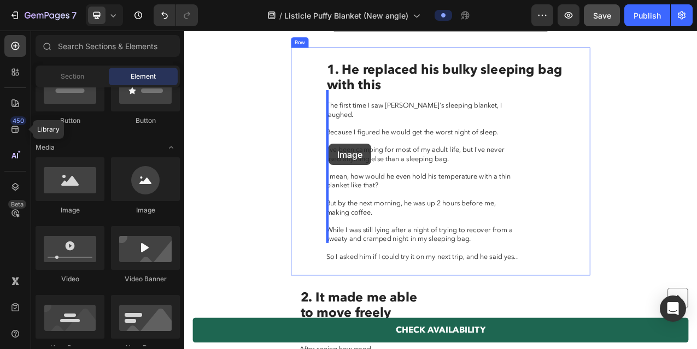
drag, startPoint x: 263, startPoint y: 231, endPoint x: 369, endPoint y: 175, distance: 119.0
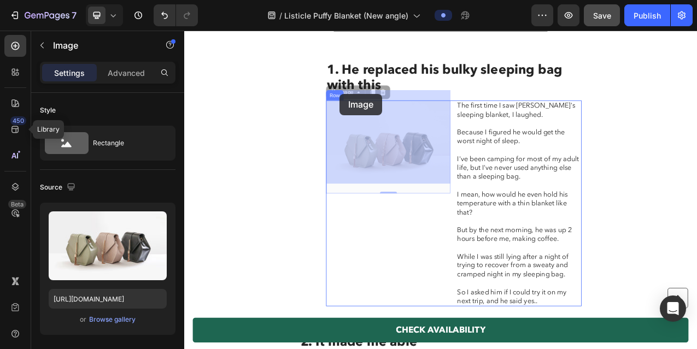
drag, startPoint x: 451, startPoint y: 166, endPoint x: 385, endPoint y: 116, distance: 82.7
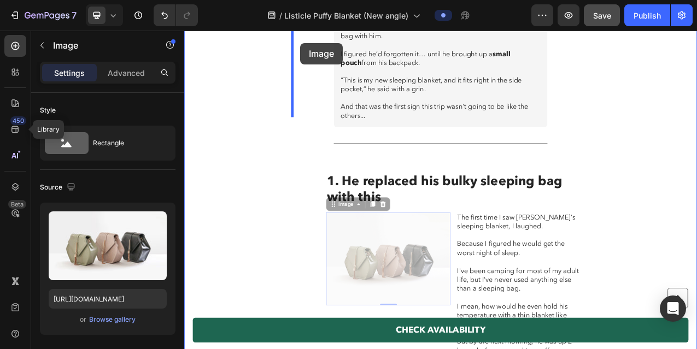
scroll to position [705, 0]
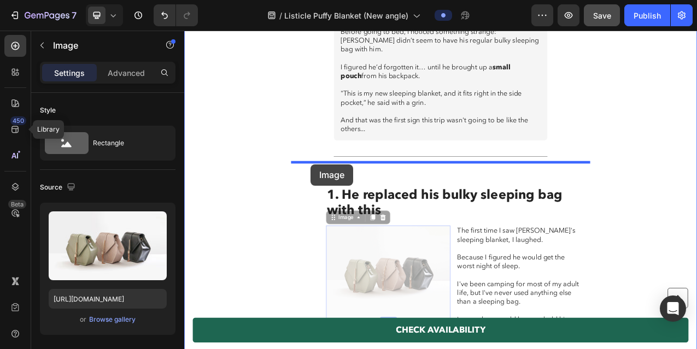
drag, startPoint x: 421, startPoint y: 161, endPoint x: 345, endPoint y: 202, distance: 85.8
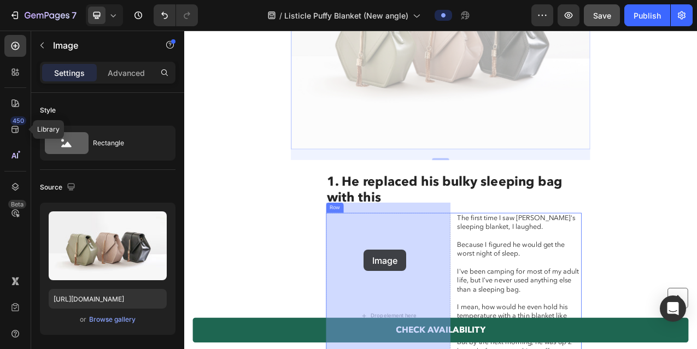
scroll to position [1025, 0]
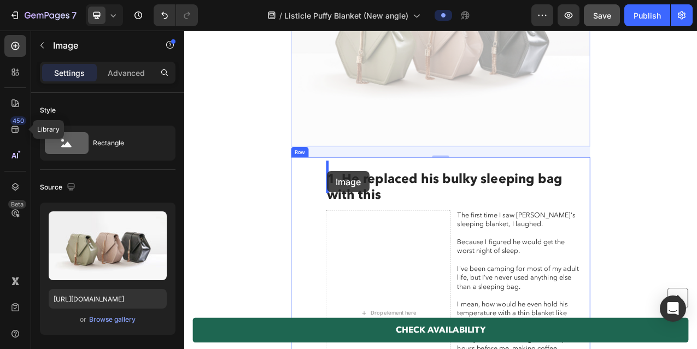
drag, startPoint x: 434, startPoint y: 130, endPoint x: 367, endPoint y: 210, distance: 104.7
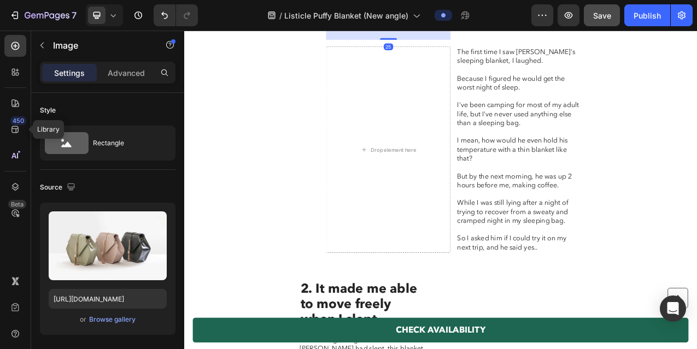
scroll to position [816, 0]
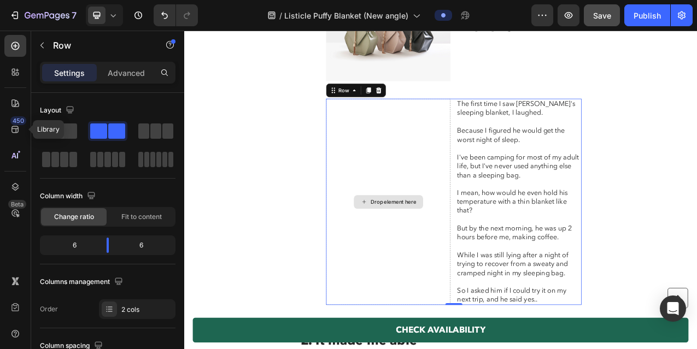
scroll to position [935, 0]
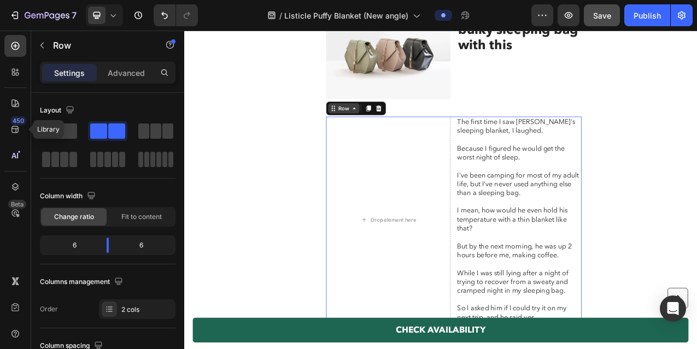
click at [398, 126] on icon at bounding box center [401, 130] width 9 height 9
click at [431, 193] on div "Drop element here" at bounding box center [444, 271] width 159 height 263
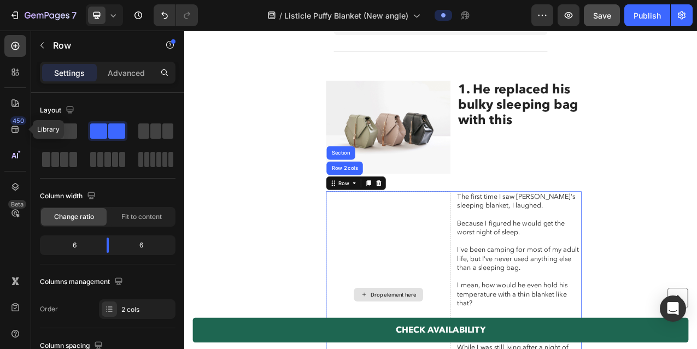
scroll to position [729, 0]
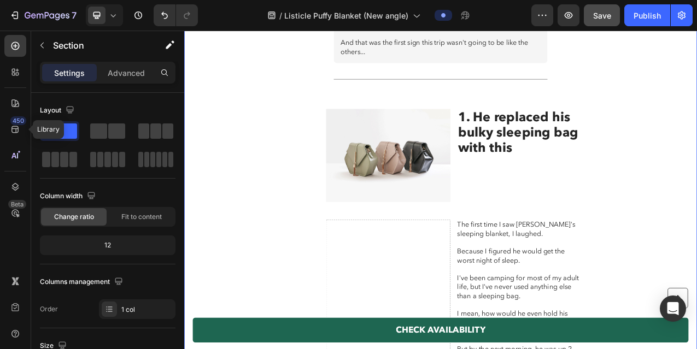
scroll to position [841, 0]
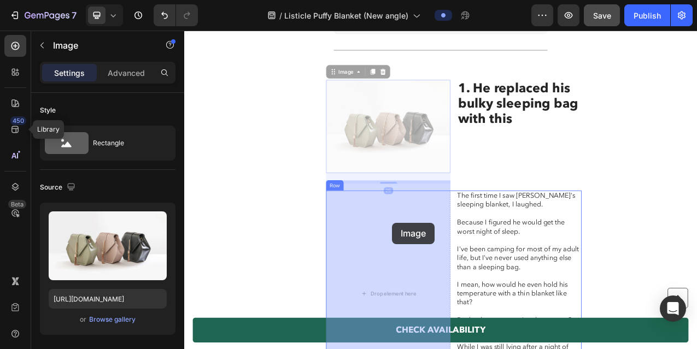
drag, startPoint x: 453, startPoint y: 141, endPoint x: 450, endPoint y: 276, distance: 135.0
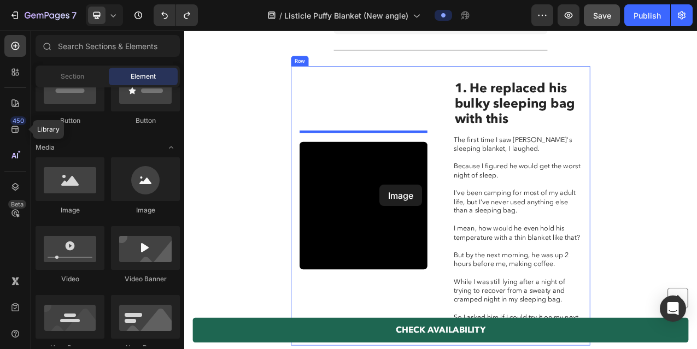
drag, startPoint x: 248, startPoint y: 215, endPoint x: 434, endPoint y: 228, distance: 186.2
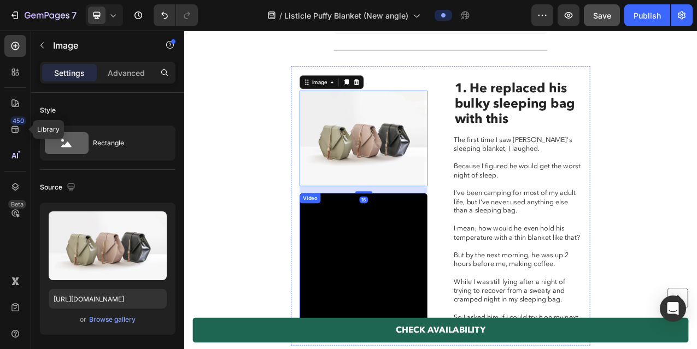
click at [427, 267] on video at bounding box center [413, 319] width 163 height 163
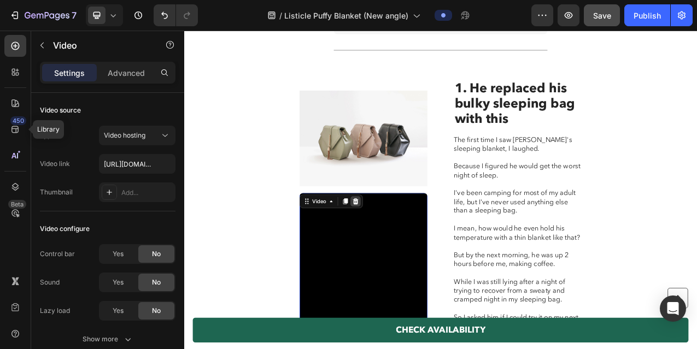
click at [398, 243] on div at bounding box center [403, 249] width 13 height 13
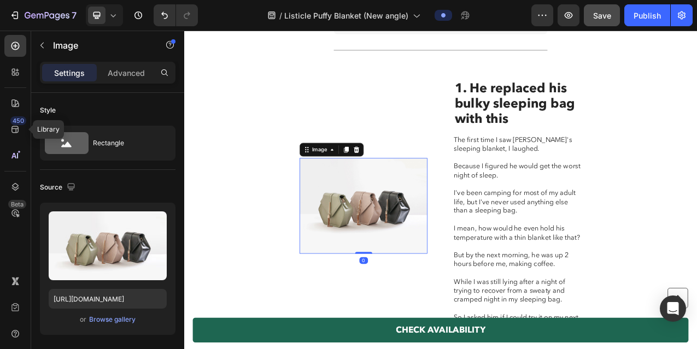
click at [428, 246] on img at bounding box center [413, 254] width 163 height 122
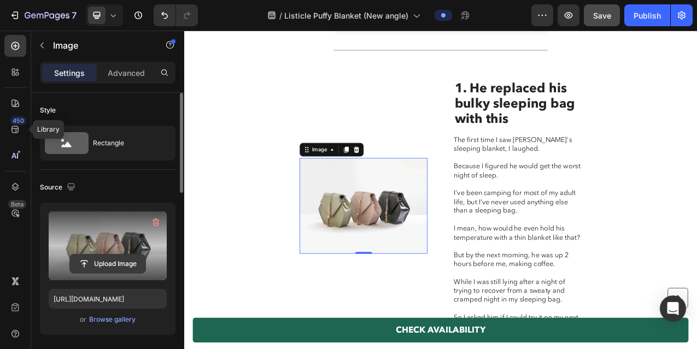
click at [109, 266] on input "file" at bounding box center [107, 264] width 75 height 19
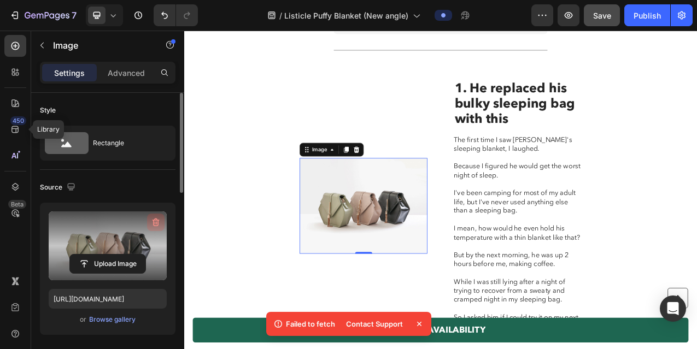
click at [156, 222] on icon "button" at bounding box center [155, 222] width 11 height 11
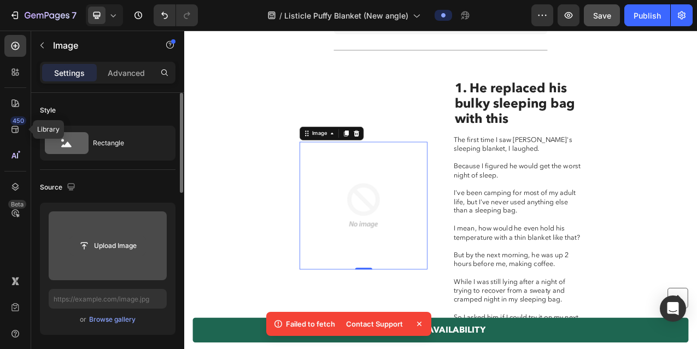
click at [111, 244] on input "file" at bounding box center [107, 246] width 75 height 19
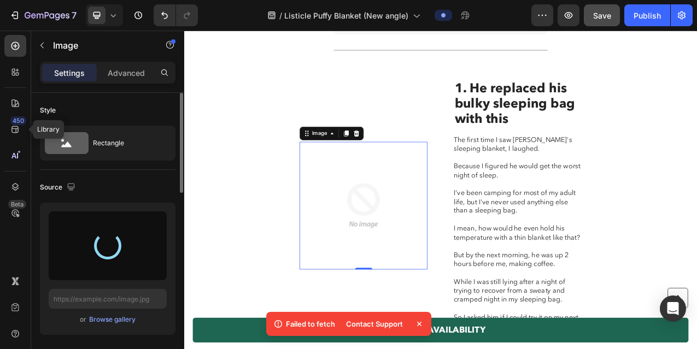
type input "https://cdn.shopify.com/s/files/1/0600/9880/5987/files/gempages_539722016786220…"
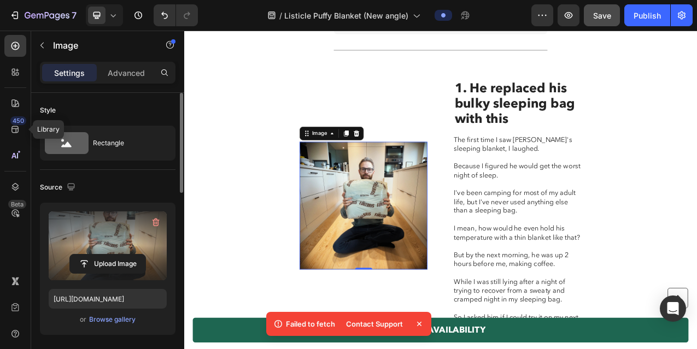
click at [418, 326] on icon at bounding box center [419, 324] width 11 height 11
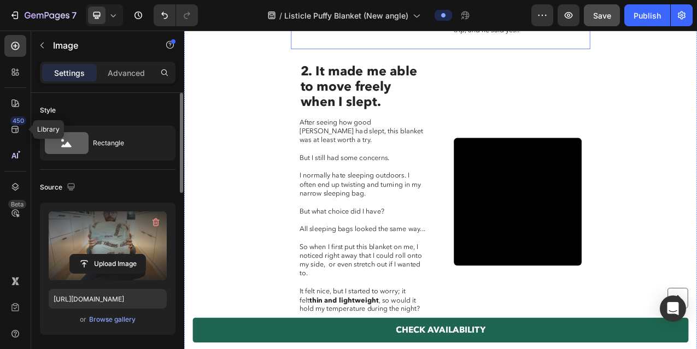
scroll to position [1236, 0]
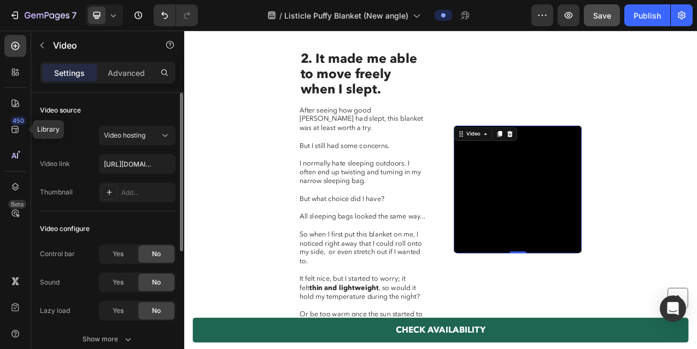
click at [578, 252] on video at bounding box center [610, 233] width 163 height 163
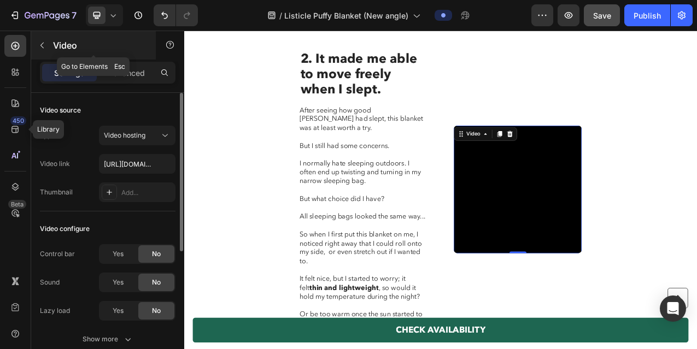
click at [39, 46] on icon "button" at bounding box center [42, 45] width 9 height 9
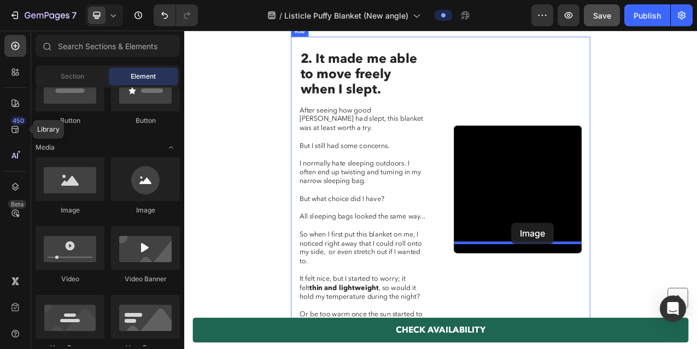
drag, startPoint x: 255, startPoint y: 229, endPoint x: 602, endPoint y: 276, distance: 350.6
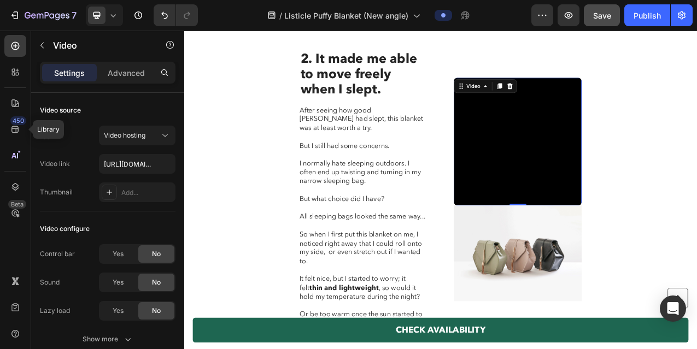
click at [584, 190] on video at bounding box center [610, 172] width 163 height 163
click at [602, 98] on icon at bounding box center [600, 102] width 7 height 8
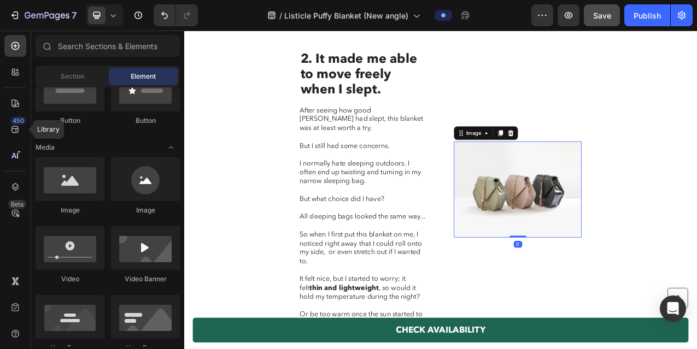
click at [606, 210] on img at bounding box center [610, 233] width 163 height 122
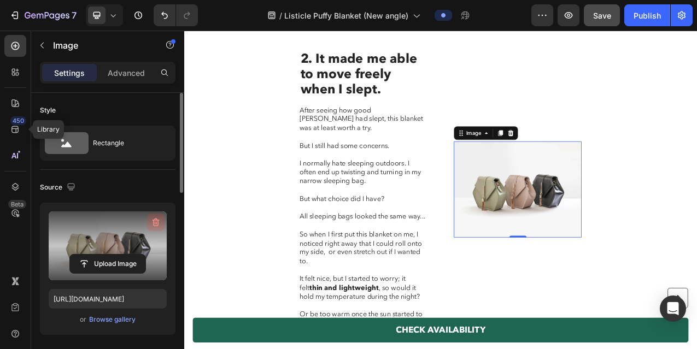
click at [158, 223] on icon "button" at bounding box center [155, 222] width 11 height 11
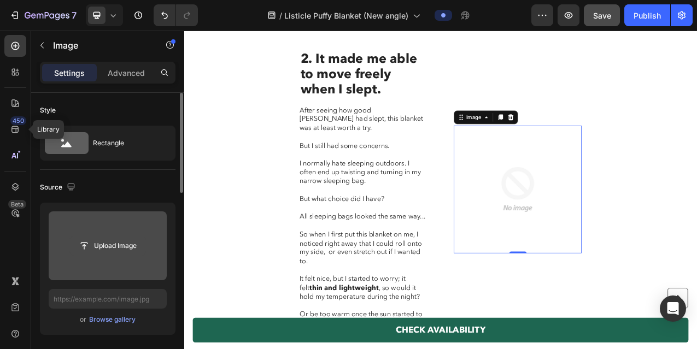
click at [112, 248] on input "file" at bounding box center [107, 246] width 75 height 19
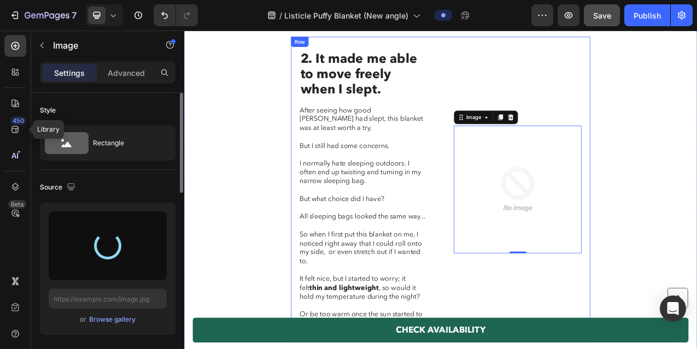
type input "https://cdn.shopify.com/s/files/1/0600/9880/5987/files/gempages_539722016786220…"
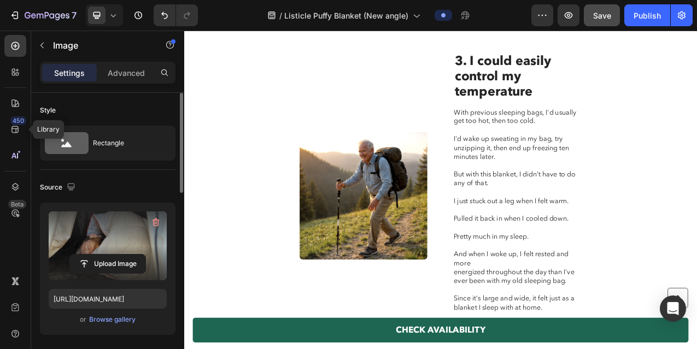
scroll to position [1666, 0]
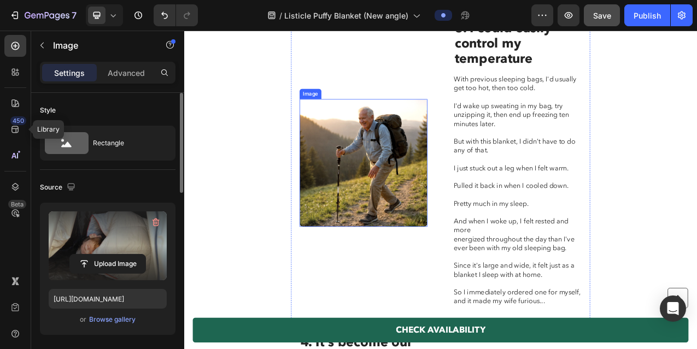
click at [433, 213] on img at bounding box center [413, 199] width 163 height 163
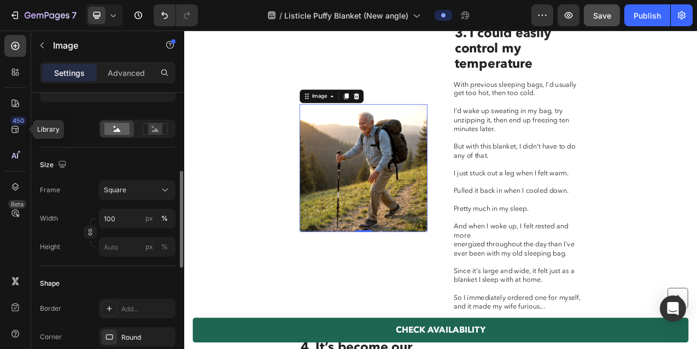
scroll to position [1643, 0]
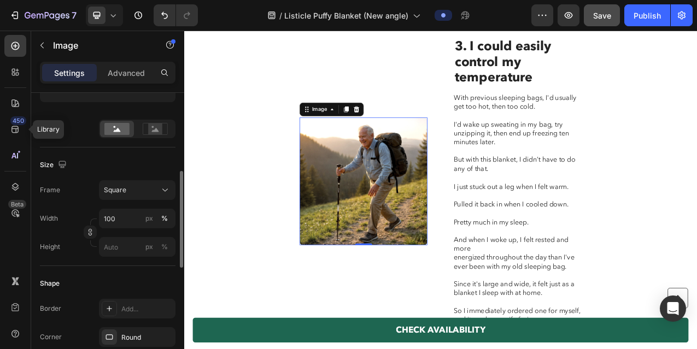
click at [382, 174] on img at bounding box center [413, 222] width 163 height 163
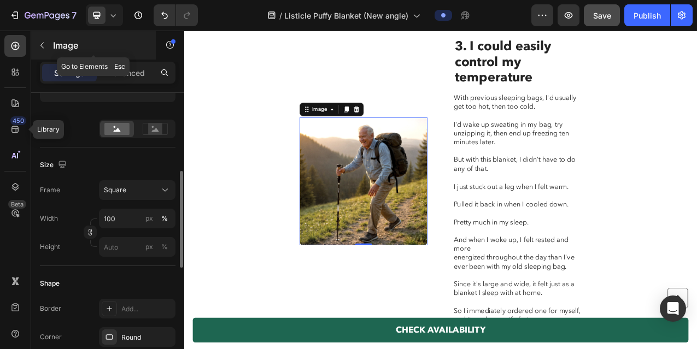
click at [41, 46] on icon "button" at bounding box center [41, 46] width 3 height 6
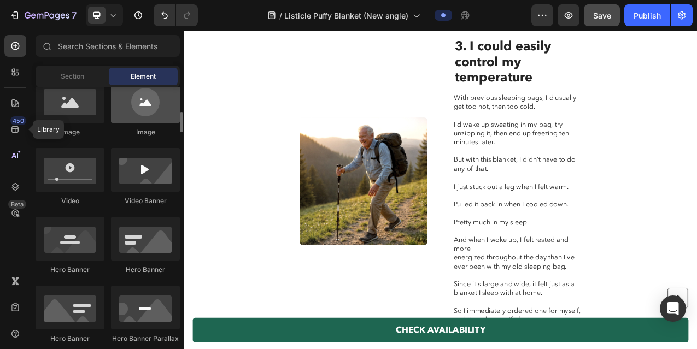
scroll to position [372, 0]
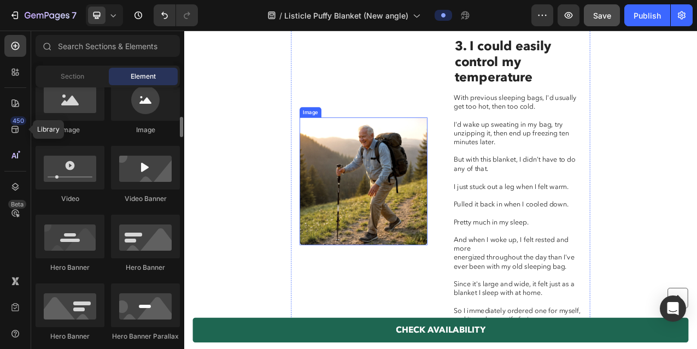
click at [423, 195] on img at bounding box center [413, 222] width 163 height 163
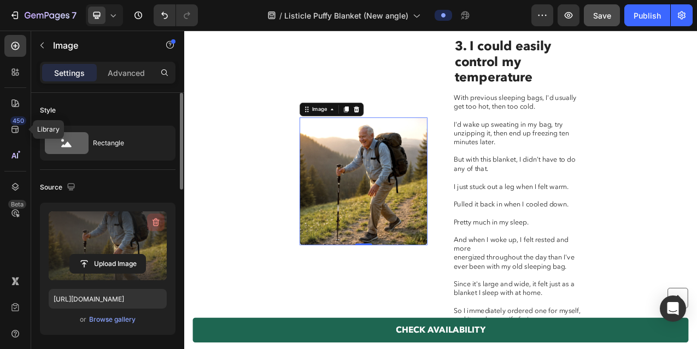
click at [155, 221] on icon "button" at bounding box center [155, 222] width 11 height 11
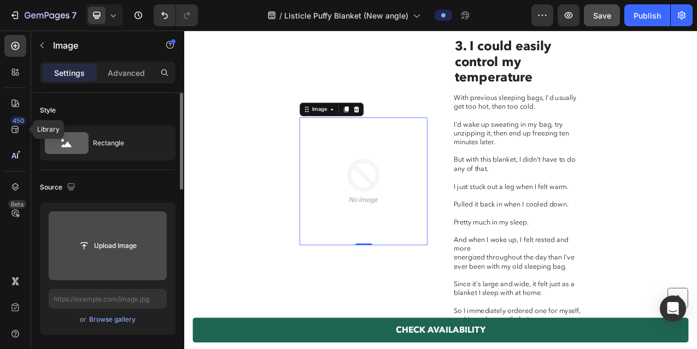
click at [121, 247] on input "file" at bounding box center [107, 246] width 75 height 19
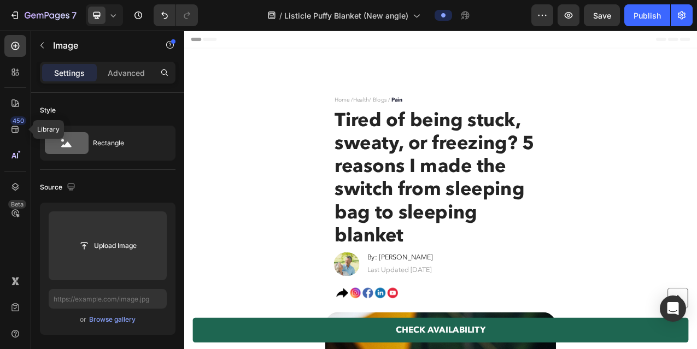
scroll to position [1643, 0]
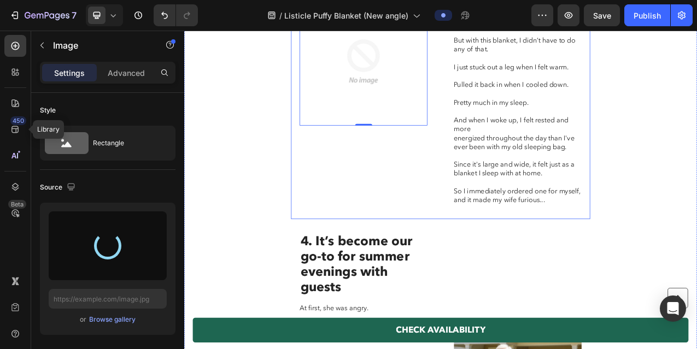
type input "https://cdn.shopify.com/s/files/1/0600/9880/5987/files/gempages_539722016786220…"
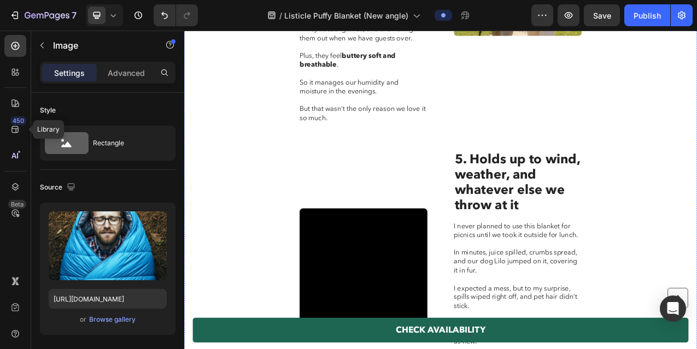
scroll to position [2174, 0]
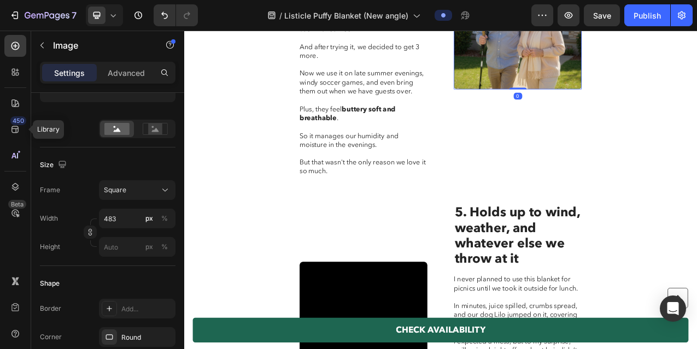
scroll to position [2098, 0]
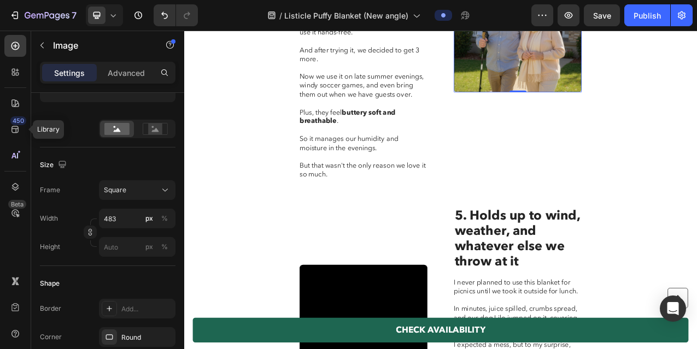
click at [604, 109] on img at bounding box center [610, 27] width 163 height 163
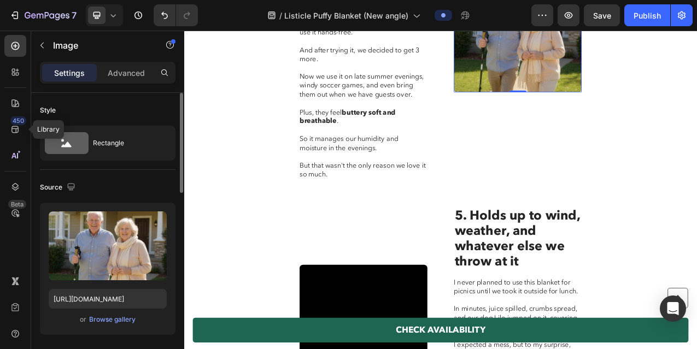
scroll to position [2, 0]
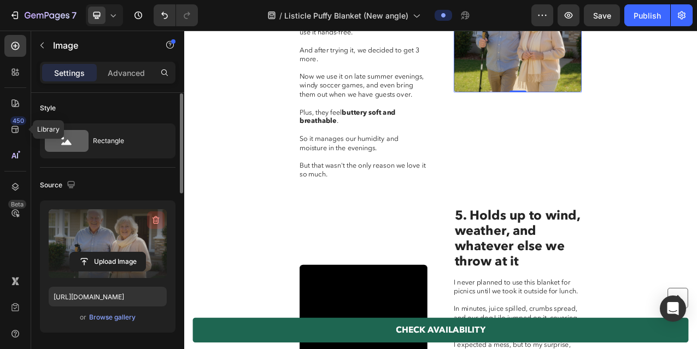
click at [155, 220] on icon "button" at bounding box center [155, 220] width 11 height 11
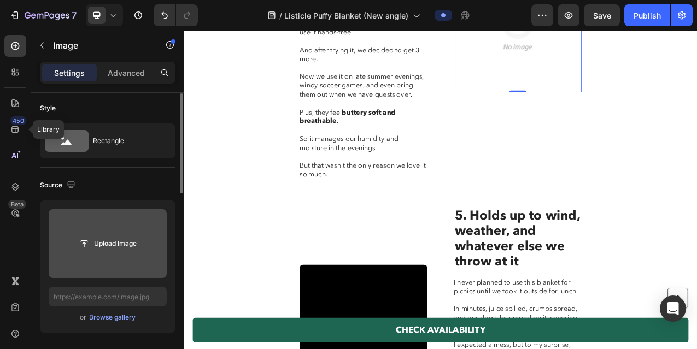
click at [120, 245] on input "file" at bounding box center [107, 243] width 75 height 19
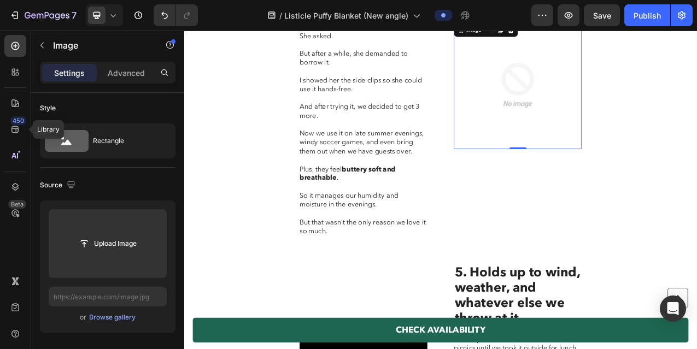
scroll to position [2030, 0]
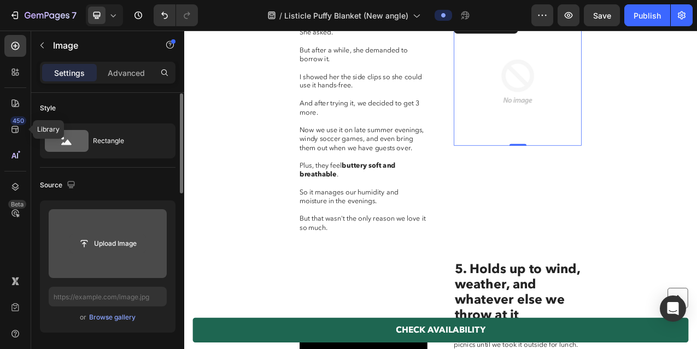
click at [95, 244] on input "file" at bounding box center [107, 243] width 75 height 19
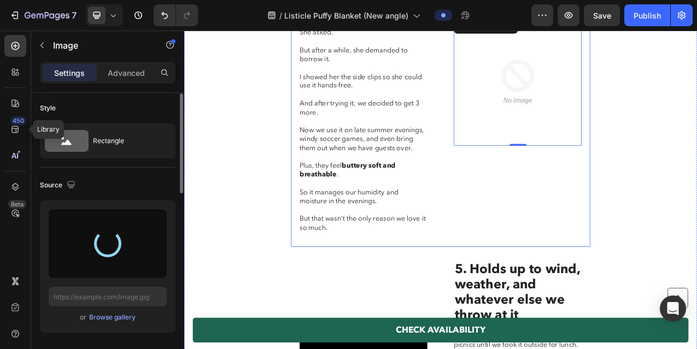
type input "https://cdn.shopify.com/s/files/1/0600/9880/5987/files/gempages_539722016786220…"
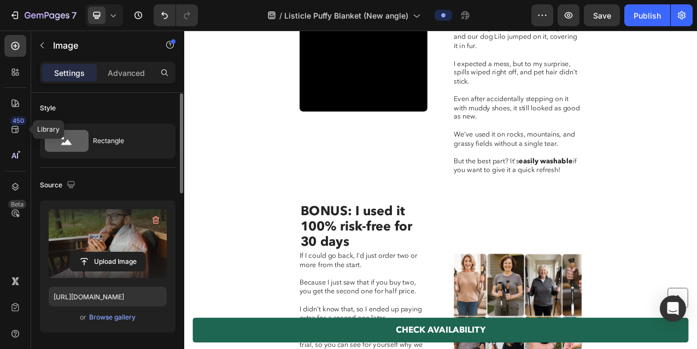
scroll to position [2491, 0]
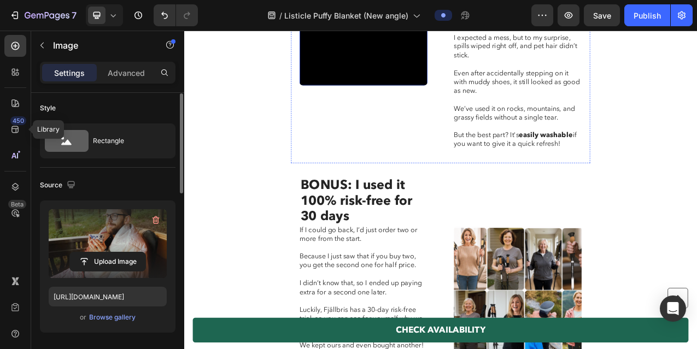
click at [454, 101] on video at bounding box center [413, 18] width 163 height 163
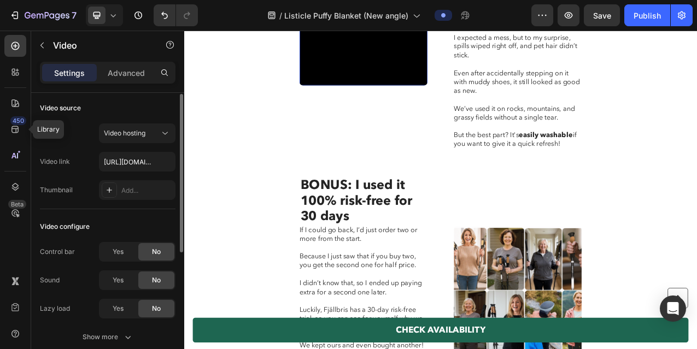
scroll to position [0, 0]
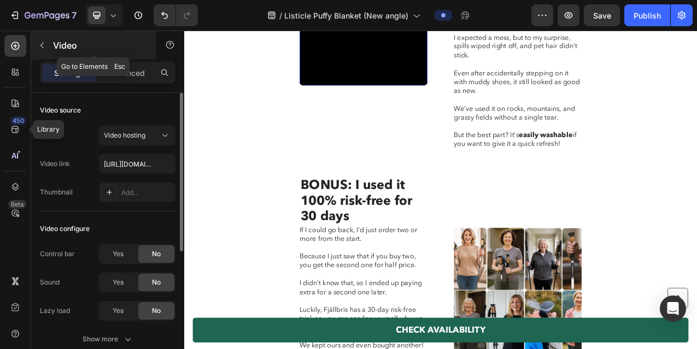
click at [43, 43] on icon "button" at bounding box center [41, 46] width 3 height 6
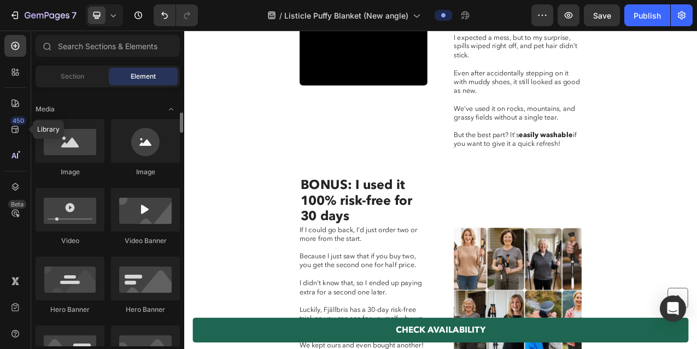
scroll to position [329, 0]
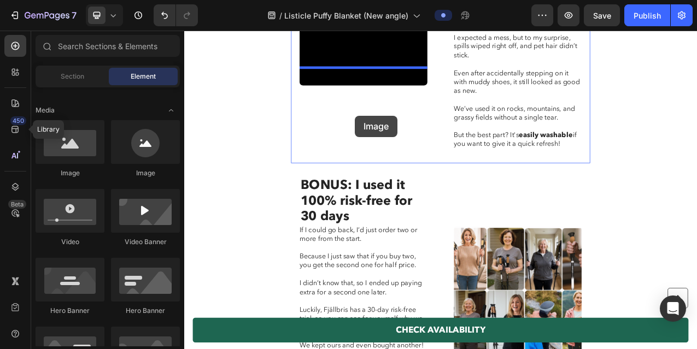
drag, startPoint x: 247, startPoint y: 181, endPoint x: 402, endPoint y: 139, distance: 160.6
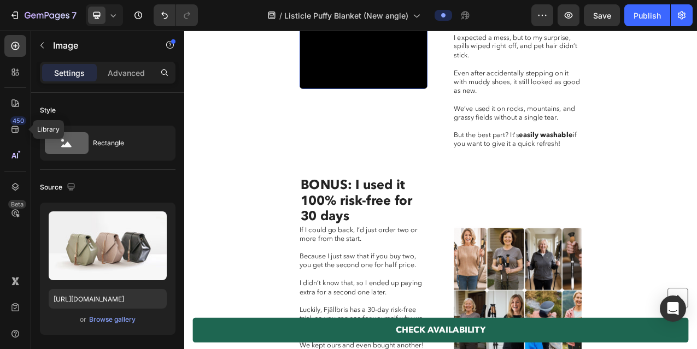
click at [398, 105] on video at bounding box center [413, 23] width 163 height 163
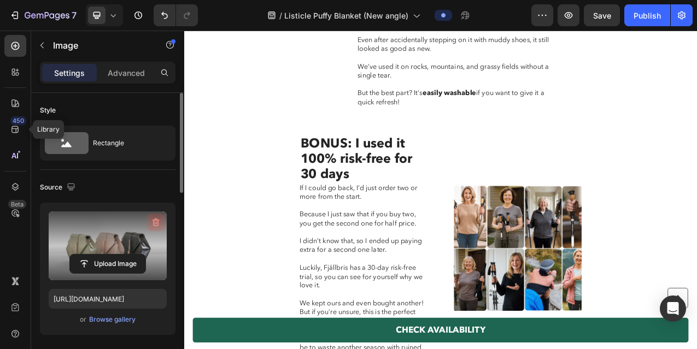
click at [158, 220] on icon "button" at bounding box center [155, 223] width 7 height 8
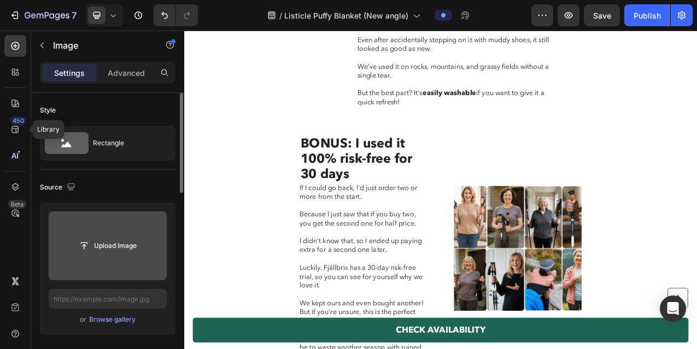
click at [119, 247] on input "file" at bounding box center [107, 246] width 75 height 19
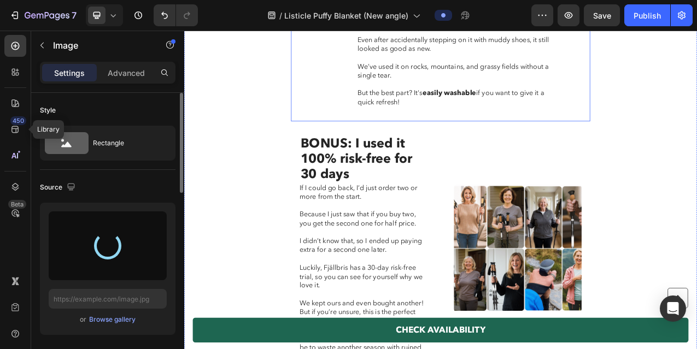
type input "https://cdn.shopify.com/s/files/1/0600/9880/5987/files/gempages_539722016786220…"
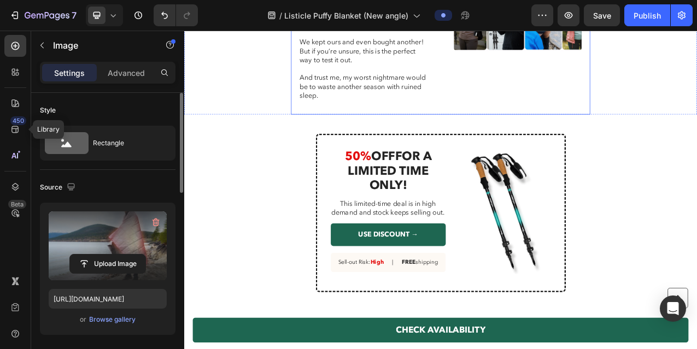
scroll to position [2820, 0]
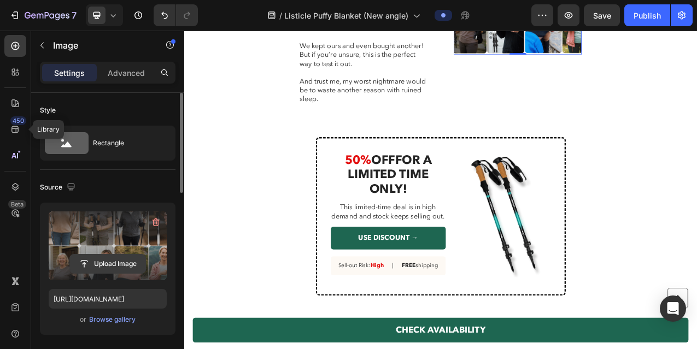
click at [109, 262] on input "file" at bounding box center [107, 264] width 75 height 19
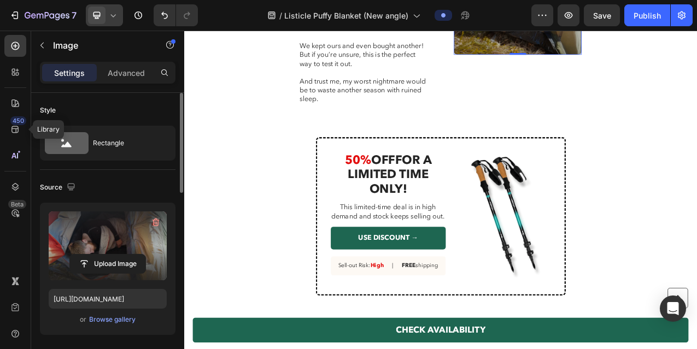
click at [113, 17] on icon at bounding box center [113, 15] width 11 height 11
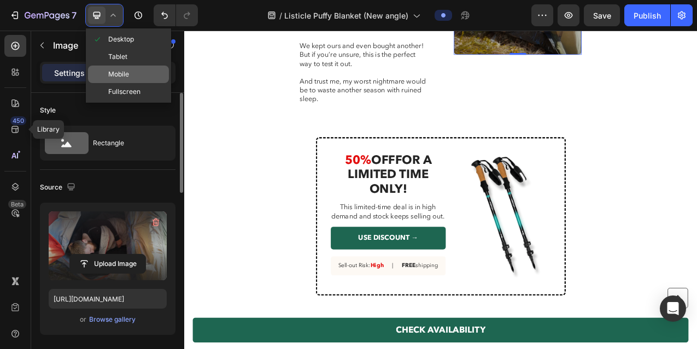
click at [123, 73] on span "Mobile" at bounding box center [118, 74] width 21 height 11
type input "https://cdn.shopify.com/s/files/1/0600/9880/5987/files/gempages_539722016786220…"
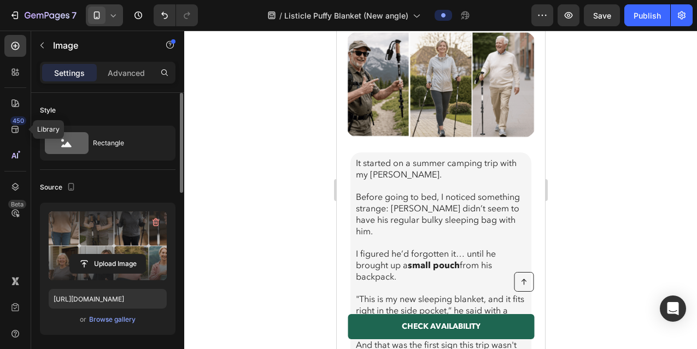
scroll to position [245, 0]
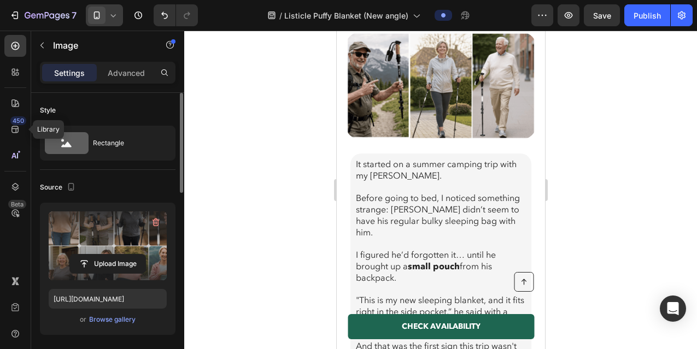
click at [476, 88] on img at bounding box center [440, 86] width 192 height 108
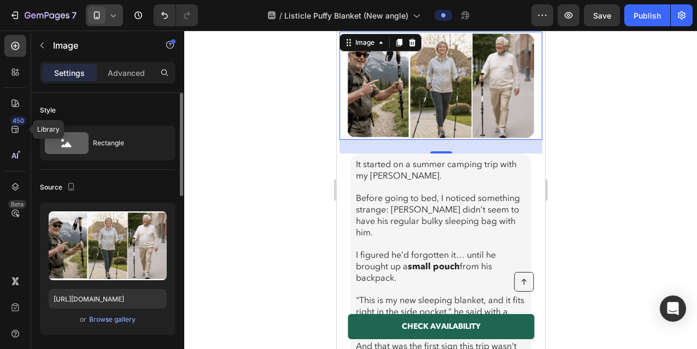
click at [114, 15] on icon at bounding box center [113, 15] width 11 height 11
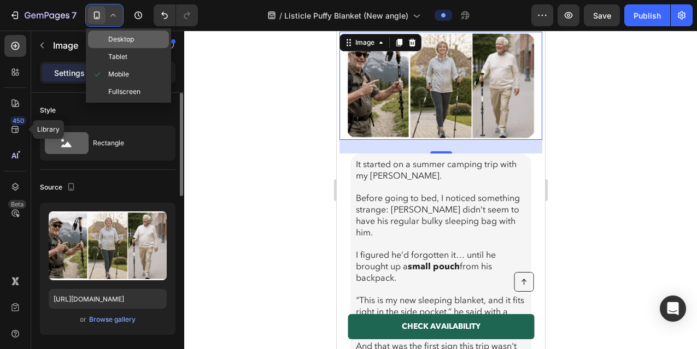
click at [120, 34] on span "Desktop" at bounding box center [121, 39] width 26 height 11
type input "https://cdn.shopify.com/s/files/1/0600/9880/5987/files/gempages_539722016786220…"
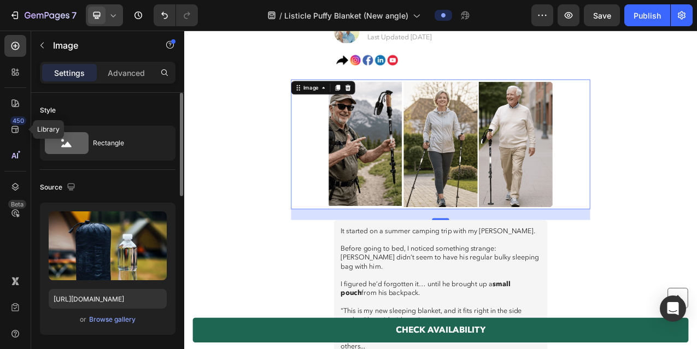
scroll to position [320, 0]
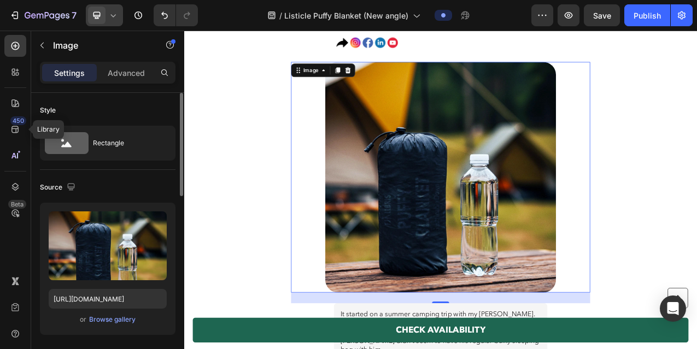
click at [564, 284] on img at bounding box center [511, 217] width 295 height 295
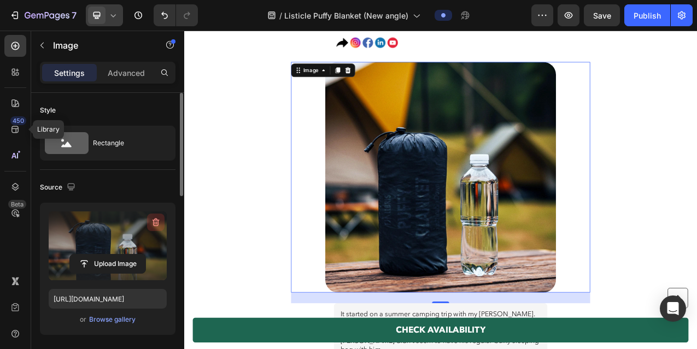
click at [155, 224] on icon "button" at bounding box center [155, 222] width 1 height 3
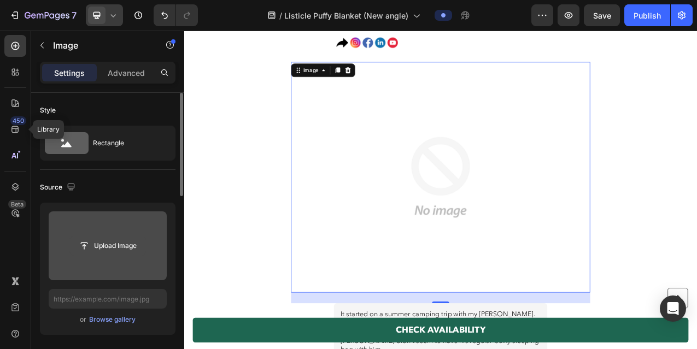
click at [105, 247] on input "file" at bounding box center [107, 246] width 75 height 19
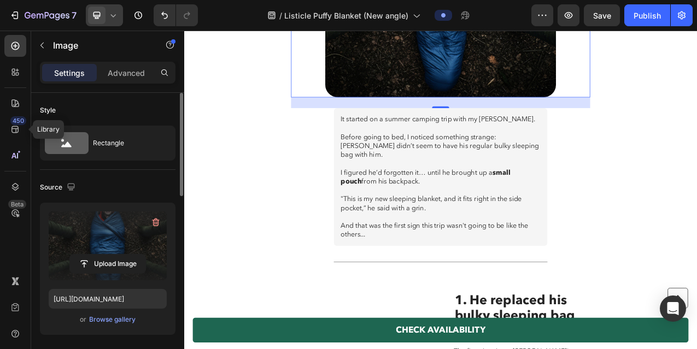
scroll to position [592, 0]
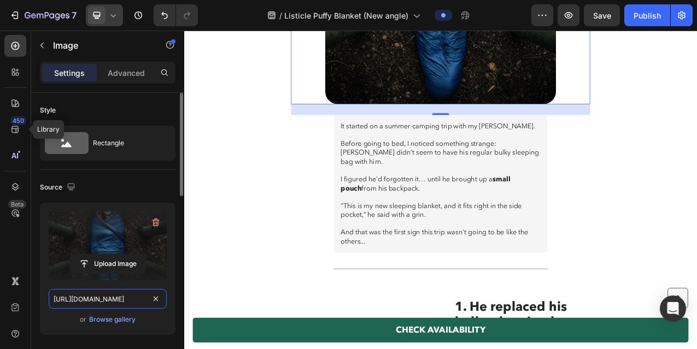
click at [133, 302] on input "https://cdn.shopify.com/s/files/1/0600/9880/5987/files/gempages_539722016786220…" at bounding box center [108, 299] width 118 height 20
click at [112, 17] on icon at bounding box center [113, 15] width 11 height 11
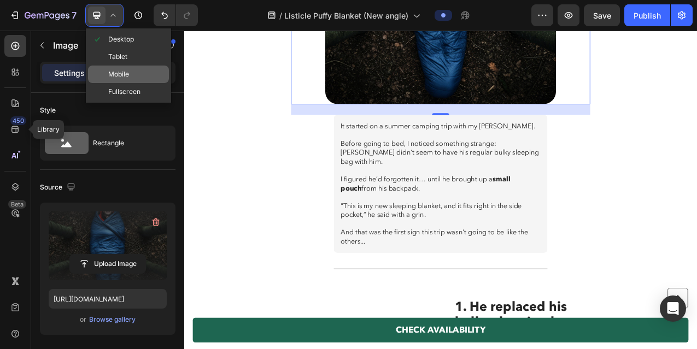
click at [120, 73] on span "Mobile" at bounding box center [118, 74] width 21 height 11
type input "https://cdn.shopify.com/s/files/1/0600/9880/5987/files/gempages_539722016786220…"
type input "100"
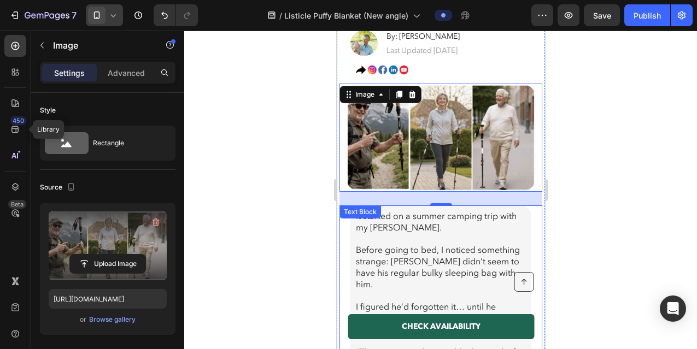
scroll to position [221, 0]
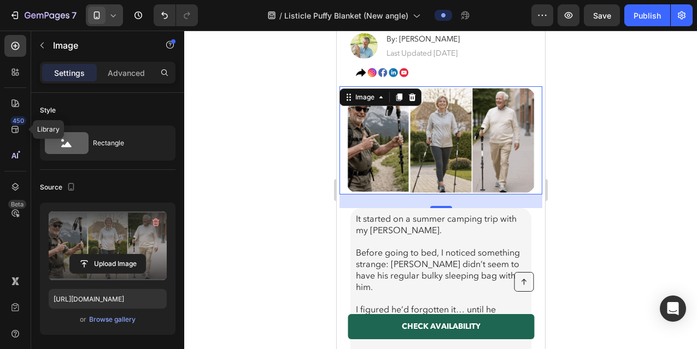
click at [407, 141] on img at bounding box center [440, 140] width 192 height 108
click at [134, 294] on input "https://cdn.shopify.com/s/files/1/0600/9880/5987/files/gempages_539722016786220…" at bounding box center [108, 299] width 118 height 20
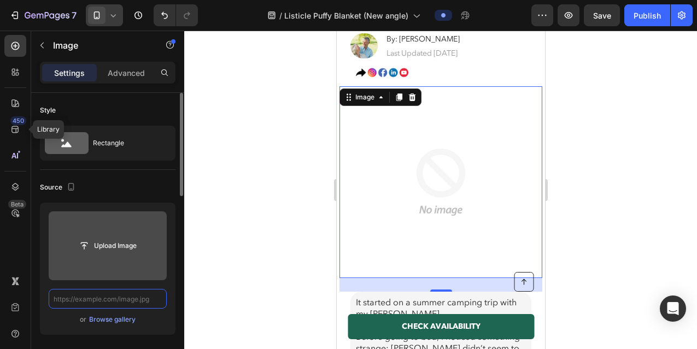
paste input "https://cdn.shopify.com/s/files/1/0600/9880/5987/files/gempages_539722016786220…"
type input "https://cdn.shopify.com/s/files/1/0600/9880/5987/files/gempages_539722016786220…"
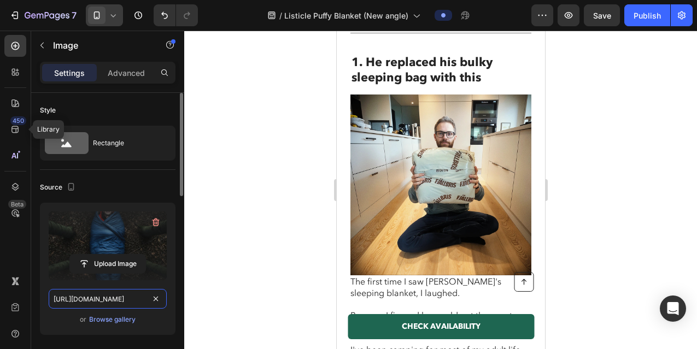
scroll to position [710, 0]
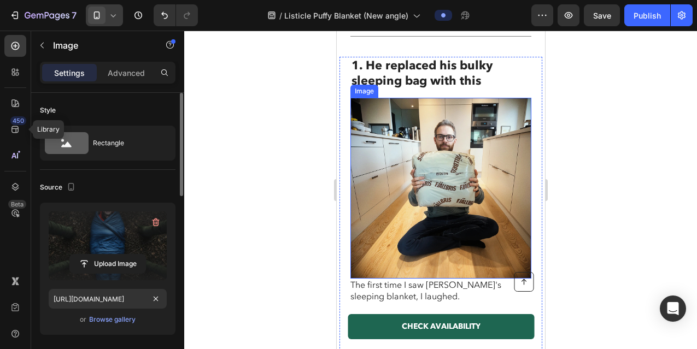
click at [452, 180] on img at bounding box center [440, 188] width 181 height 181
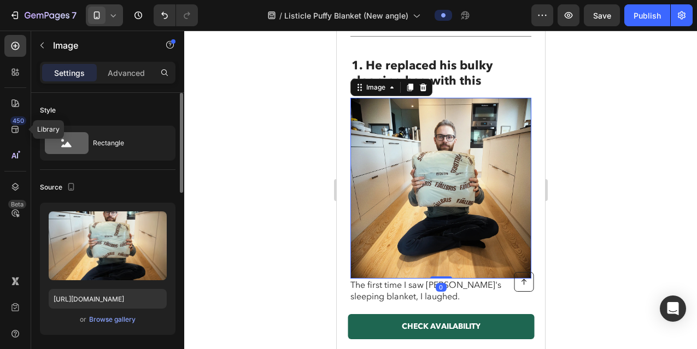
click at [111, 19] on icon at bounding box center [113, 15] width 11 height 11
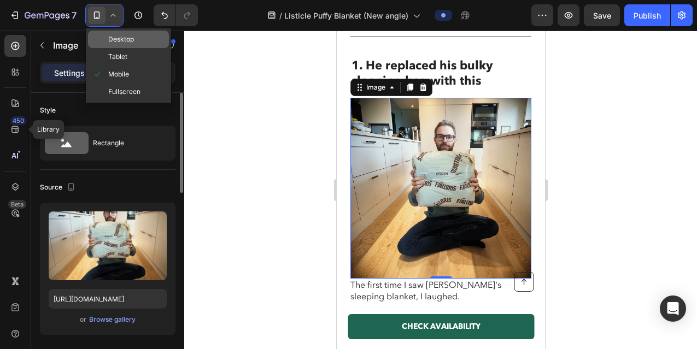
click at [118, 43] on span "Desktop" at bounding box center [121, 39] width 26 height 11
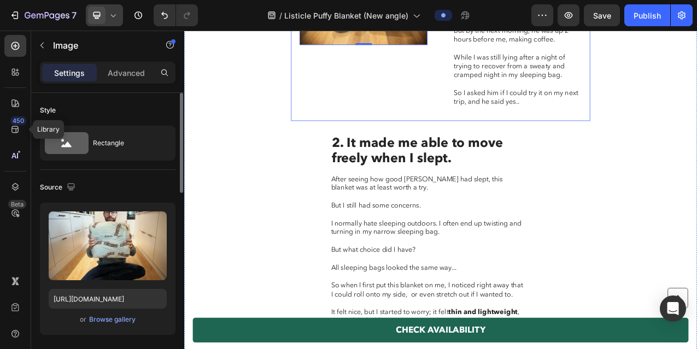
scroll to position [1192, 0]
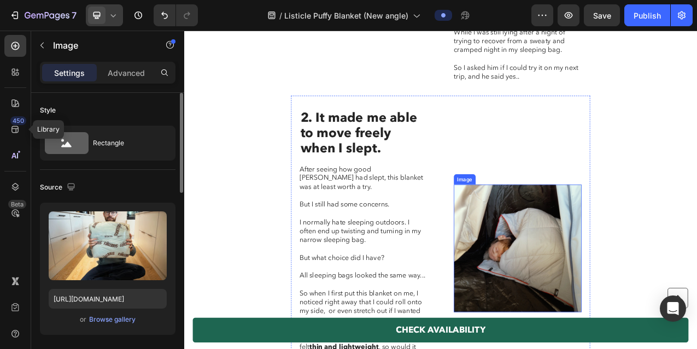
click at [563, 280] on img at bounding box center [610, 308] width 163 height 163
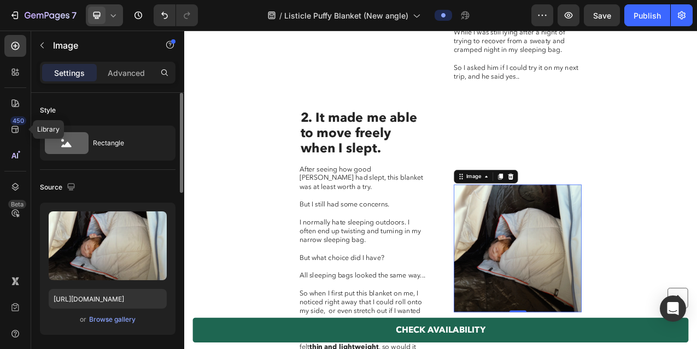
click at [111, 16] on icon at bounding box center [113, 15] width 11 height 11
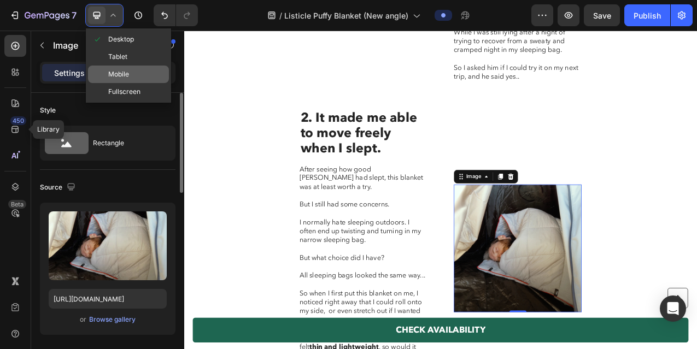
click at [120, 76] on span "Mobile" at bounding box center [118, 74] width 21 height 11
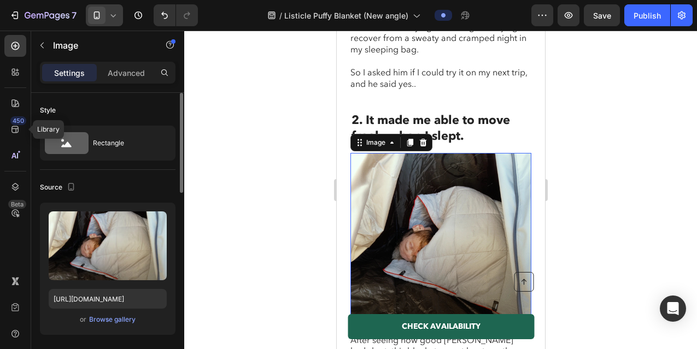
scroll to position [1223, 0]
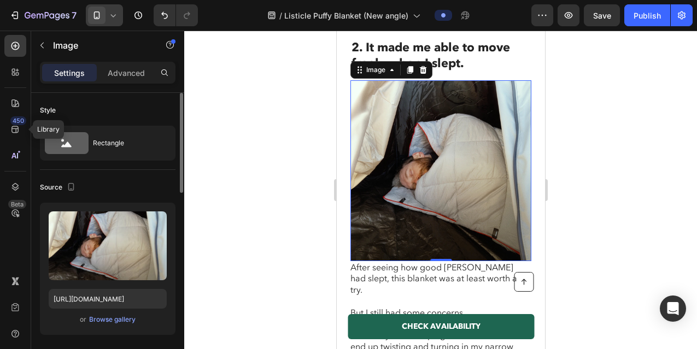
click at [110, 14] on icon at bounding box center [113, 15] width 11 height 11
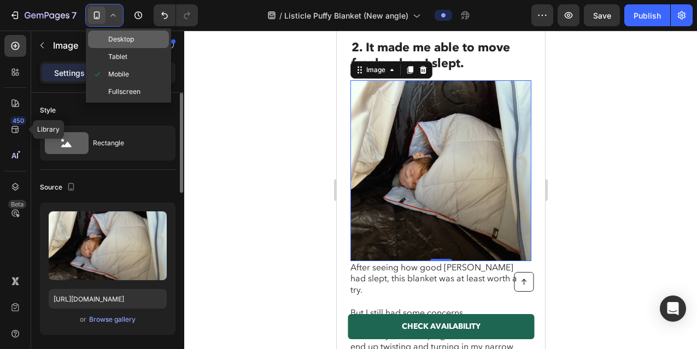
click at [115, 39] on span "Desktop" at bounding box center [121, 39] width 26 height 11
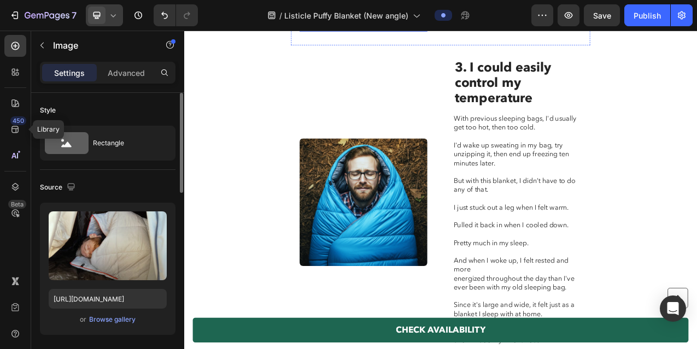
scroll to position [1725, 0]
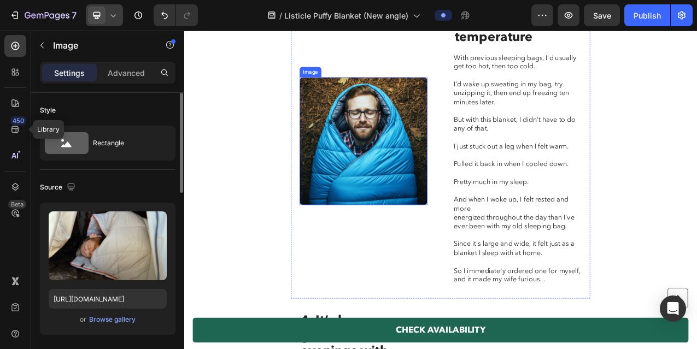
click at [443, 204] on img at bounding box center [413, 171] width 163 height 163
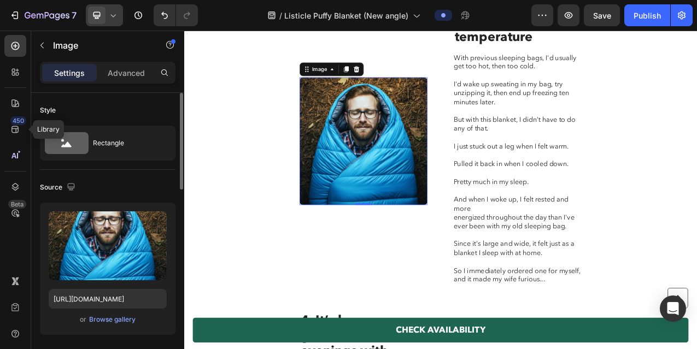
click at [111, 21] on div at bounding box center [104, 15] width 37 height 22
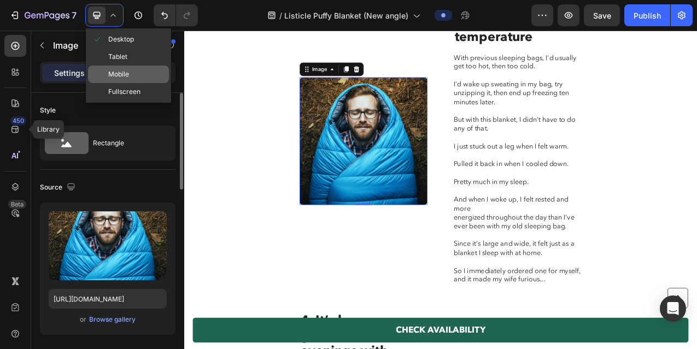
click at [122, 71] on span "Mobile" at bounding box center [118, 74] width 21 height 11
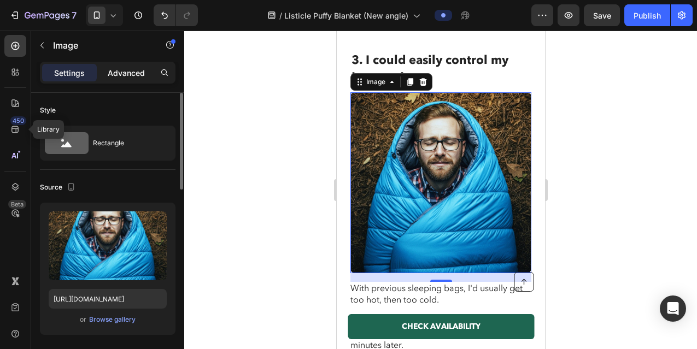
scroll to position [1718, 0]
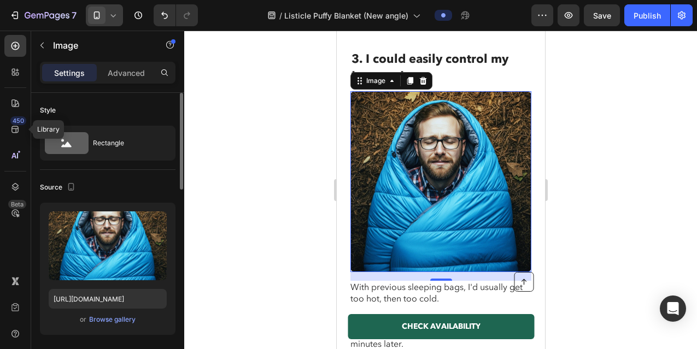
click at [110, 21] on div at bounding box center [104, 15] width 37 height 22
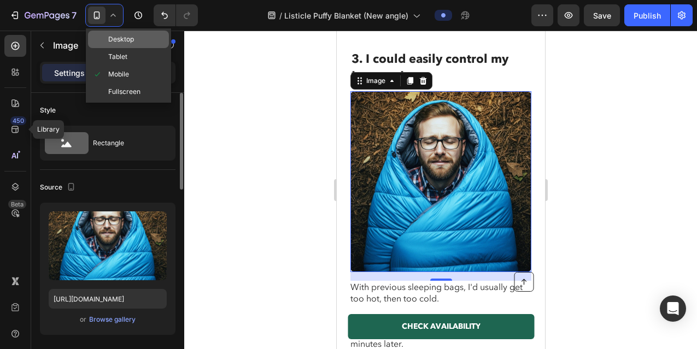
click at [113, 37] on span "Desktop" at bounding box center [121, 39] width 26 height 11
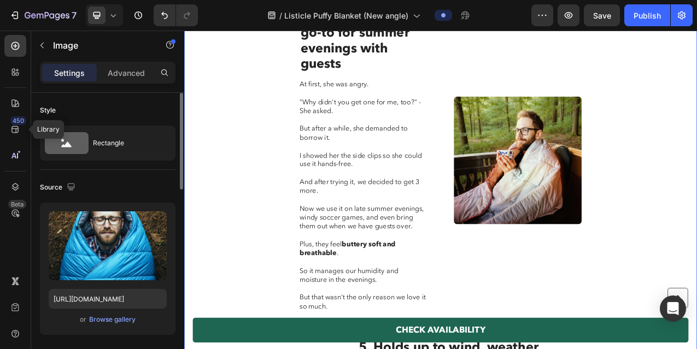
scroll to position [2118, 0]
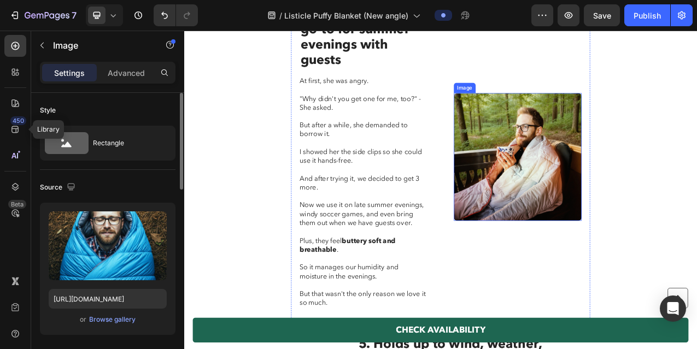
click at [597, 216] on img at bounding box center [610, 191] width 163 height 163
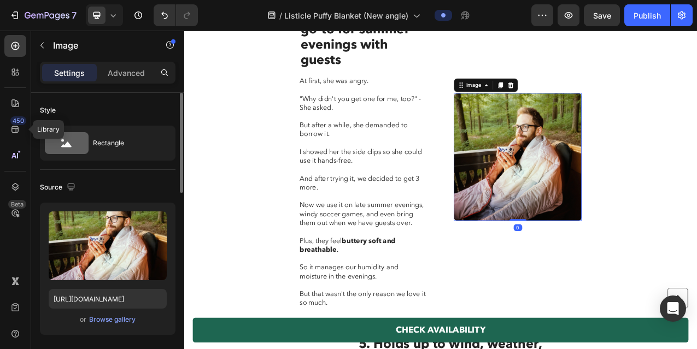
click at [115, 17] on icon at bounding box center [113, 15] width 11 height 11
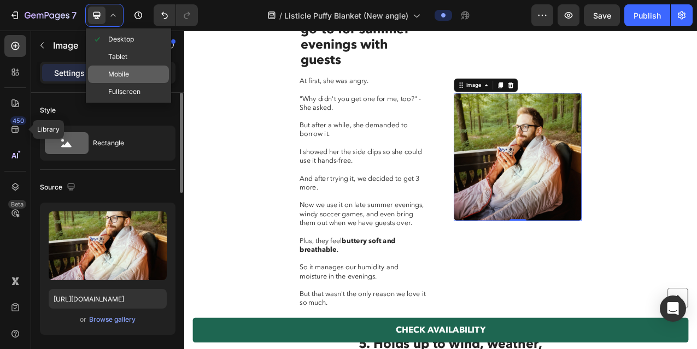
click at [123, 83] on div "Mobile" at bounding box center [128, 91] width 81 height 17
type input "https://cdn.shopify.com/s/files/1/0600/9880/5987/files/gempages_539722016786220…"
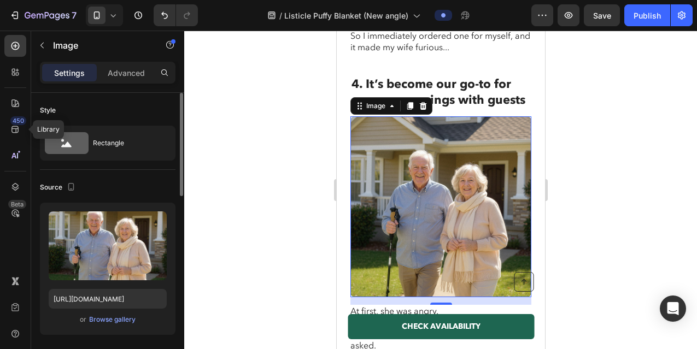
scroll to position [2255, 0]
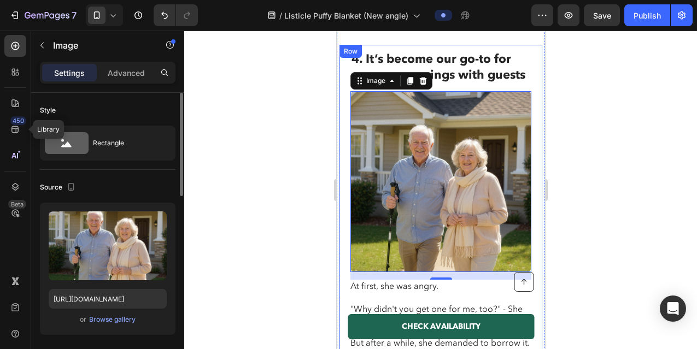
click at [113, 12] on icon at bounding box center [113, 15] width 11 height 11
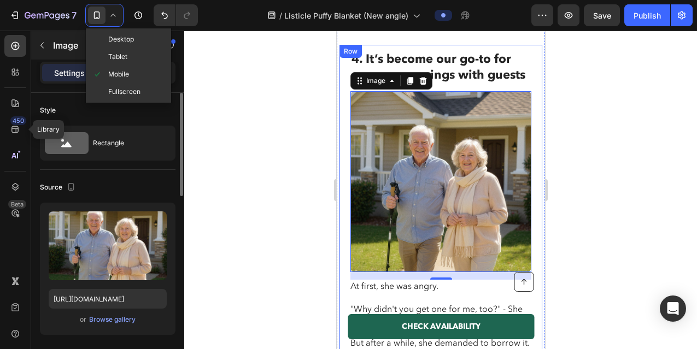
click at [110, 42] on span "Desktop" at bounding box center [121, 39] width 26 height 11
type input "https://cdn.shopify.com/s/files/1/0600/9880/5987/files/gempages_539722016786220…"
type input "483"
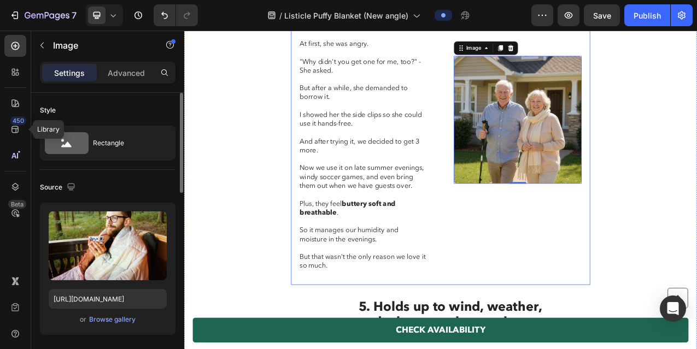
scroll to position [2146, 0]
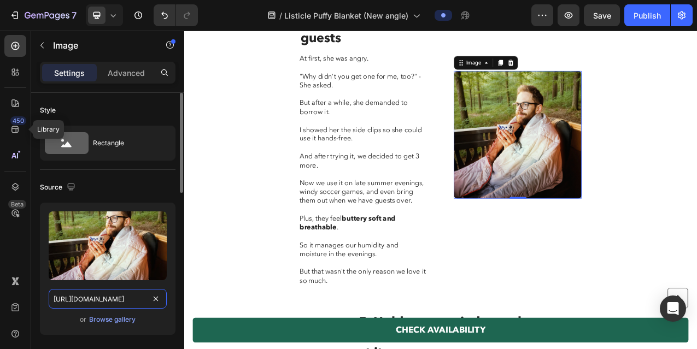
click at [108, 302] on input "https://cdn.shopify.com/s/files/1/0600/9880/5987/files/gempages_539722016786220…" at bounding box center [108, 299] width 118 height 20
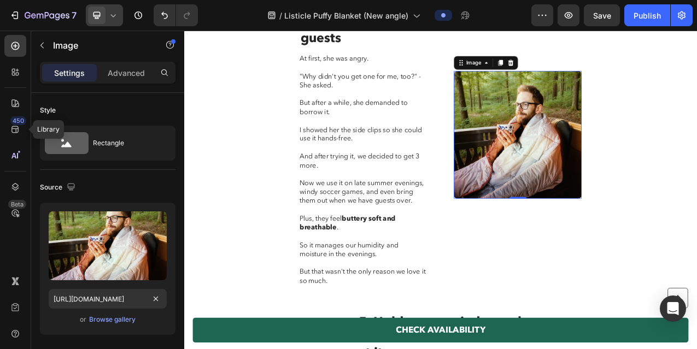
click at [111, 21] on div at bounding box center [104, 15] width 37 height 22
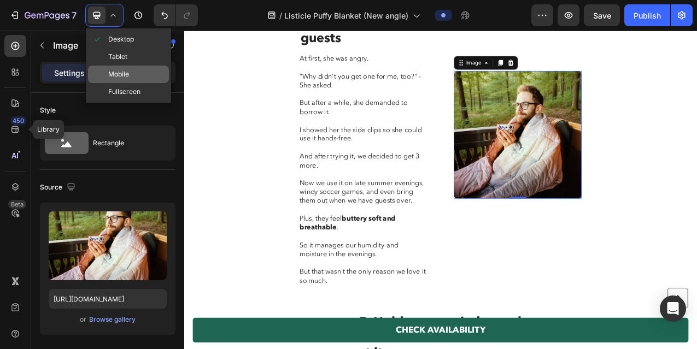
click at [111, 77] on span "Mobile" at bounding box center [118, 74] width 21 height 11
type input "https://cdn.shopify.com/s/files/1/0600/9880/5987/files/gempages_539722016786220…"
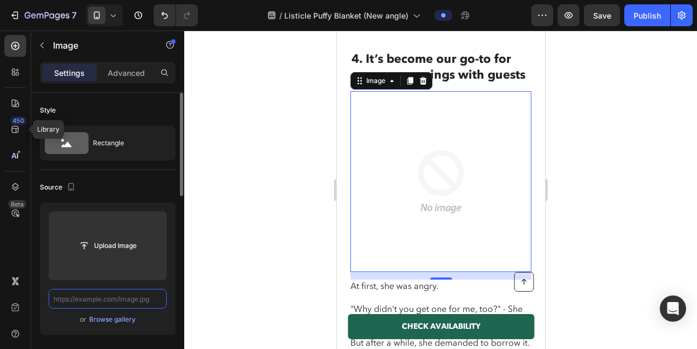
paste input "https://cdn.shopify.com/s/files/1/0600/9880/5987/files/gempages_539722016786220…"
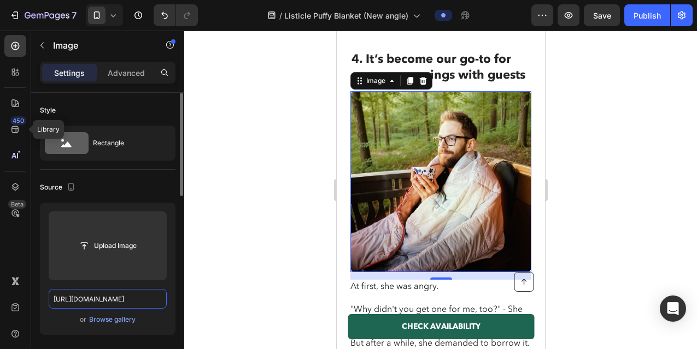
scroll to position [0, 344]
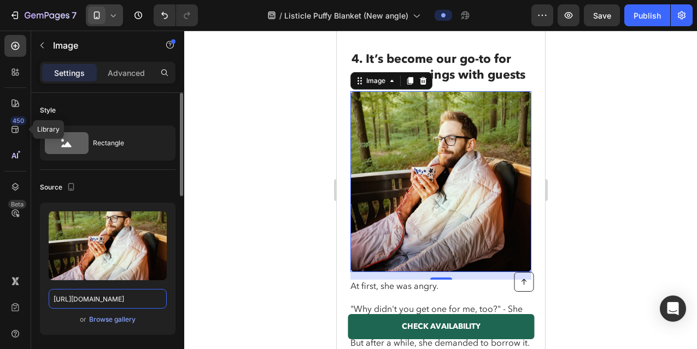
type input "https://cdn.shopify.com/s/files/1/0600/9880/5987/files/gempages_539722016786220…"
click at [112, 21] on div at bounding box center [104, 15] width 37 height 22
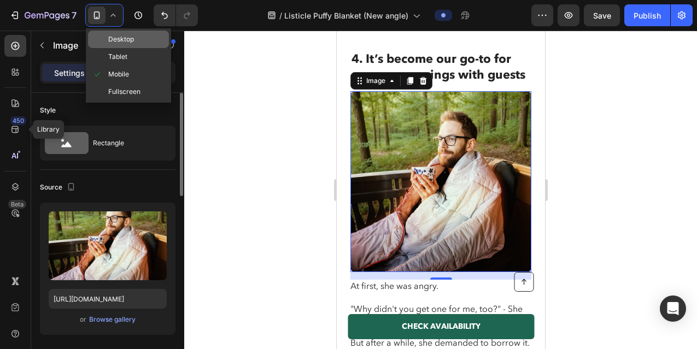
click at [116, 38] on span "Desktop" at bounding box center [121, 39] width 26 height 11
type input "483"
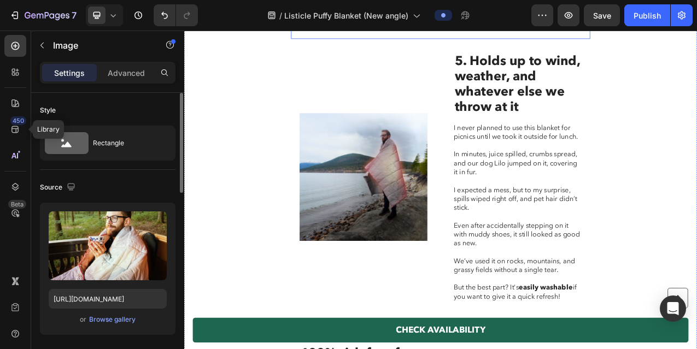
scroll to position [2495, 0]
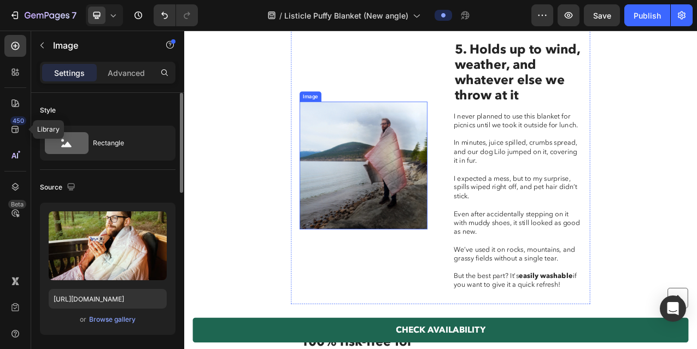
click at [443, 219] on img at bounding box center [413, 202] width 163 height 163
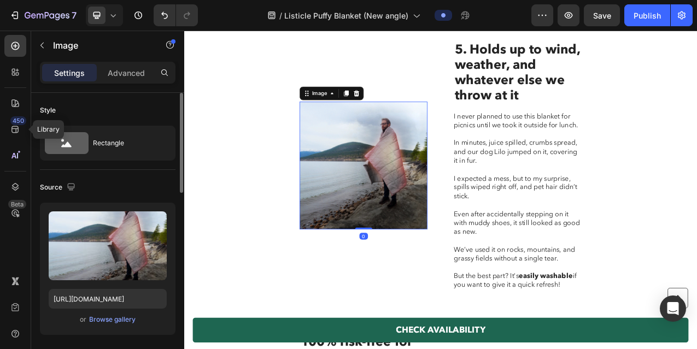
click at [119, 16] on icon at bounding box center [113, 15] width 11 height 11
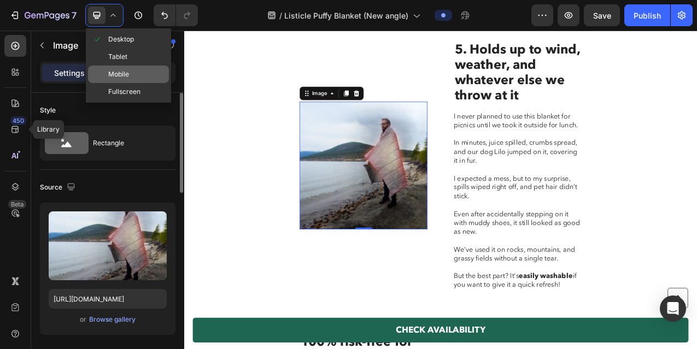
click at [129, 83] on div "Mobile" at bounding box center [128, 91] width 81 height 17
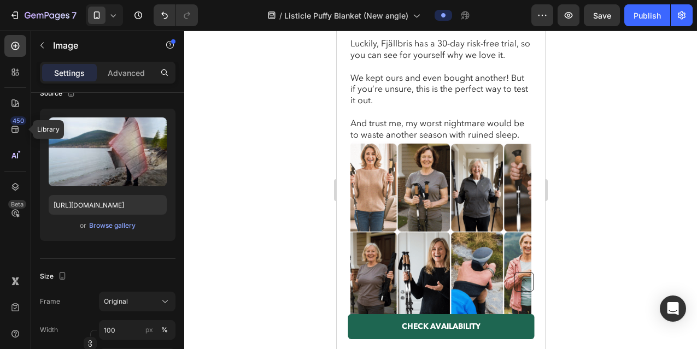
scroll to position [3390, 0]
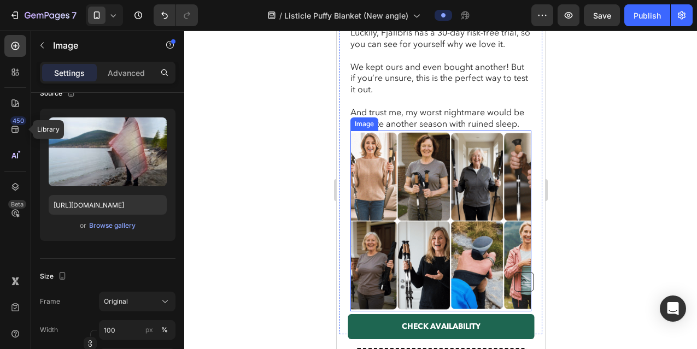
click at [411, 193] on img at bounding box center [440, 221] width 181 height 181
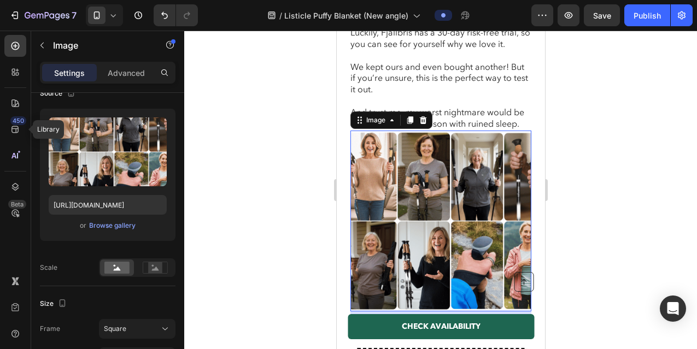
click at [116, 15] on icon at bounding box center [113, 15] width 11 height 11
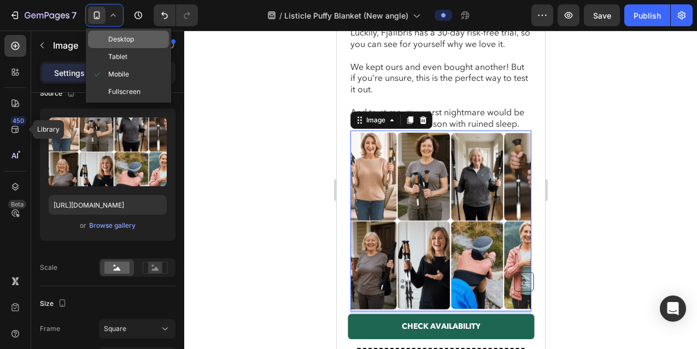
click at [119, 43] on span "Desktop" at bounding box center [121, 39] width 26 height 11
type input "https://cdn.shopify.com/s/files/1/0600/9880/5987/files/gempages_539722016786220…"
type input "483"
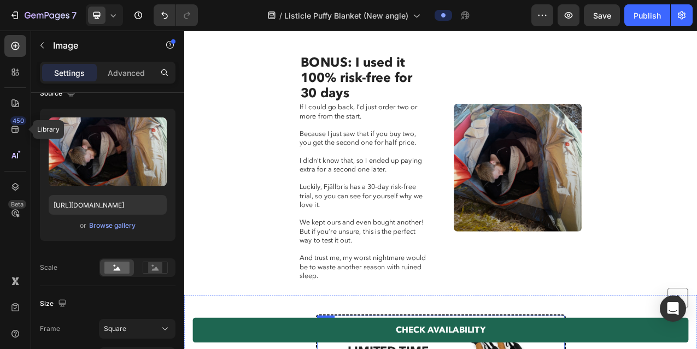
scroll to position [2790, 0]
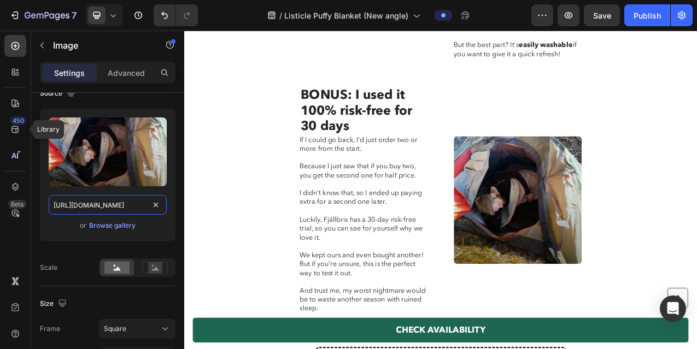
click at [112, 204] on input "https://cdn.shopify.com/s/files/1/0600/9880/5987/files/gempages_539722016786220…" at bounding box center [108, 205] width 118 height 20
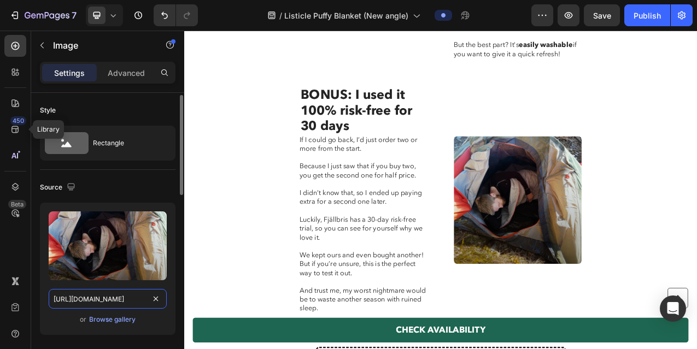
scroll to position [2, 0]
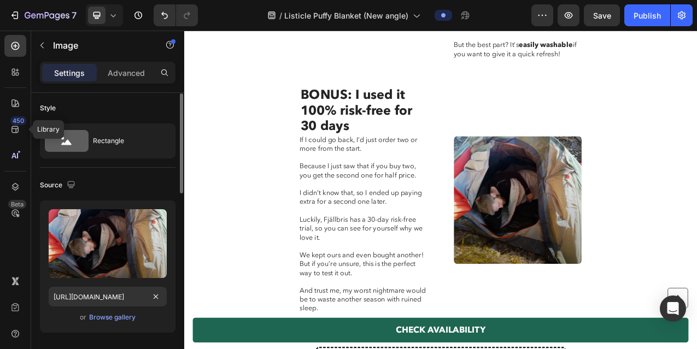
click at [114, 12] on icon at bounding box center [113, 15] width 11 height 11
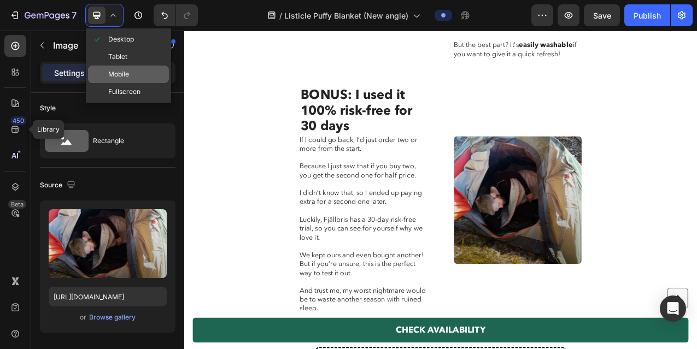
click at [121, 70] on span "Mobile" at bounding box center [118, 74] width 21 height 11
type input "https://cdn.shopify.com/s/files/1/0600/9880/5987/files/gempages_539722016786220…"
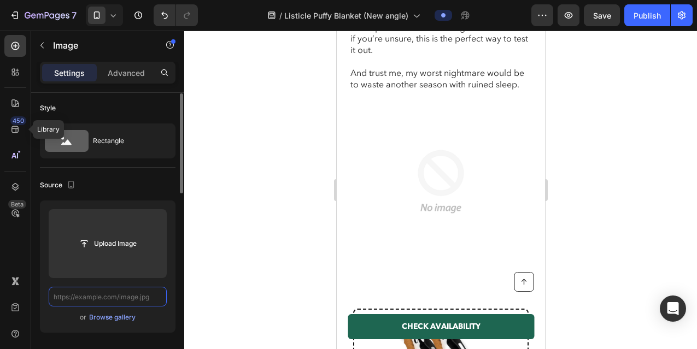
paste input "https://cdn.shopify.com/s/files/1/0600/9880/5987/files/gempages_539722016786220…"
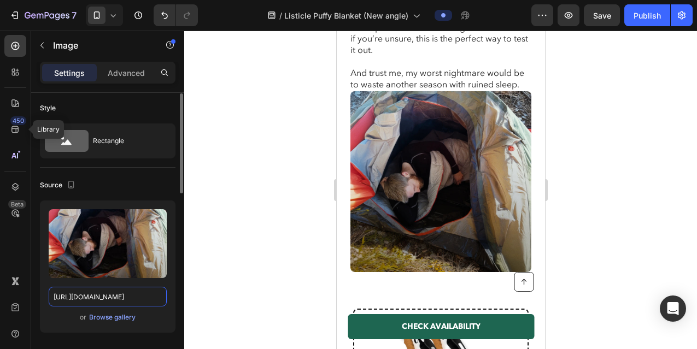
type input "https://cdn.shopify.com/s/files/1/0600/9880/5987/files/gempages_539722016786220…"
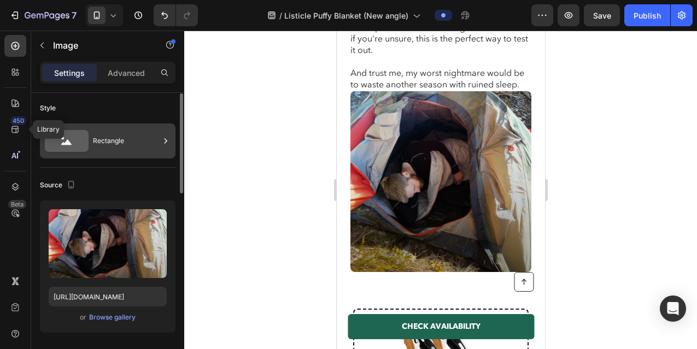
click at [111, 136] on div "Rectangle" at bounding box center [126, 140] width 67 height 25
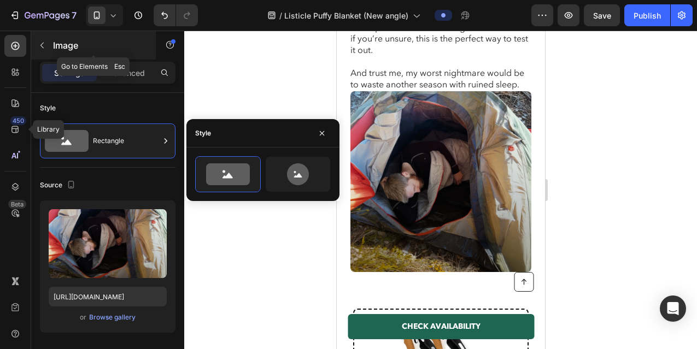
click at [45, 46] on icon "button" at bounding box center [42, 45] width 9 height 9
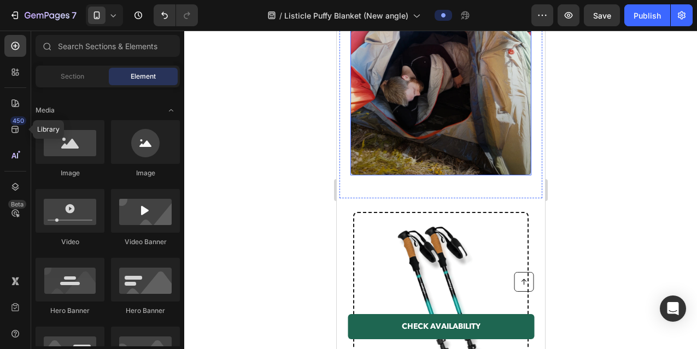
scroll to position [3618, 0]
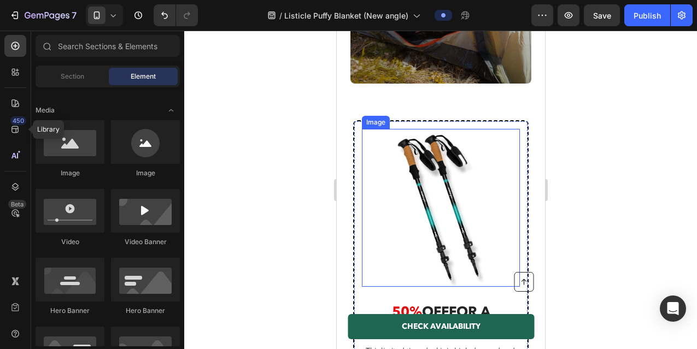
click at [467, 156] on img at bounding box center [440, 208] width 158 height 158
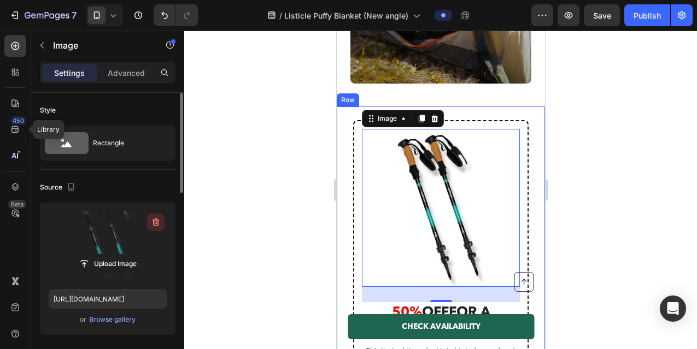
click at [155, 222] on icon "button" at bounding box center [155, 222] width 11 height 11
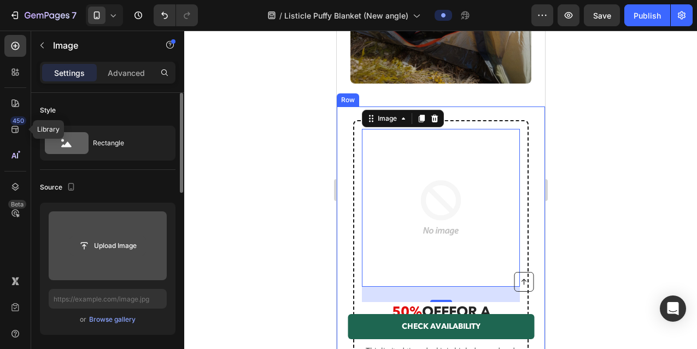
click at [97, 245] on input "file" at bounding box center [107, 246] width 75 height 19
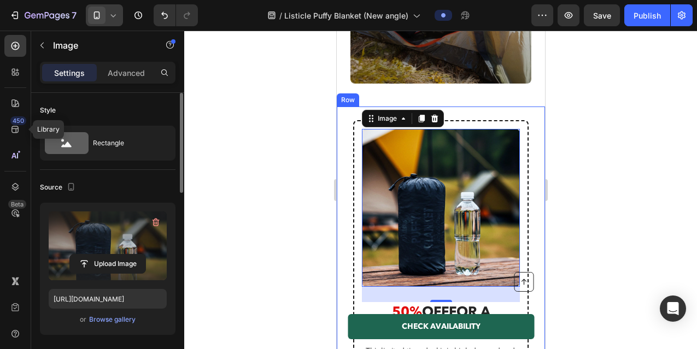
click at [114, 21] on div at bounding box center [104, 15] width 37 height 22
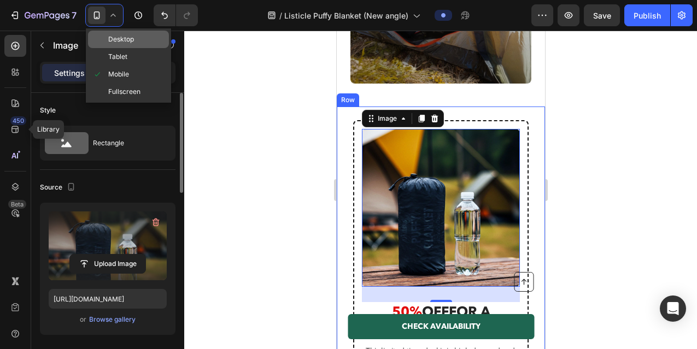
click at [118, 40] on span "Desktop" at bounding box center [121, 39] width 26 height 11
type input "https://cdn.shopify.com/s/files/1/0600/9880/5987/files/gempages_539722016786220…"
type input "381"
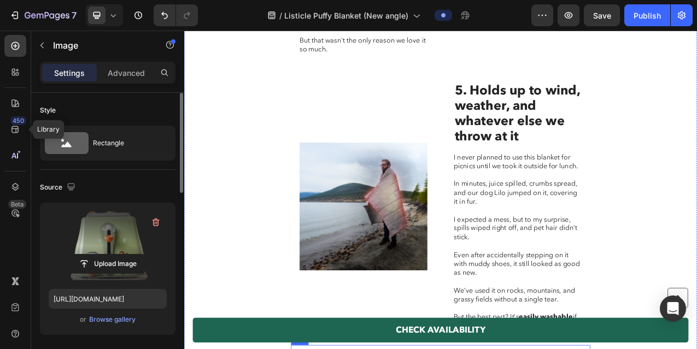
scroll to position [2443, 0]
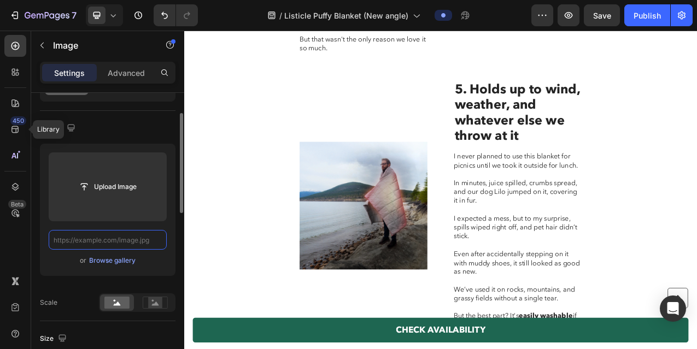
scroll to position [0, 0]
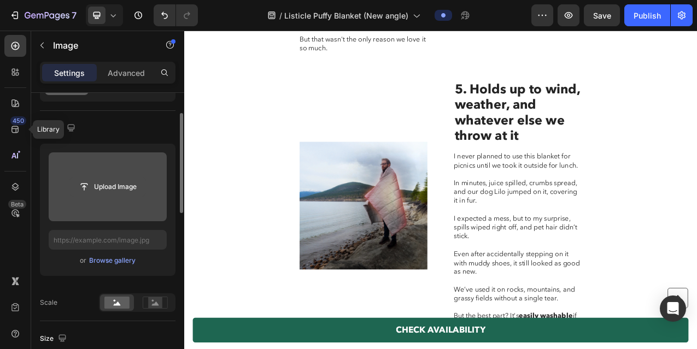
click at [85, 192] on input "file" at bounding box center [107, 187] width 75 height 19
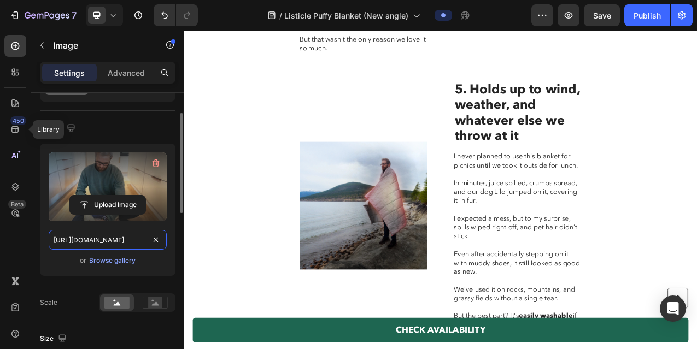
click at [113, 244] on input "https://cdn.shopify.com/s/files/1/0600/9880/5987/files/gempages_539722016786220…" at bounding box center [108, 240] width 118 height 20
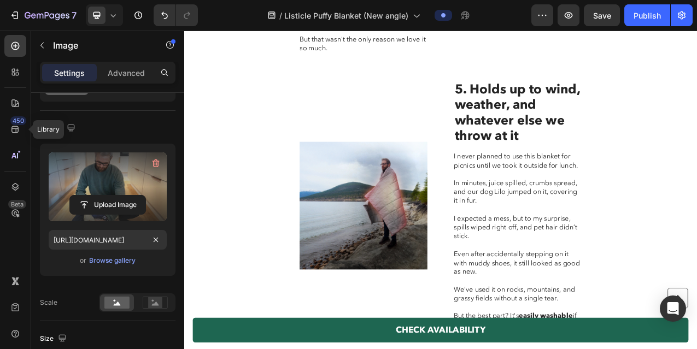
click at [114, 20] on icon at bounding box center [113, 15] width 11 height 11
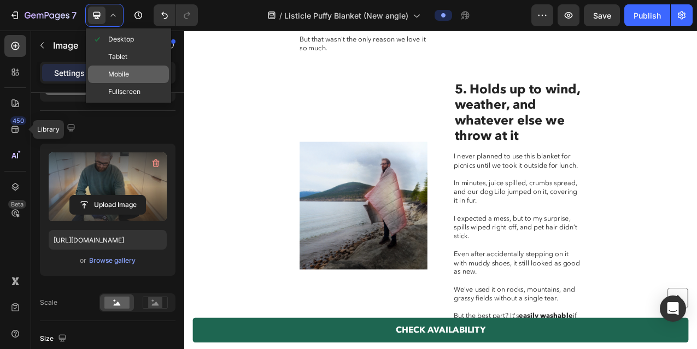
click at [125, 83] on div "Mobile" at bounding box center [128, 91] width 81 height 17
type input "https://cdn.shopify.com/s/files/1/0600/9880/5987/files/gempages_539722016786220…"
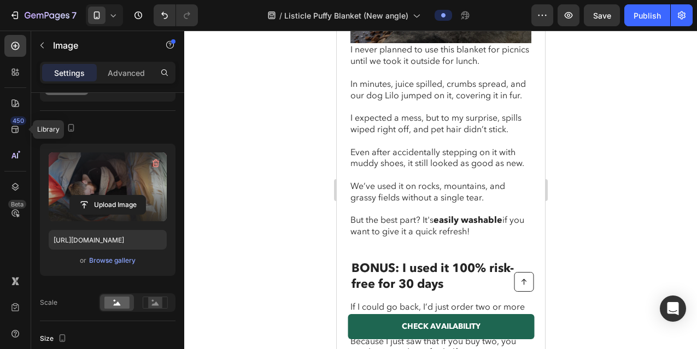
scroll to position [3068, 0]
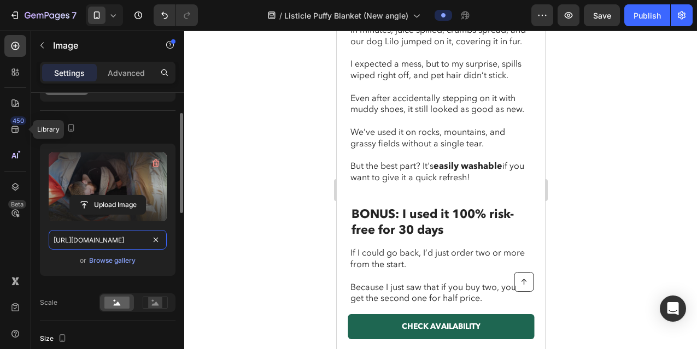
click at [122, 241] on input "https://cdn.shopify.com/s/files/1/0600/9880/5987/files/gempages_539722016786220…" at bounding box center [108, 240] width 118 height 20
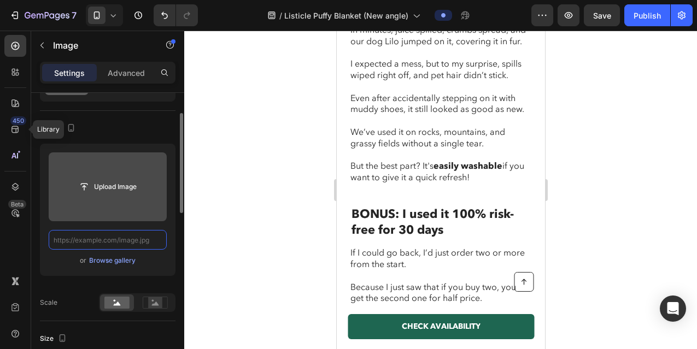
paste input "https://cdn.shopify.com/s/files/1/0600/9880/5987/files/gempages_539722016786220…"
type input "https://cdn.shopify.com/s/files/1/0600/9880/5987/files/gempages_539722016786220…"
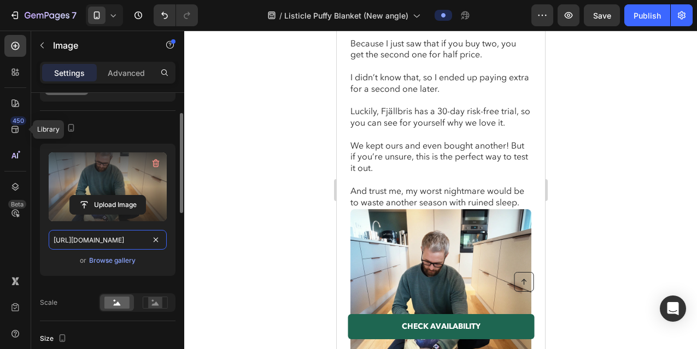
scroll to position [3309, 0]
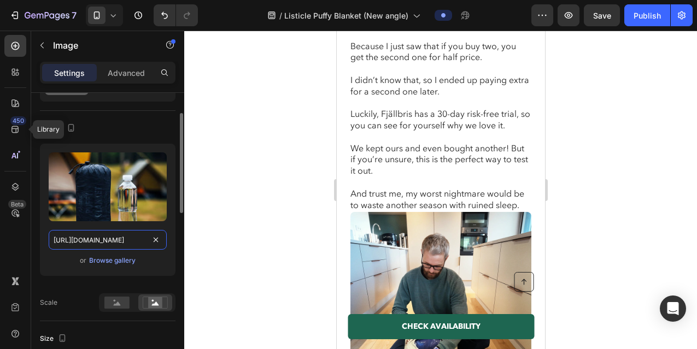
click at [90, 237] on input "https://cdn.shopify.com/s/files/1/0600/9880/5987/files/gempages_539722016786220…" at bounding box center [108, 240] width 118 height 20
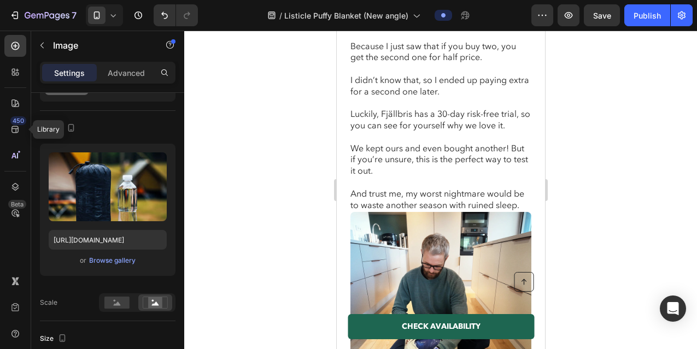
click at [115, 15] on icon at bounding box center [113, 15] width 11 height 11
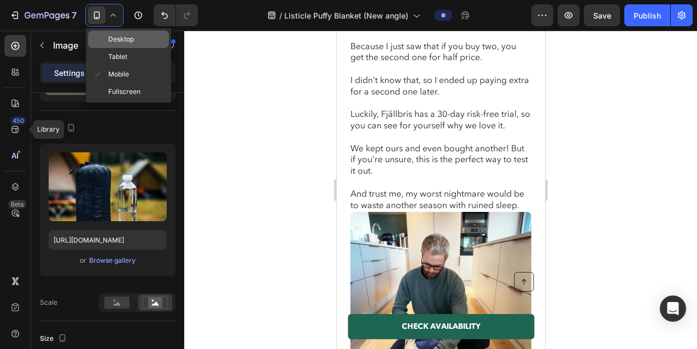
click at [125, 40] on span "Desktop" at bounding box center [121, 39] width 26 height 11
type input "https://cdn.shopify.com/s/files/1/0600/9880/5987/files/gempages_539722016786220…"
type input "381"
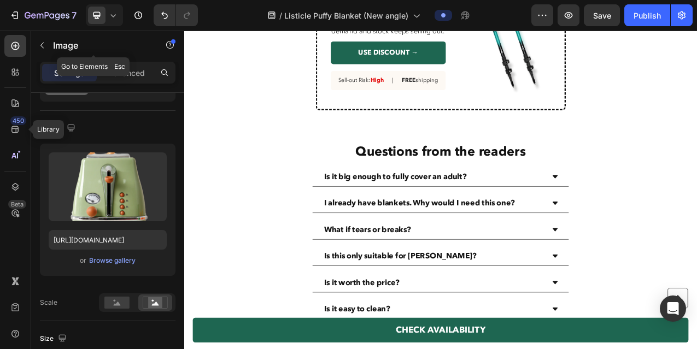
scroll to position [3270, 0]
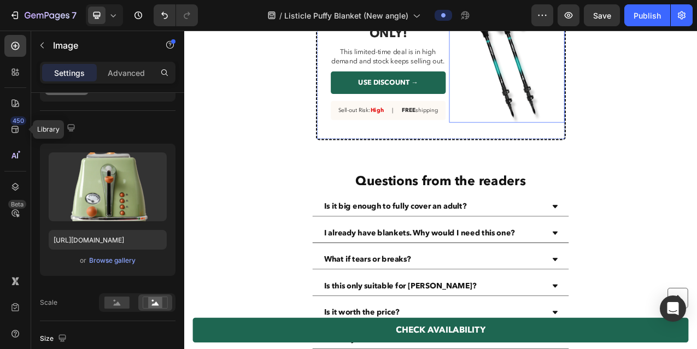
click at [613, 87] on img at bounding box center [595, 67] width 145 height 161
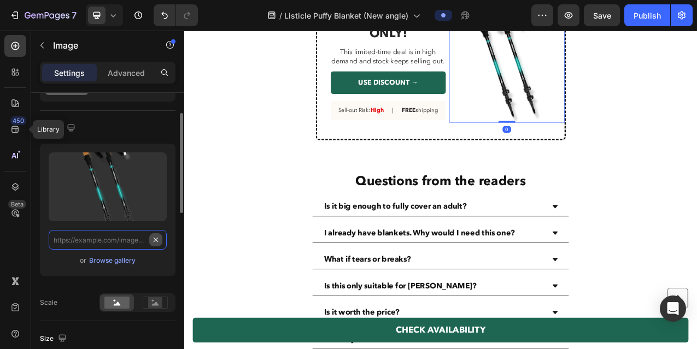
scroll to position [0, 0]
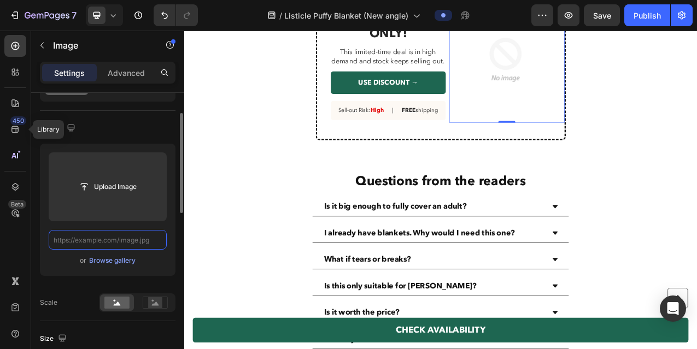
paste input "https://cdn.shopify.com/s/files/1/0600/9880/5987/files/gempages_539722016786220…"
type input "https://cdn.shopify.com/s/files/1/0600/9880/5987/files/gempages_539722016786220…"
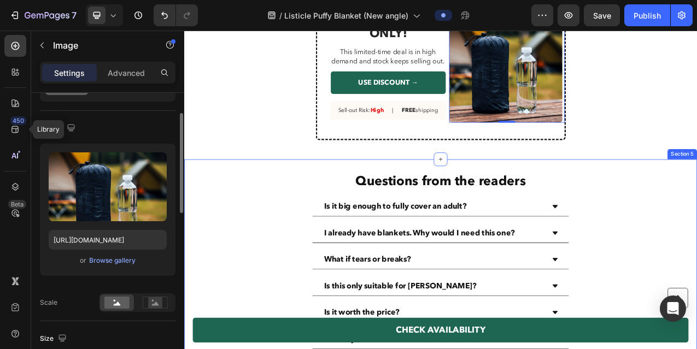
click at [265, 238] on div "Questions from the readers Heading Is it big enough to fully cover an adult? I …" at bounding box center [512, 347] width 656 height 269
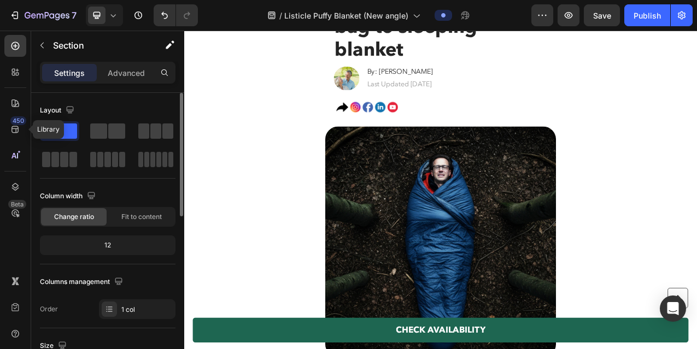
scroll to position [0, 0]
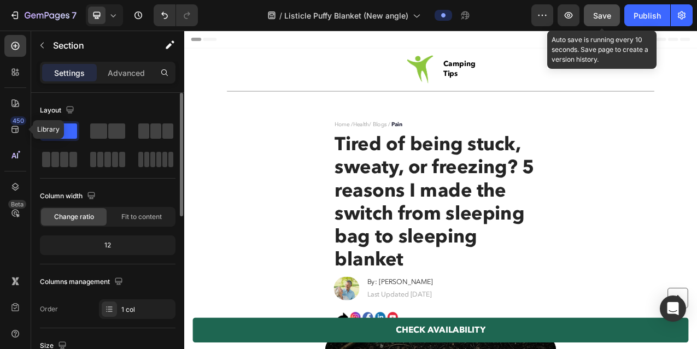
click at [609, 22] on button "Save" at bounding box center [601, 15] width 36 height 22
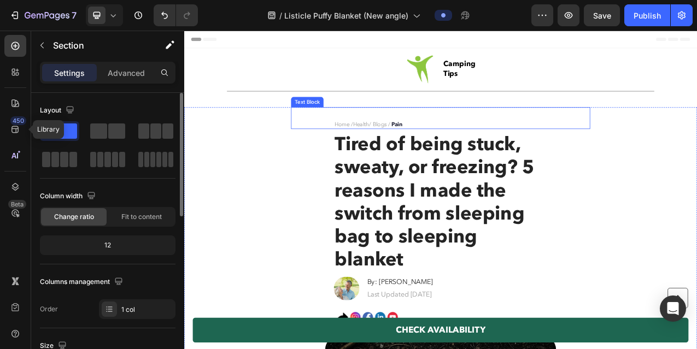
click at [435, 154] on span "/ Blogs /" at bounding box center [434, 150] width 27 height 10
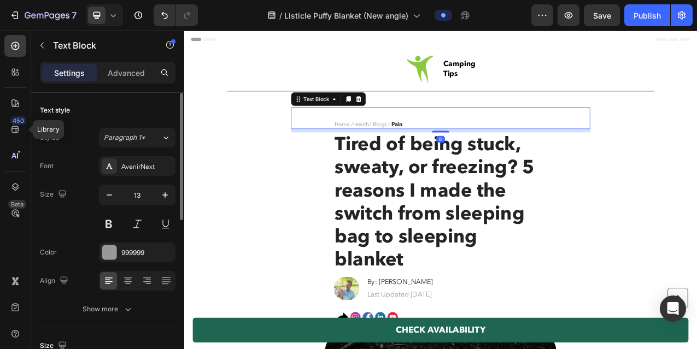
click at [413, 150] on span "Health" at bounding box center [410, 150] width 21 height 10
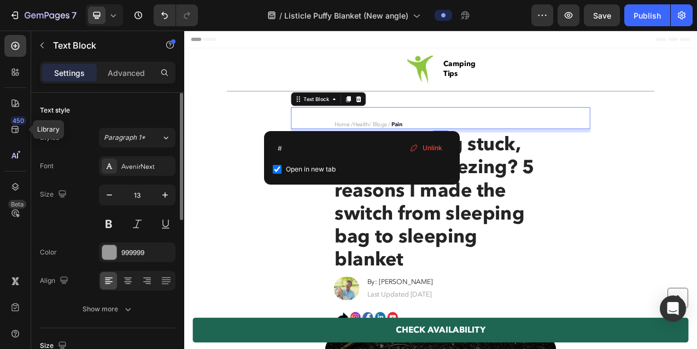
click at [413, 150] on span "Health" at bounding box center [410, 150] width 21 height 10
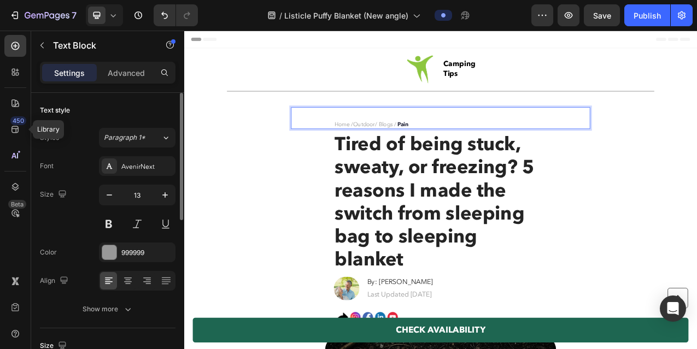
click at [462, 150] on strong "Pain" at bounding box center [464, 150] width 14 height 10
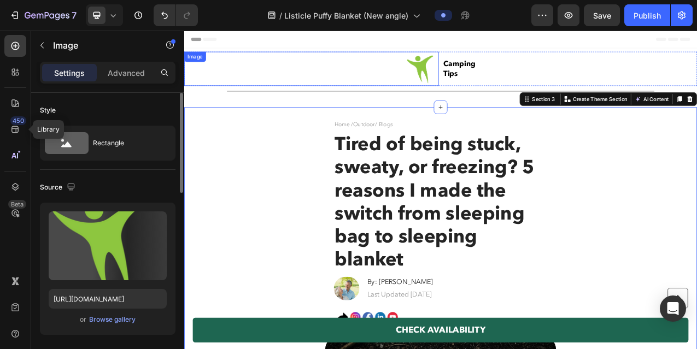
click at [480, 82] on img at bounding box center [488, 79] width 44 height 44
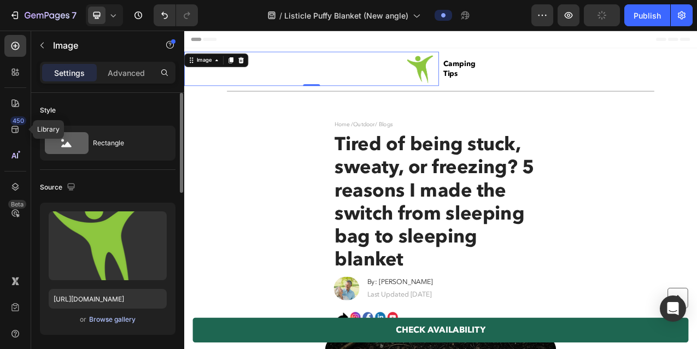
click at [110, 324] on div "Browse gallery" at bounding box center [112, 320] width 46 height 10
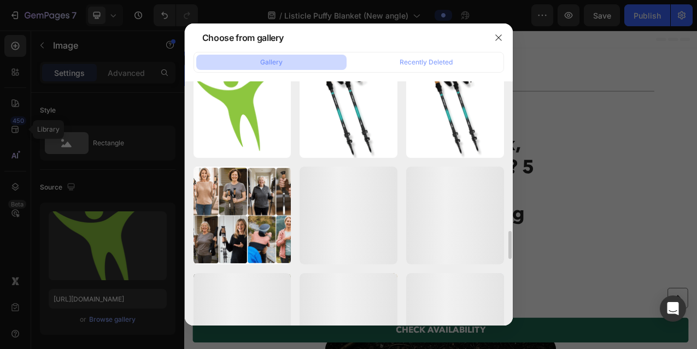
scroll to position [1429, 0]
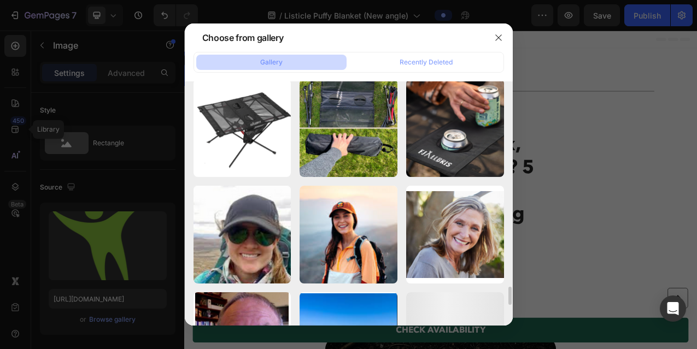
scroll to position [2823, 0]
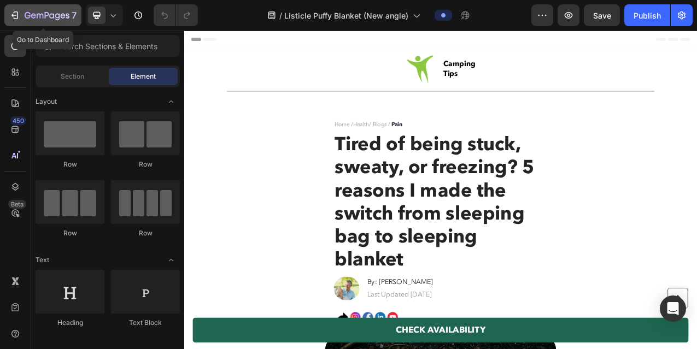
click at [13, 19] on icon "button" at bounding box center [14, 15] width 11 height 11
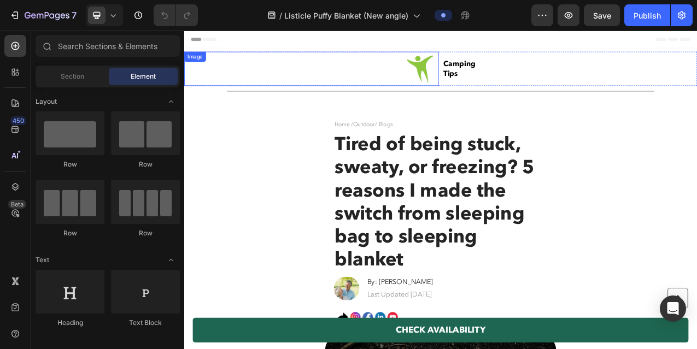
click at [482, 78] on img at bounding box center [488, 79] width 44 height 44
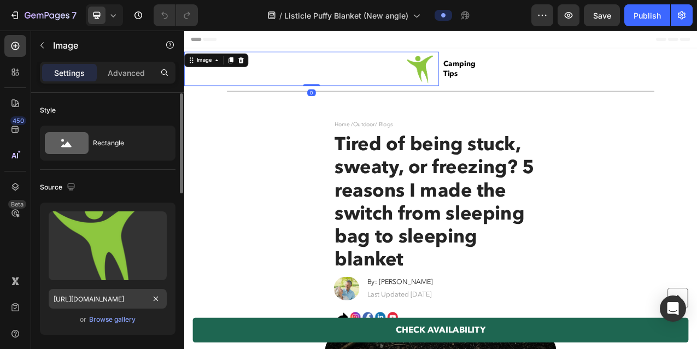
scroll to position [1, 0]
click at [120, 318] on div "Browse gallery" at bounding box center [112, 319] width 46 height 10
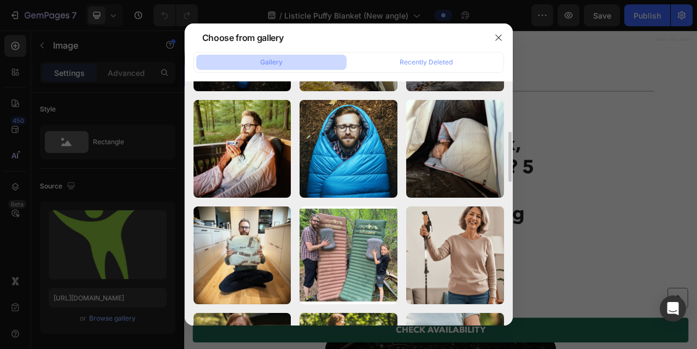
scroll to position [223, 0]
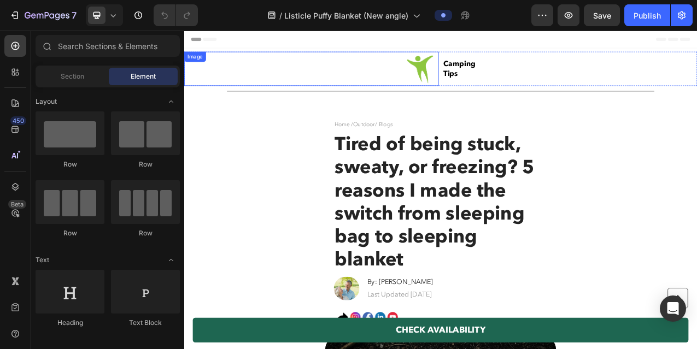
click at [492, 82] on img at bounding box center [488, 79] width 44 height 44
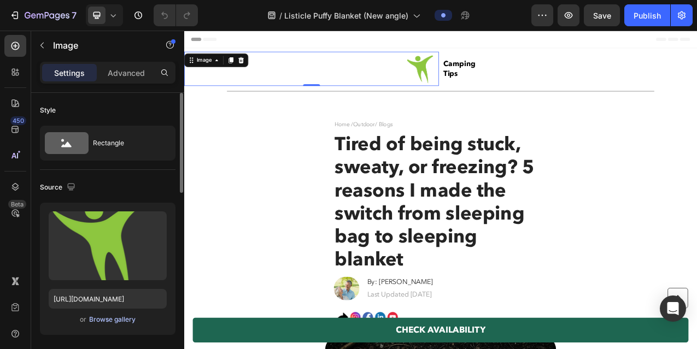
click at [115, 321] on div "Browse gallery" at bounding box center [112, 320] width 46 height 10
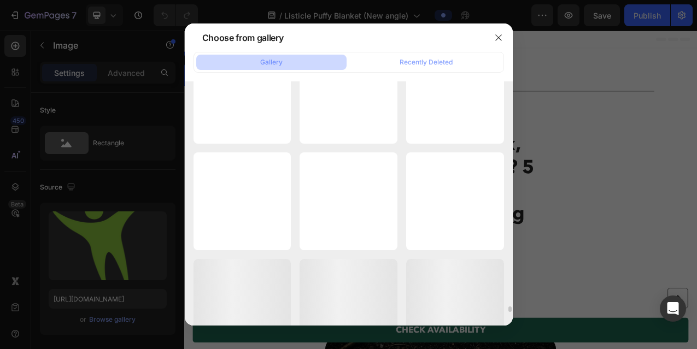
scroll to position [9511, 0]
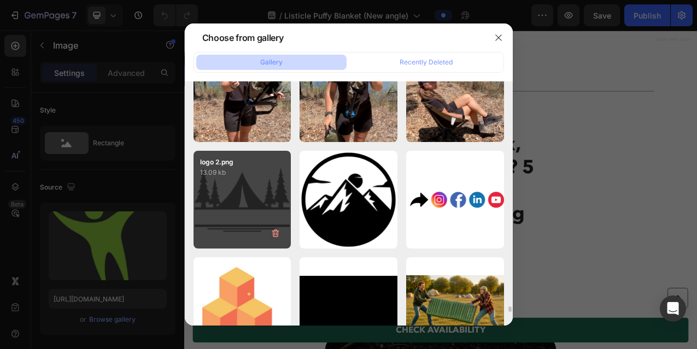
click at [261, 209] on div "logo 2.png 13.09 kb" at bounding box center [242, 200] width 98 height 98
type input "[URL][DOMAIN_NAME]"
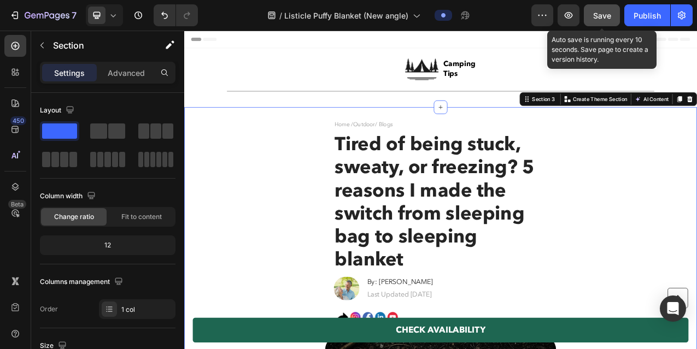
click at [599, 17] on span "Save" at bounding box center [602, 15] width 18 height 9
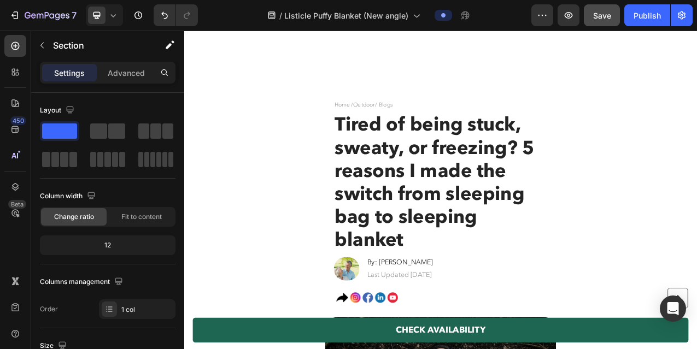
scroll to position [0, 0]
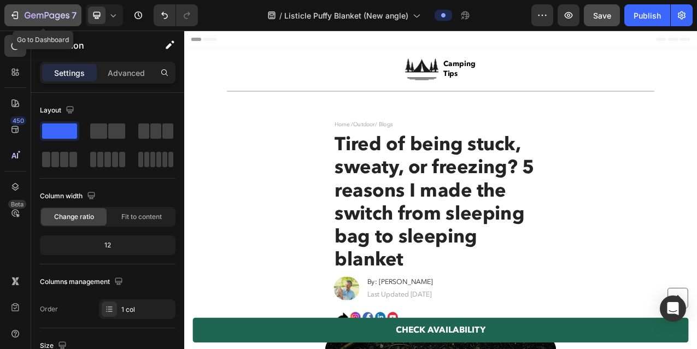
click at [17, 16] on icon "button" at bounding box center [16, 15] width 5 height 8
